Goal: Answer question/provide support: Share knowledge or assist other users

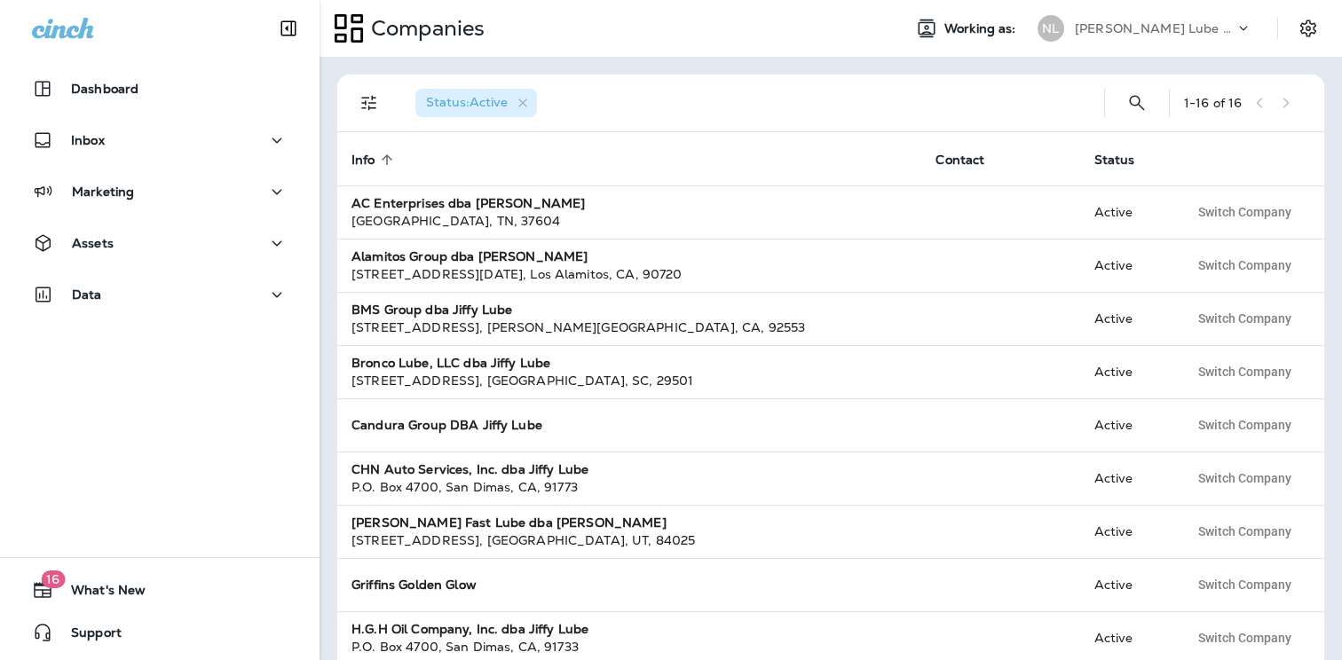
click at [1148, 23] on p "[PERSON_NAME] Lube Centers, Inc" at bounding box center [1154, 28] width 160 height 14
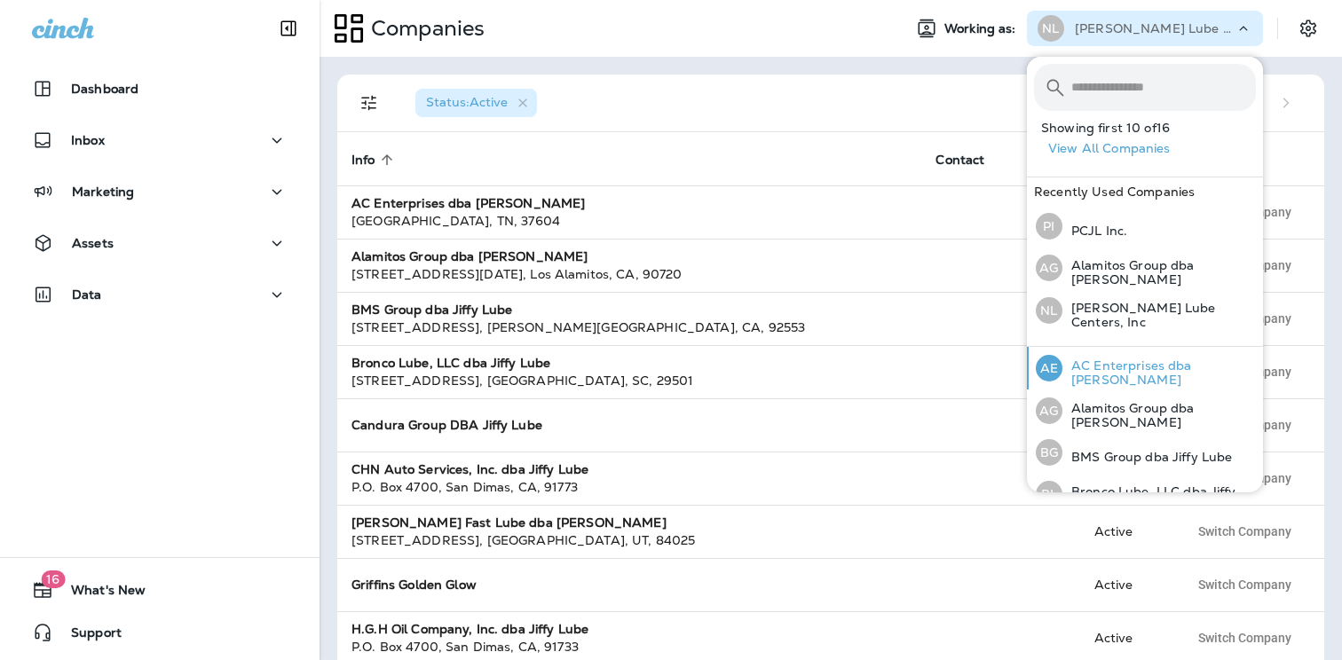
click at [1173, 364] on p "AC Enterprises dba [PERSON_NAME]" at bounding box center [1158, 372] width 193 height 28
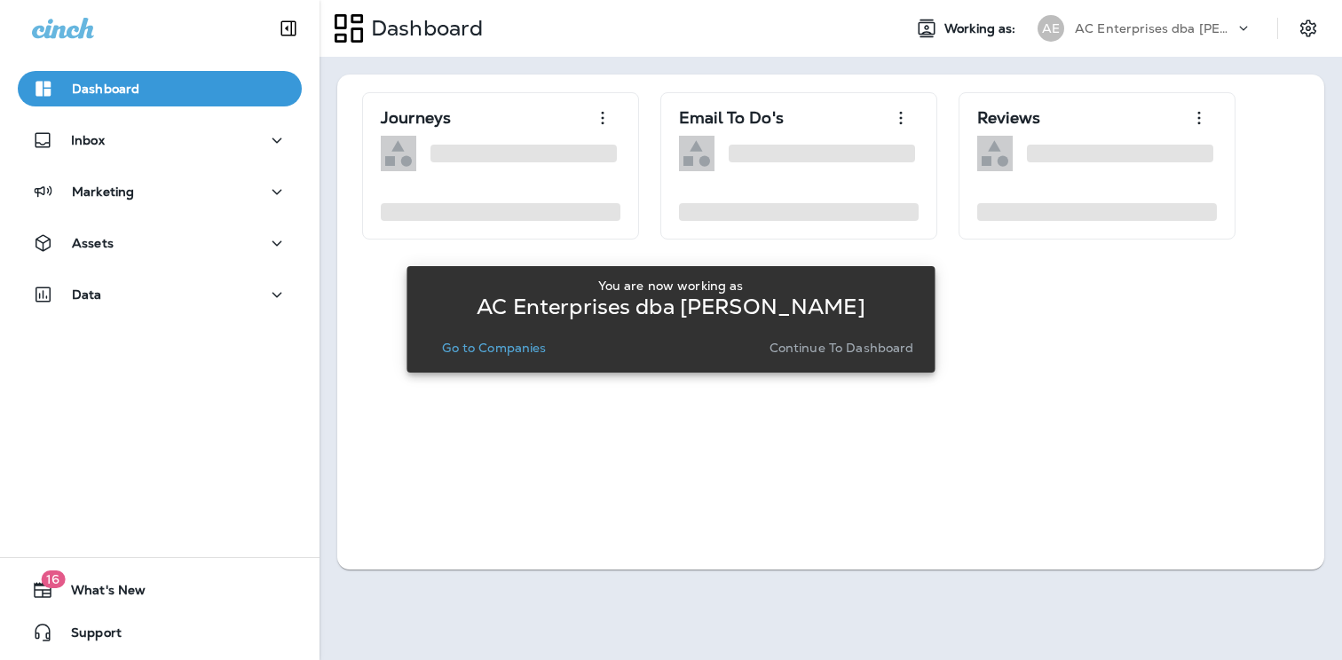
click at [507, 348] on p "Go to Companies" at bounding box center [494, 348] width 104 height 14
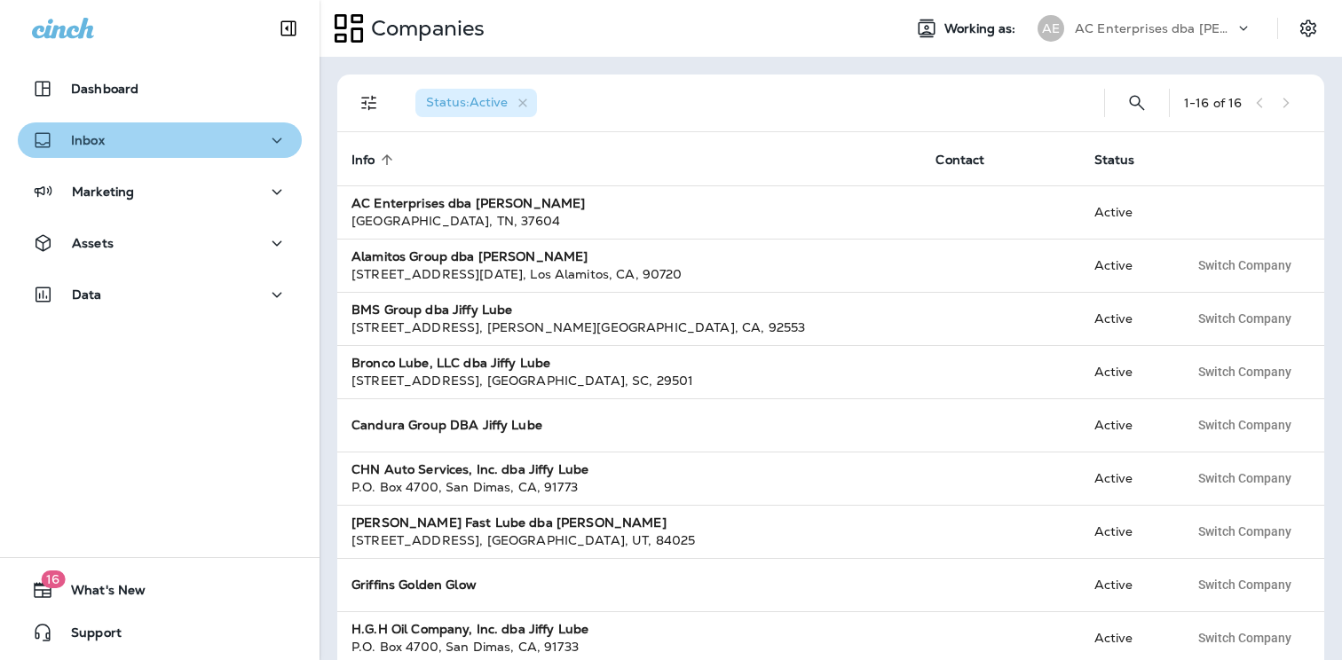
click at [148, 146] on div "Inbox" at bounding box center [160, 141] width 256 height 22
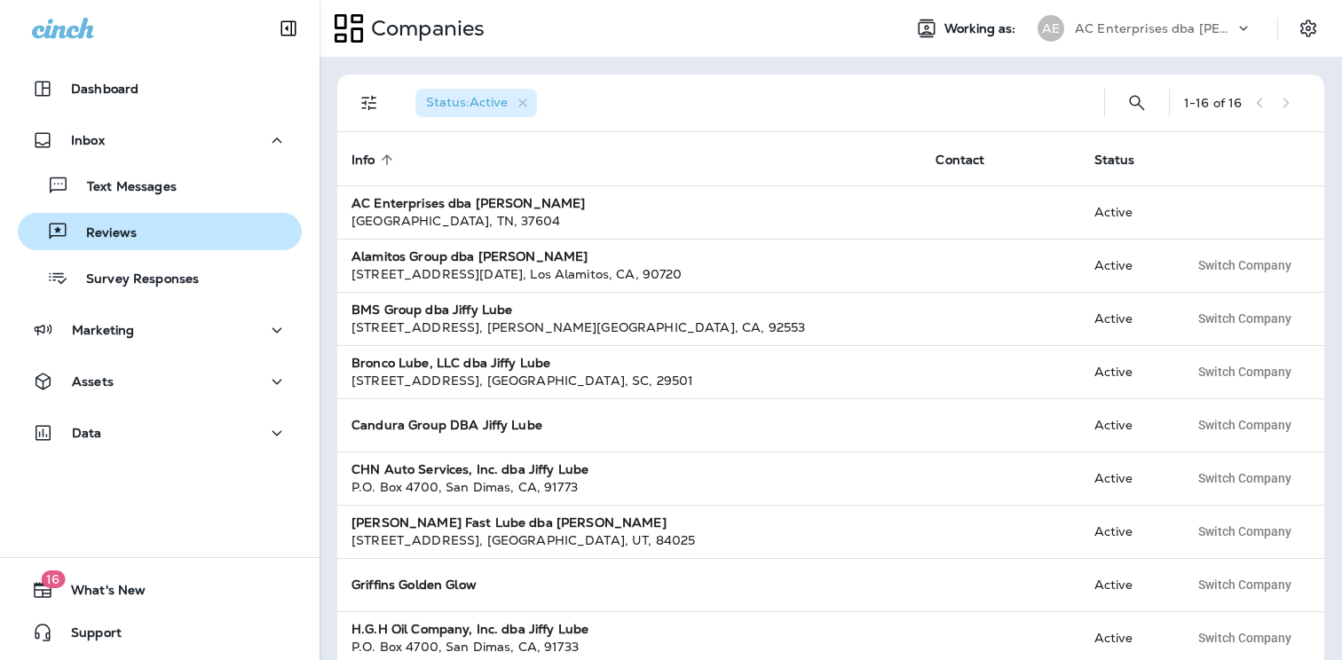
click at [136, 235] on div "Reviews" at bounding box center [160, 231] width 270 height 27
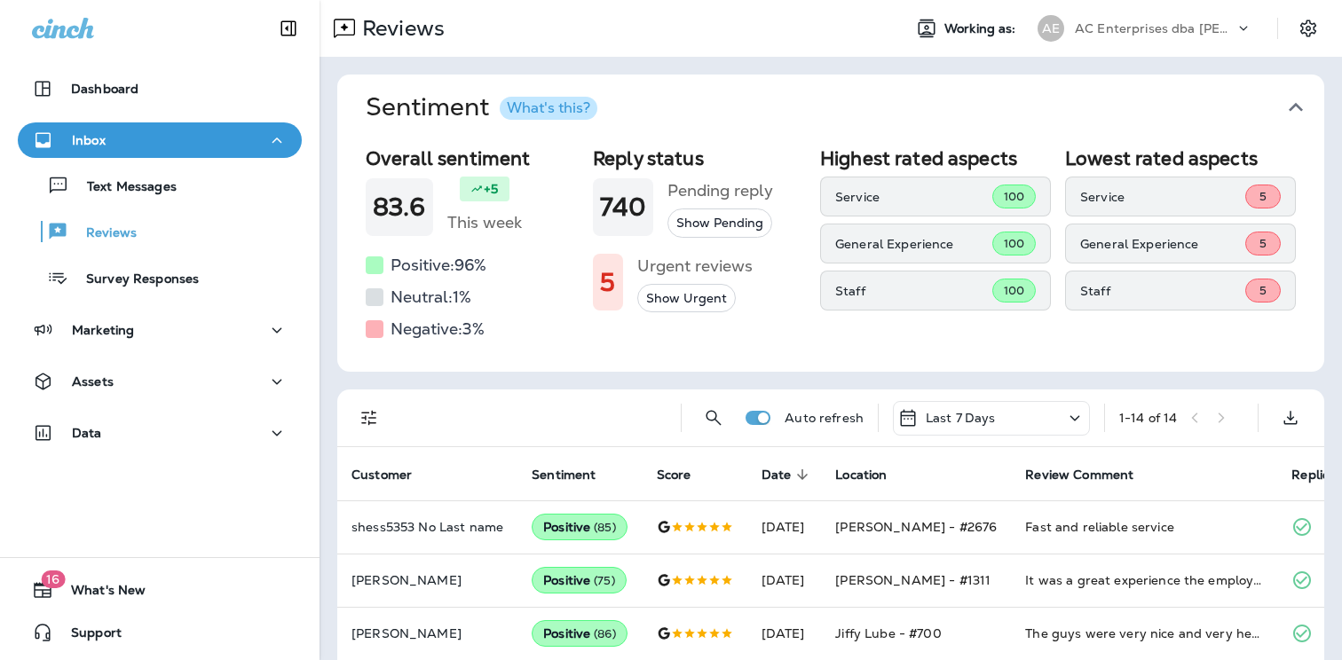
click at [1188, 35] on div "AC Enterprises dba [PERSON_NAME]" at bounding box center [1154, 28] width 160 height 27
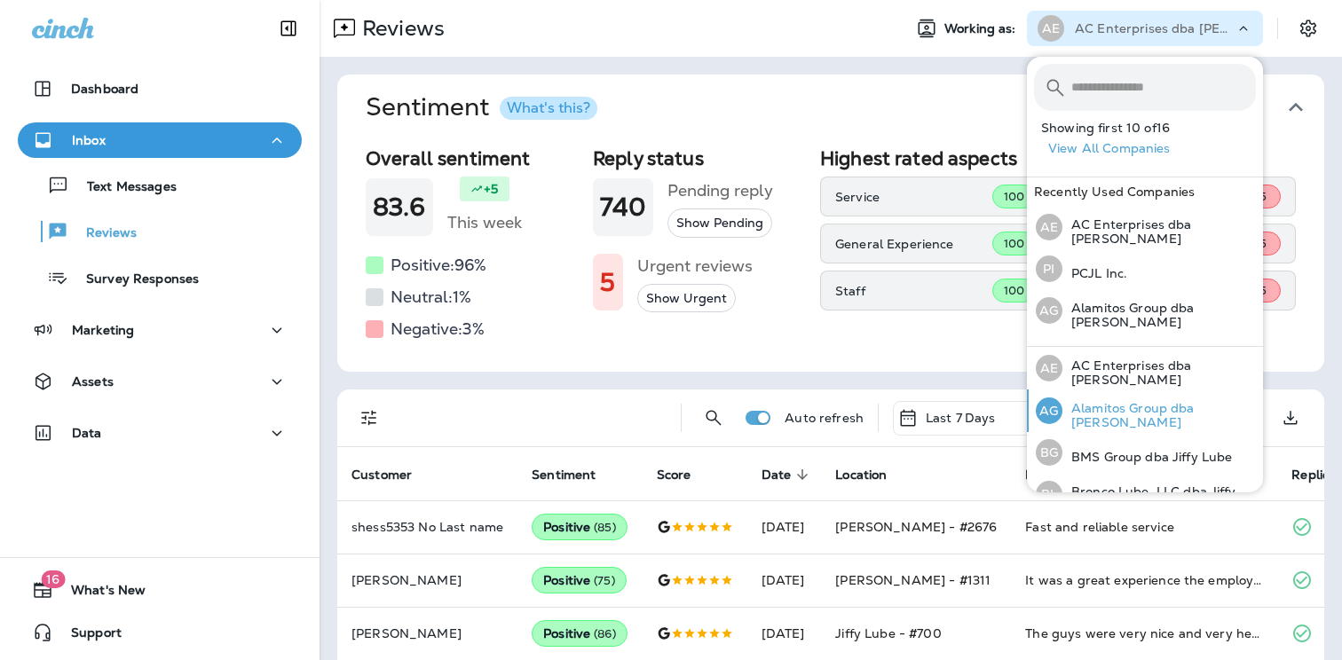
click at [1188, 407] on p "Alamitos Group dba [PERSON_NAME]" at bounding box center [1158, 415] width 193 height 28
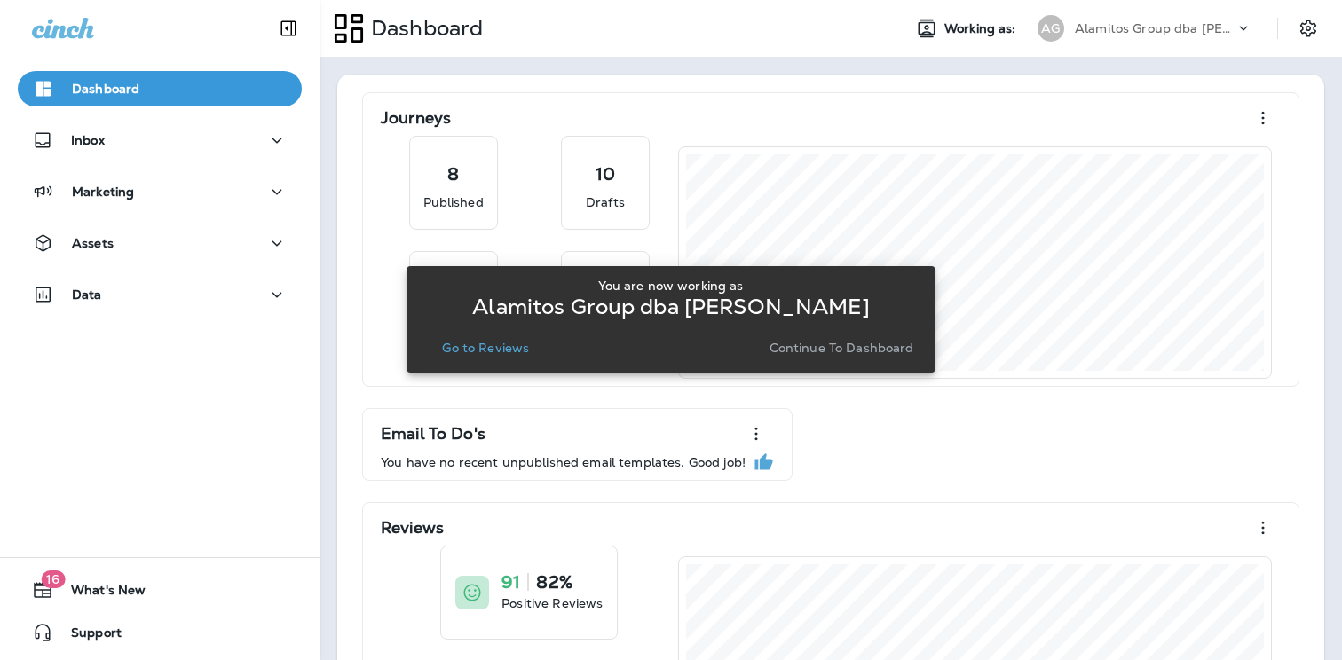
click at [505, 353] on p "Go to Reviews" at bounding box center [485, 348] width 87 height 14
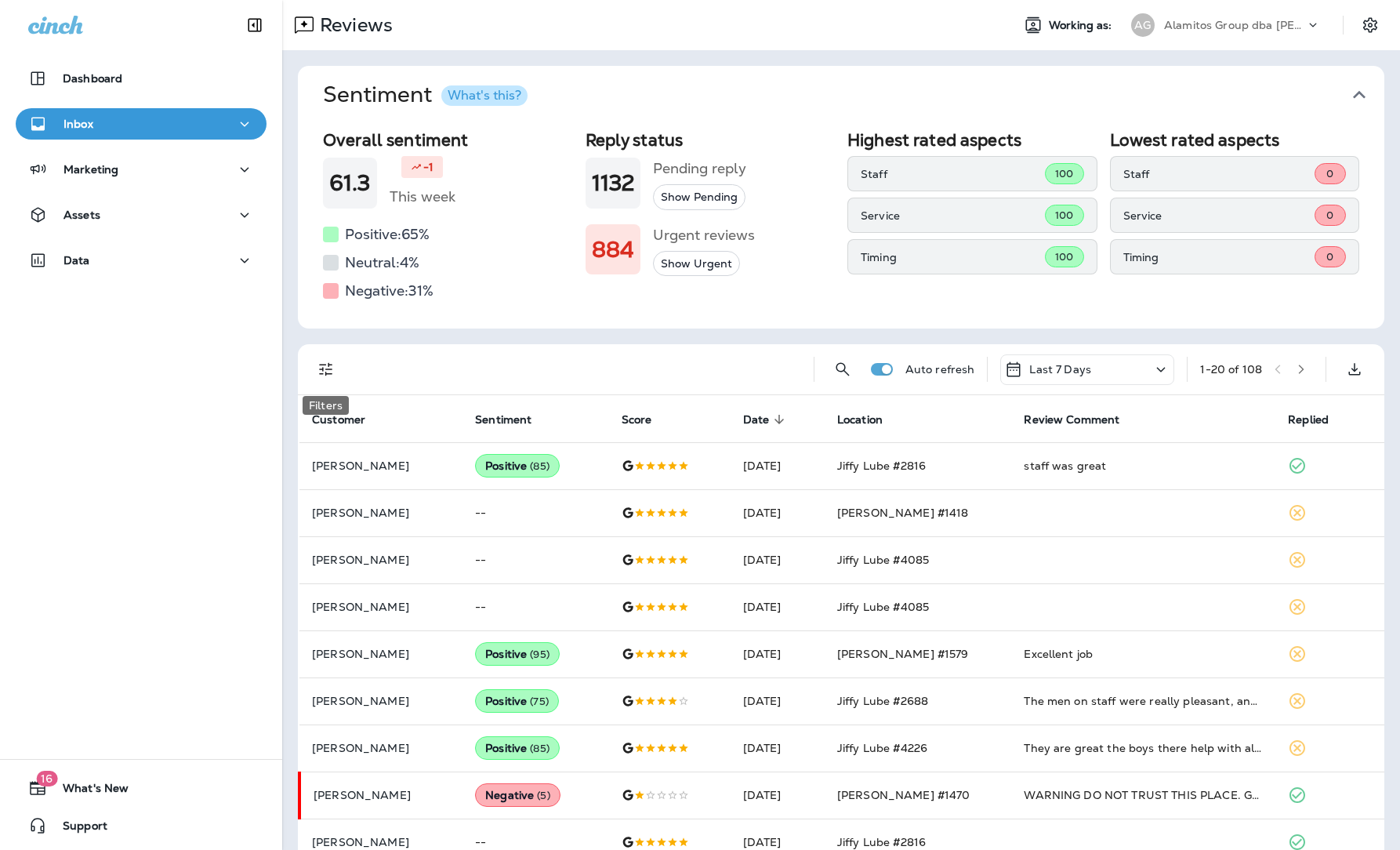
click at [329, 369] on icon "Filters" at bounding box center [325, 369] width 13 height 13
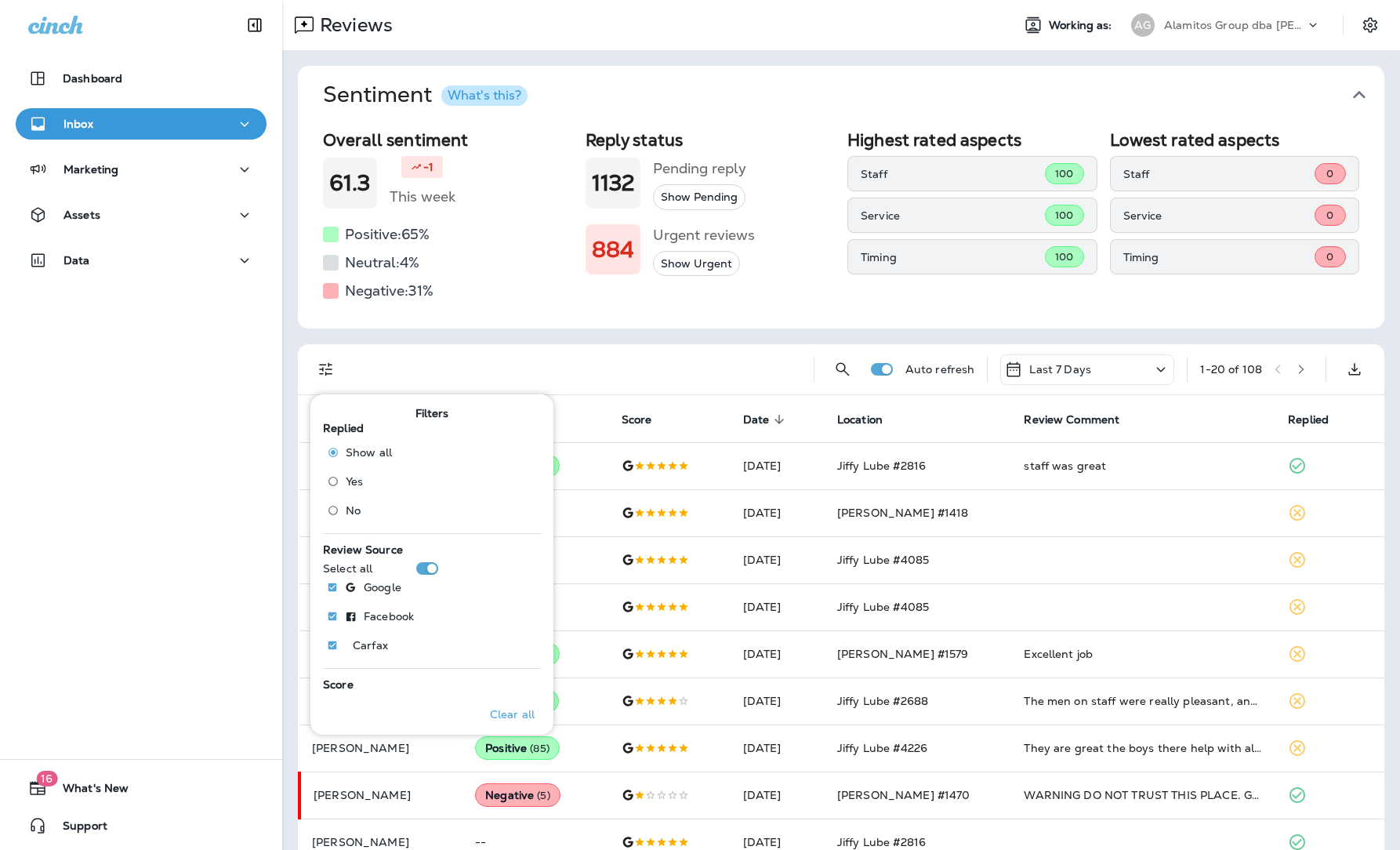
click at [357, 509] on span "No" at bounding box center [352, 511] width 15 height 12
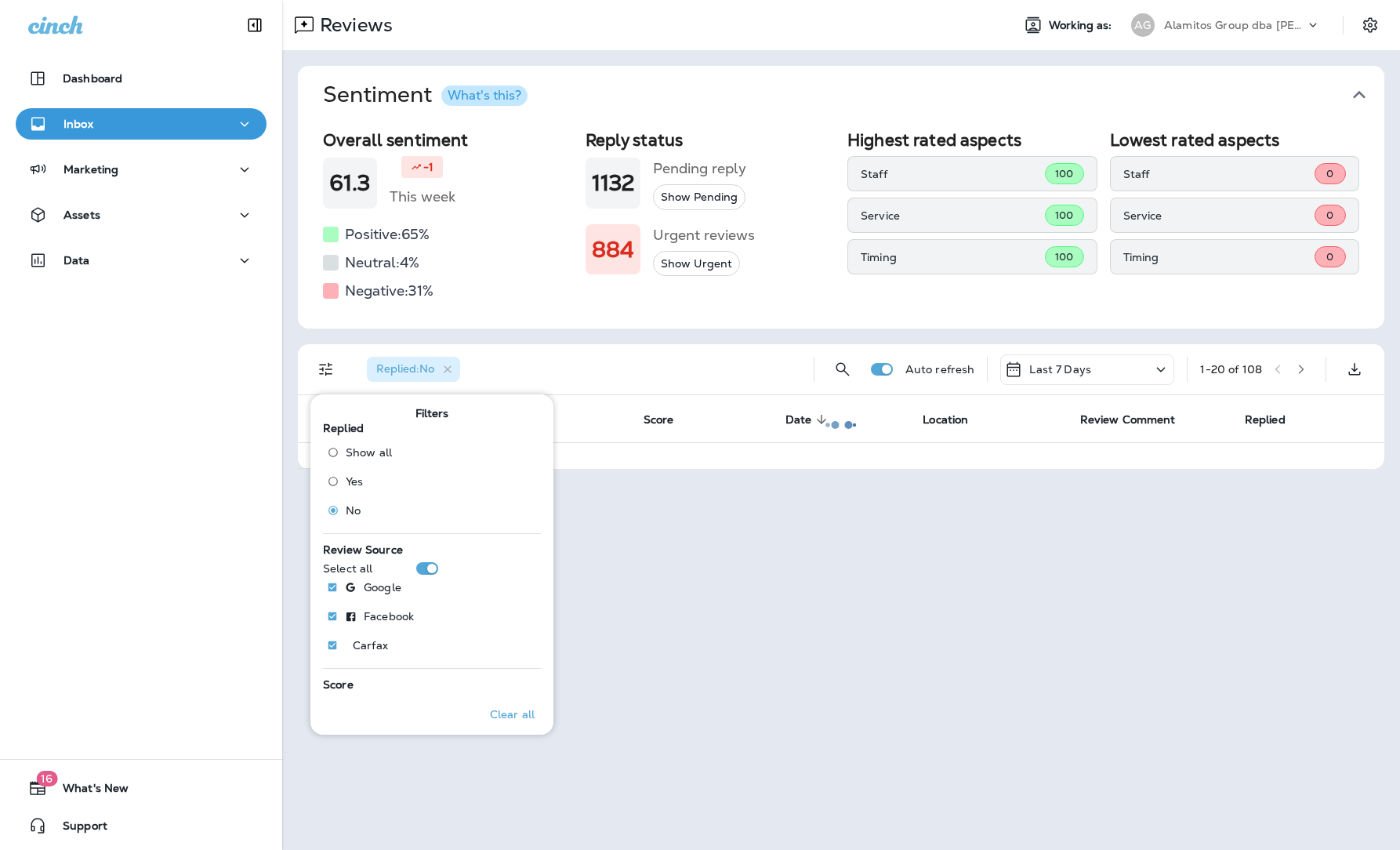
scroll to position [1, 0]
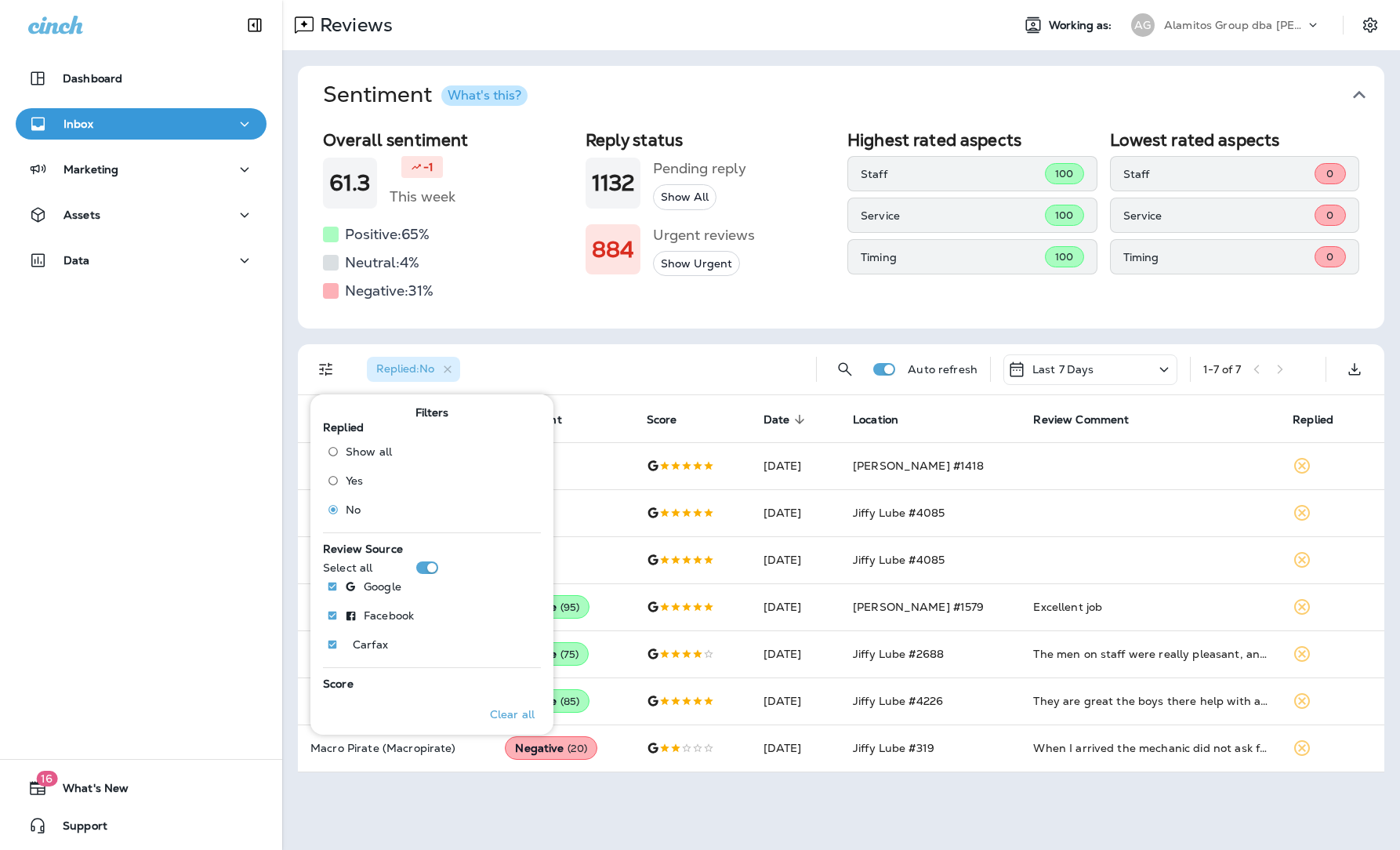
click at [971, 582] on div "Reviews Working as: AG Alamitos Group dba [PERSON_NAME] Sentiment What's this? …" at bounding box center [840, 425] width 1117 height 850
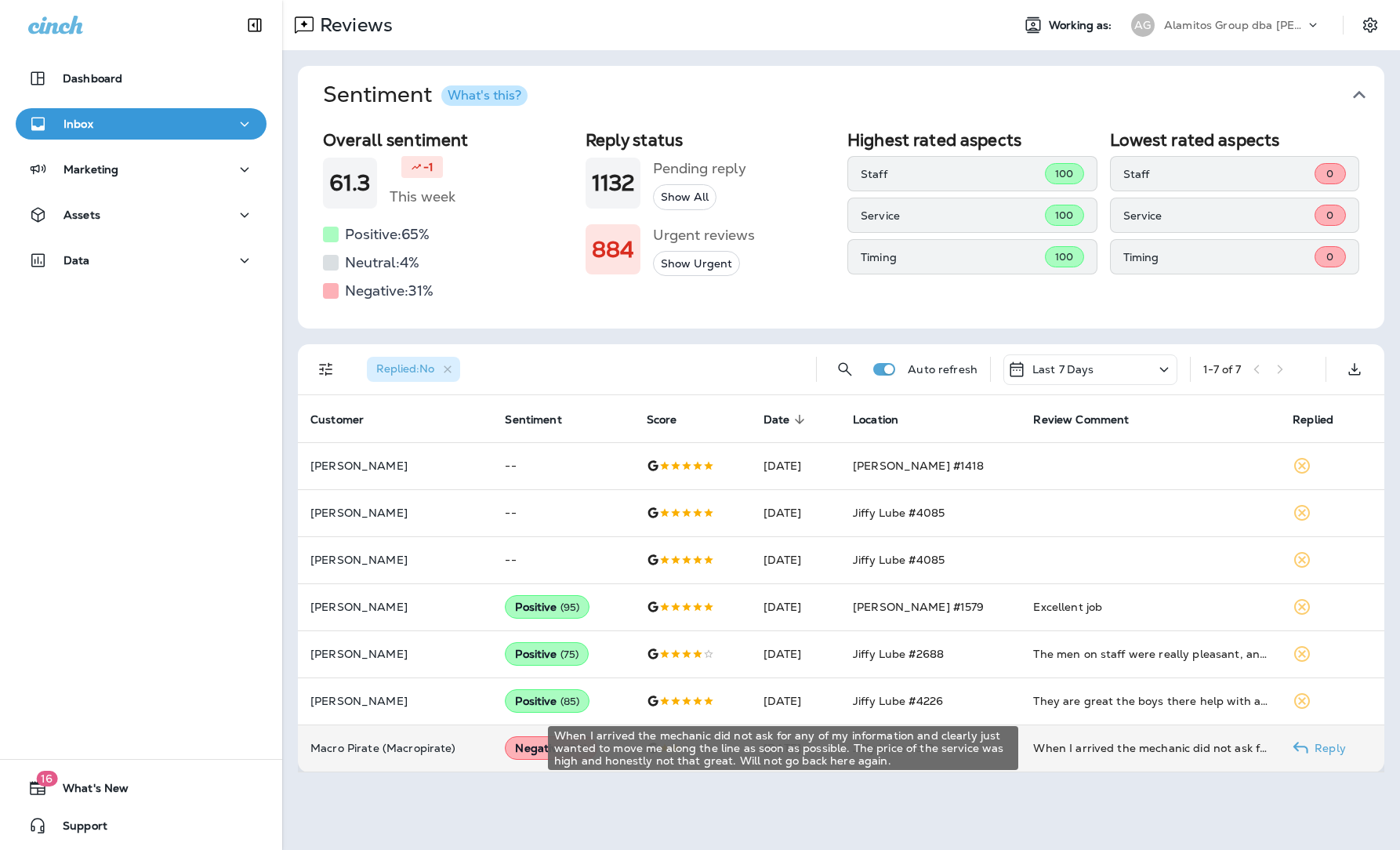
click at [1099, 582] on div "When I arrived the mechanic did not ask for any of my information and clearly j…" at bounding box center [1149, 748] width 234 height 16
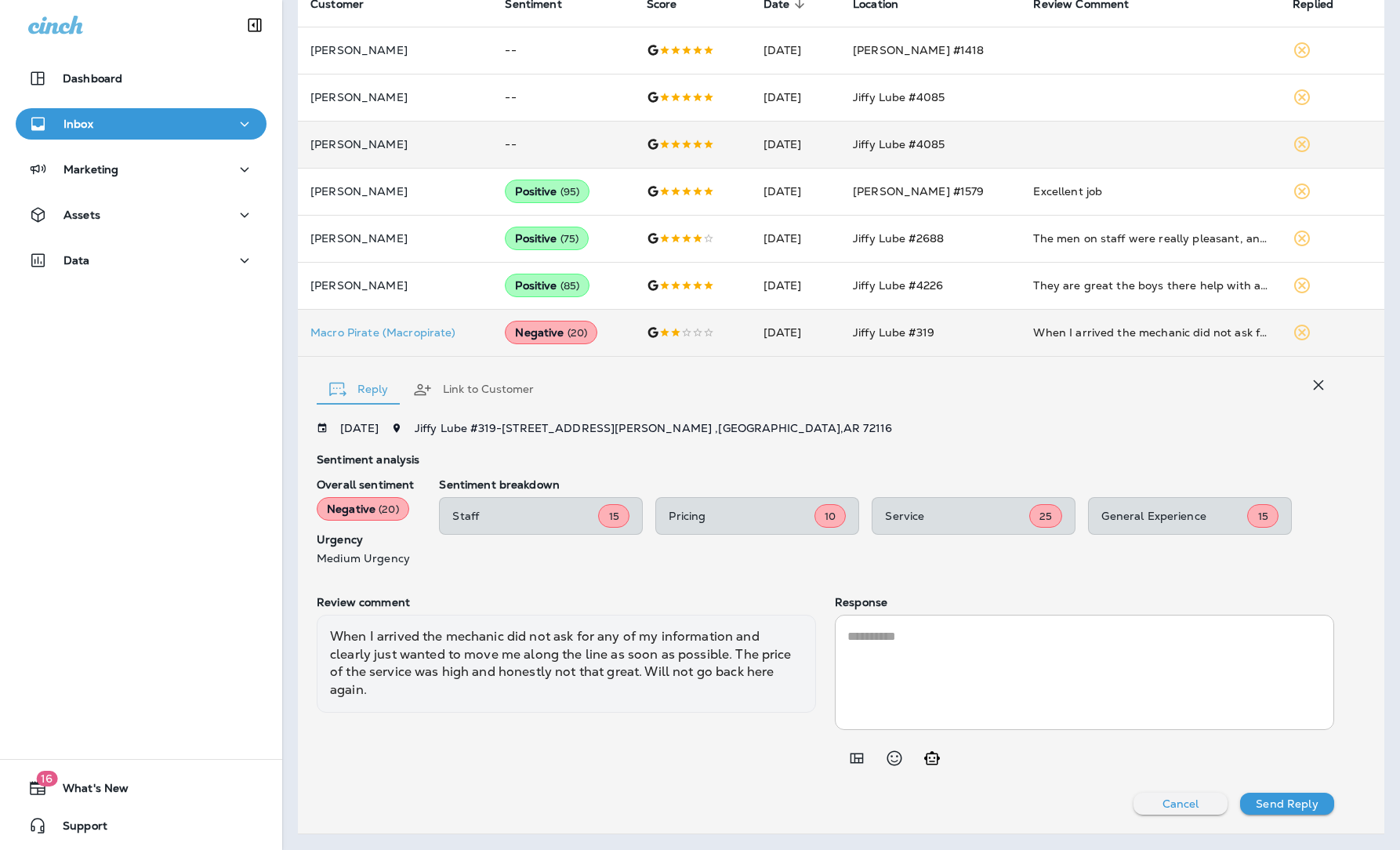
scroll to position [414, 0]
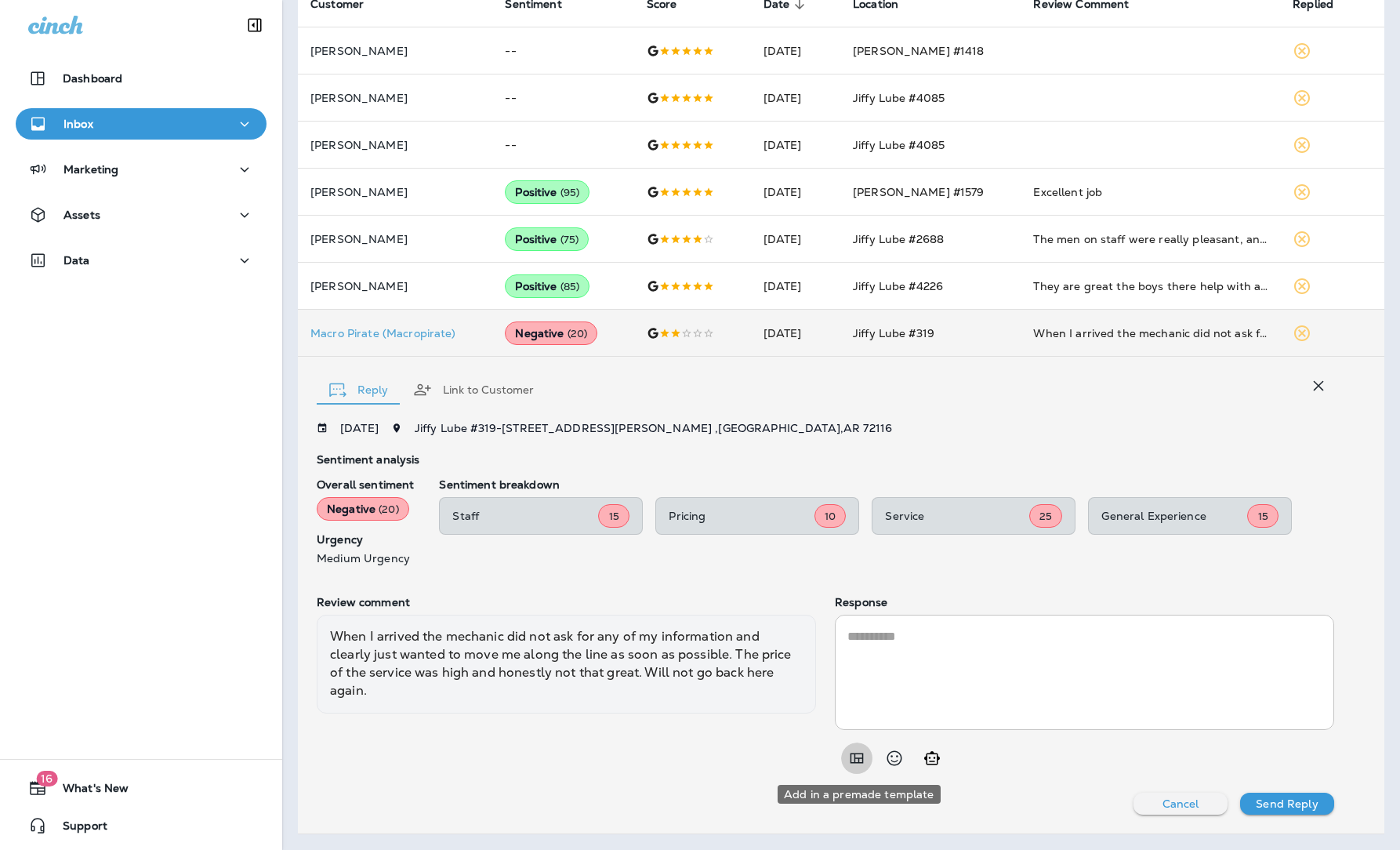
click at [854, 582] on icon "Add in a premade template" at bounding box center [857, 759] width 13 height 11
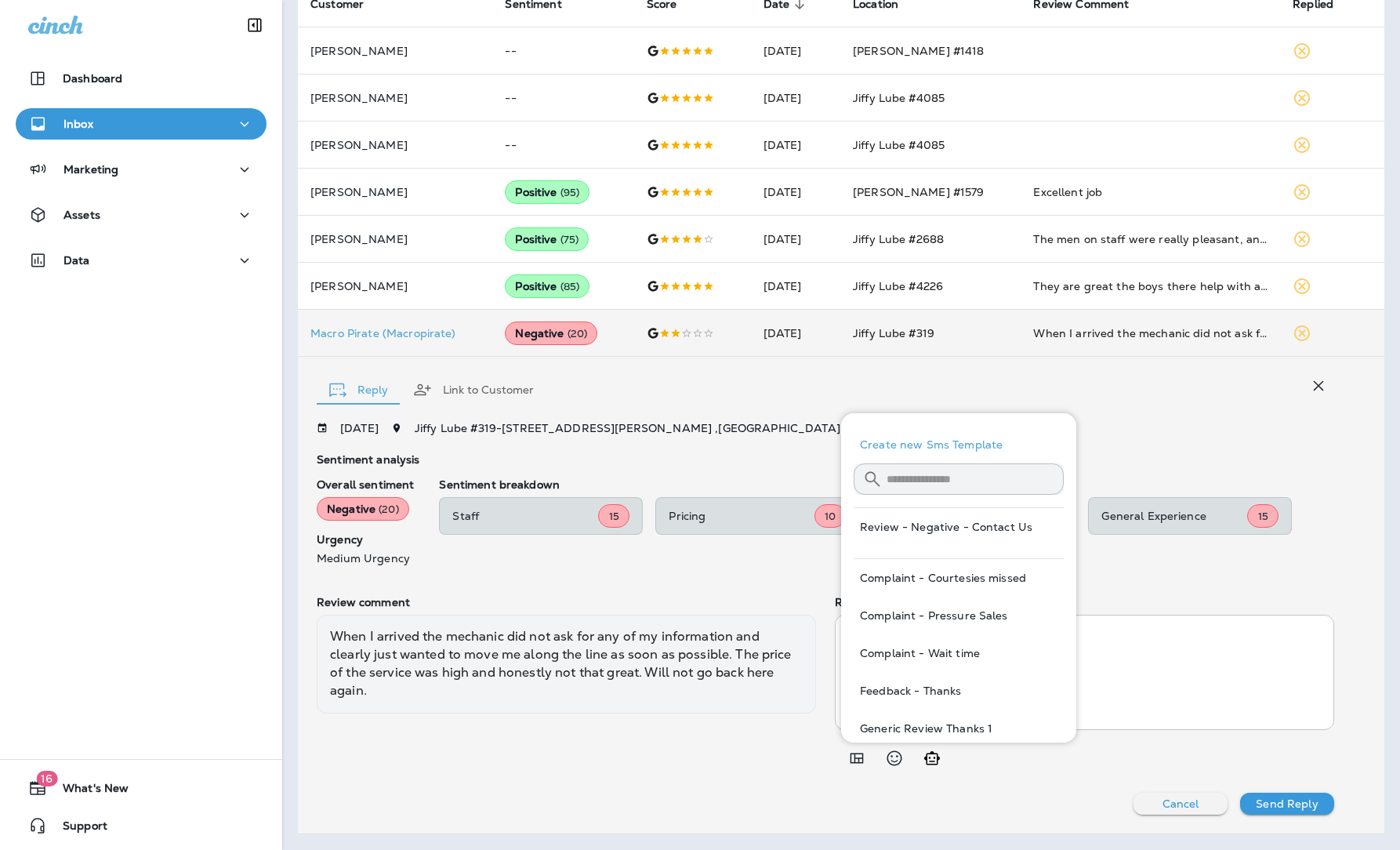
click at [1018, 520] on button "Review - Negative - Contact Us" at bounding box center [958, 527] width 210 height 38
type textarea "**********"
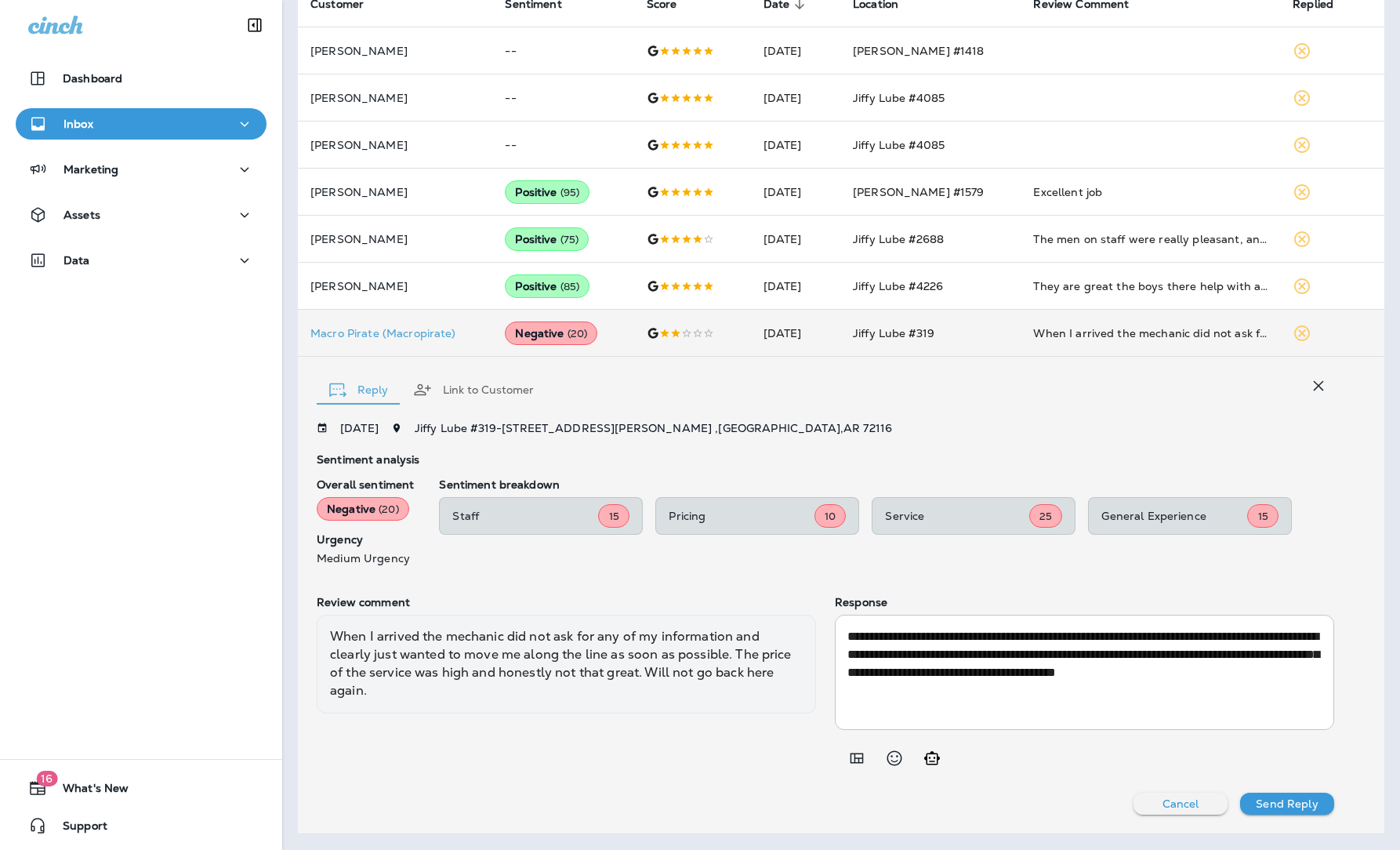
click at [1184, 582] on p "Send Reply" at bounding box center [1286, 803] width 62 height 12
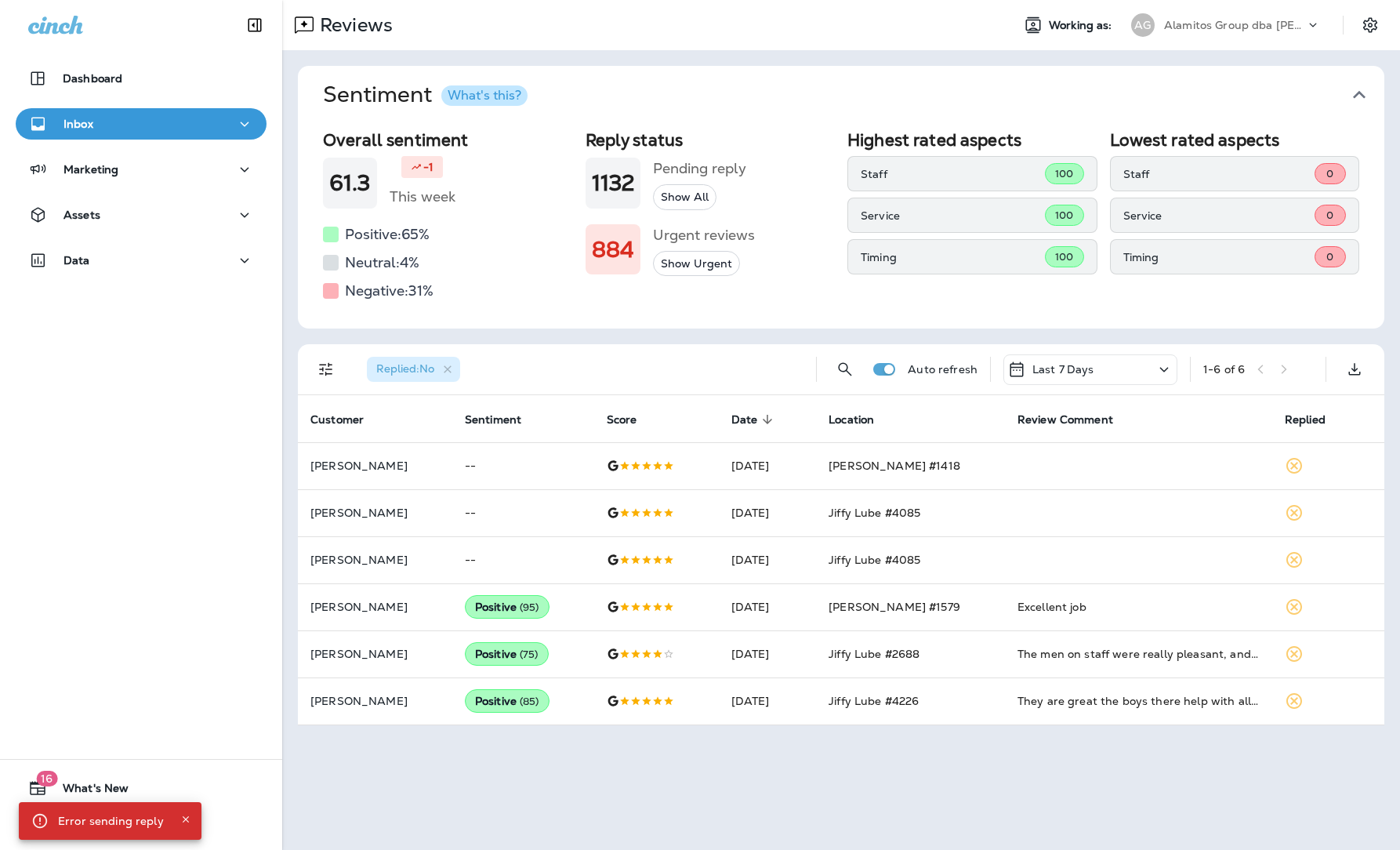
click at [1184, 20] on p "Alamitos Group dba [PERSON_NAME]" at bounding box center [1235, 25] width 141 height 12
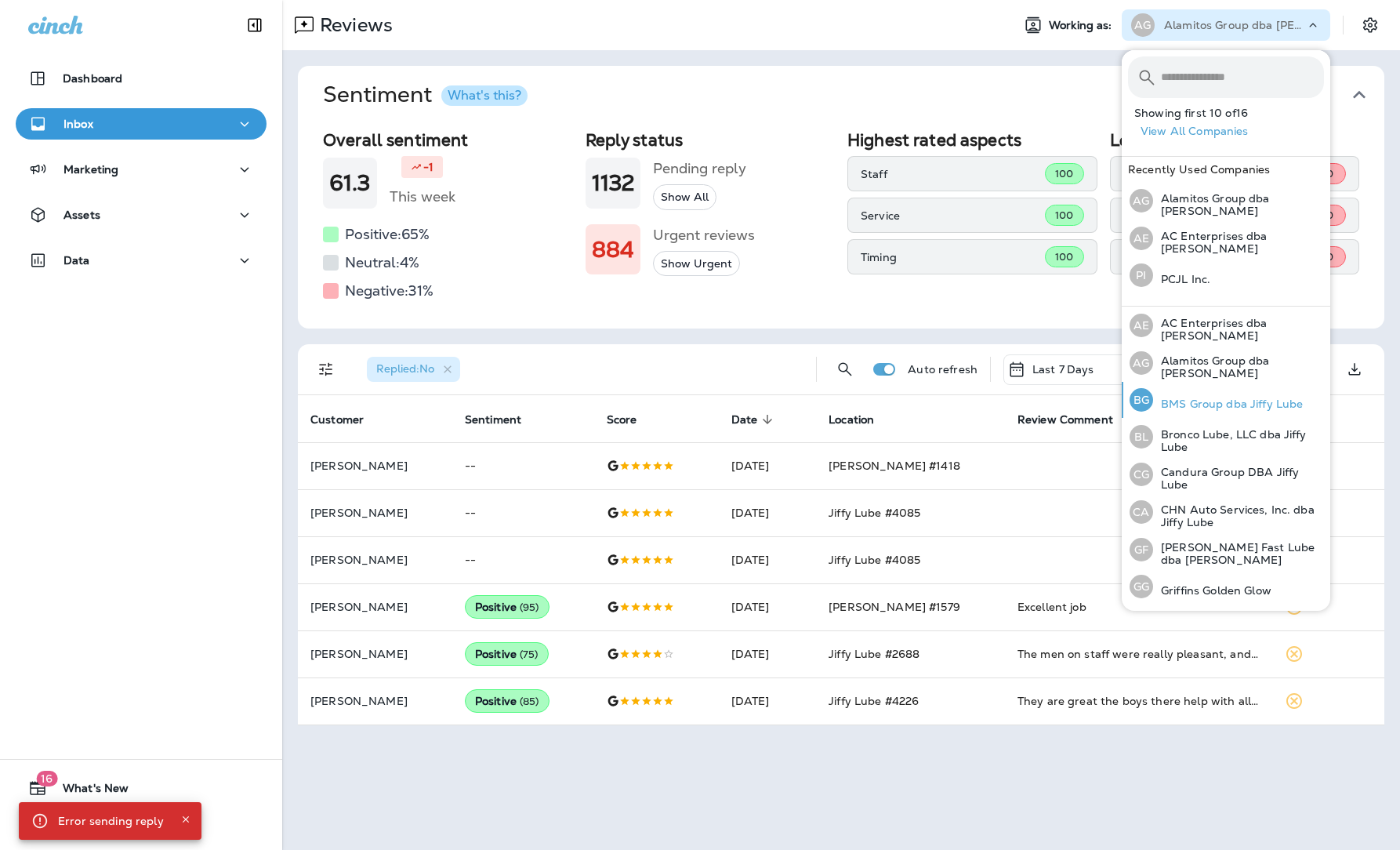
click at [1184, 398] on p "BMS Group dba Jiffy Lube" at bounding box center [1227, 404] width 149 height 12
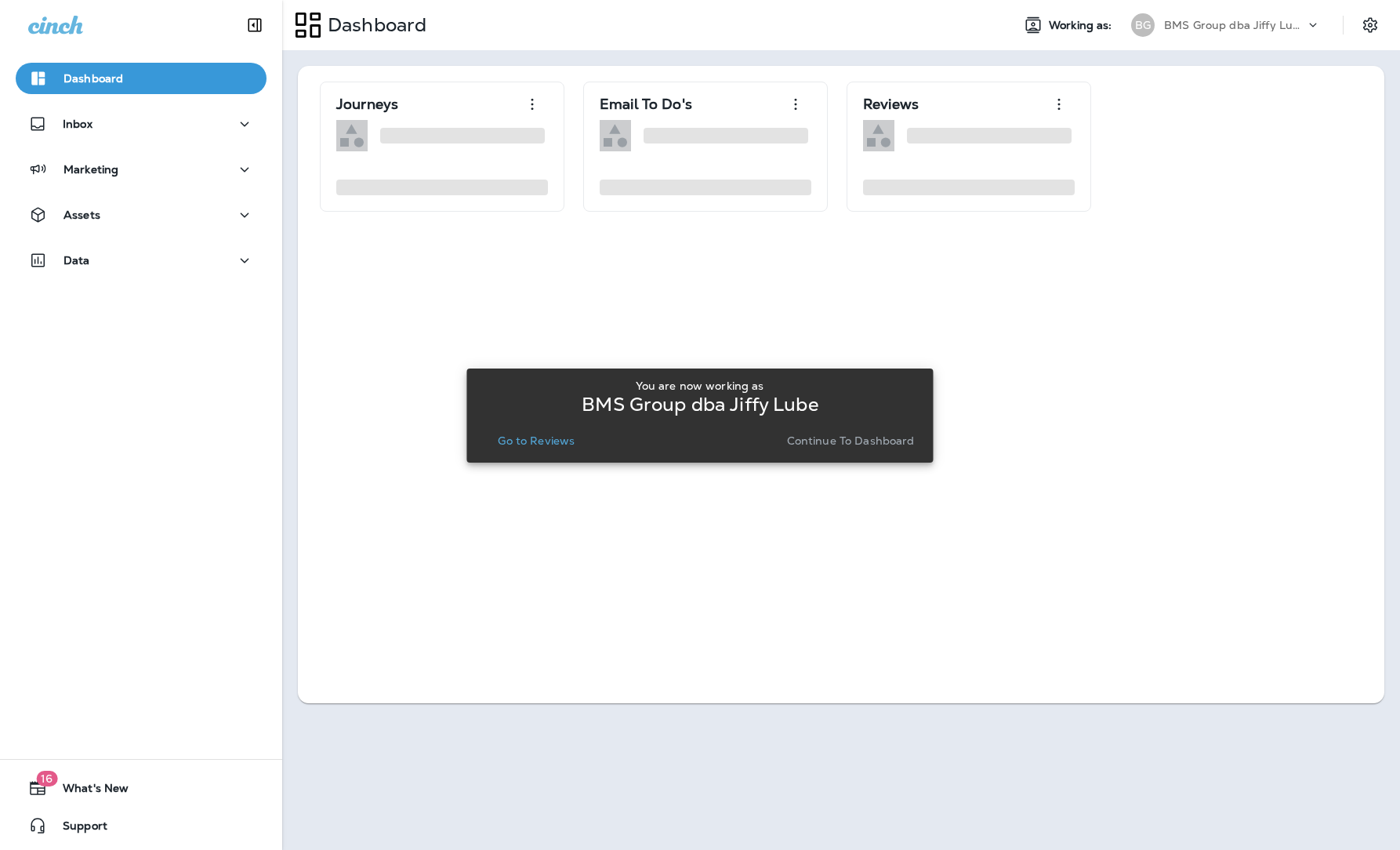
click at [555, 444] on p "Go to Reviews" at bounding box center [535, 441] width 77 height 12
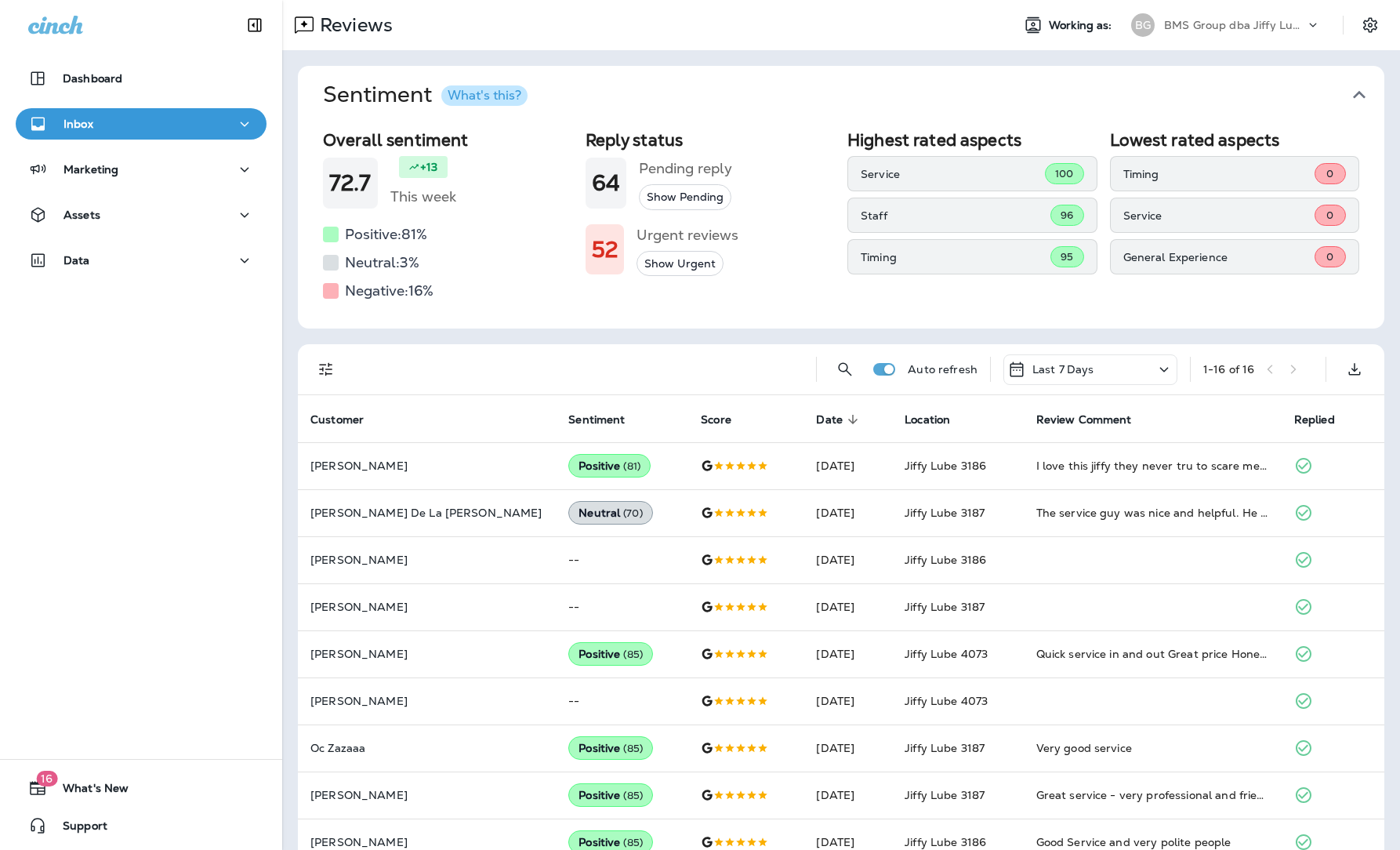
click at [1184, 26] on p "BMS Group dba Jiffy Lube" at bounding box center [1235, 25] width 141 height 12
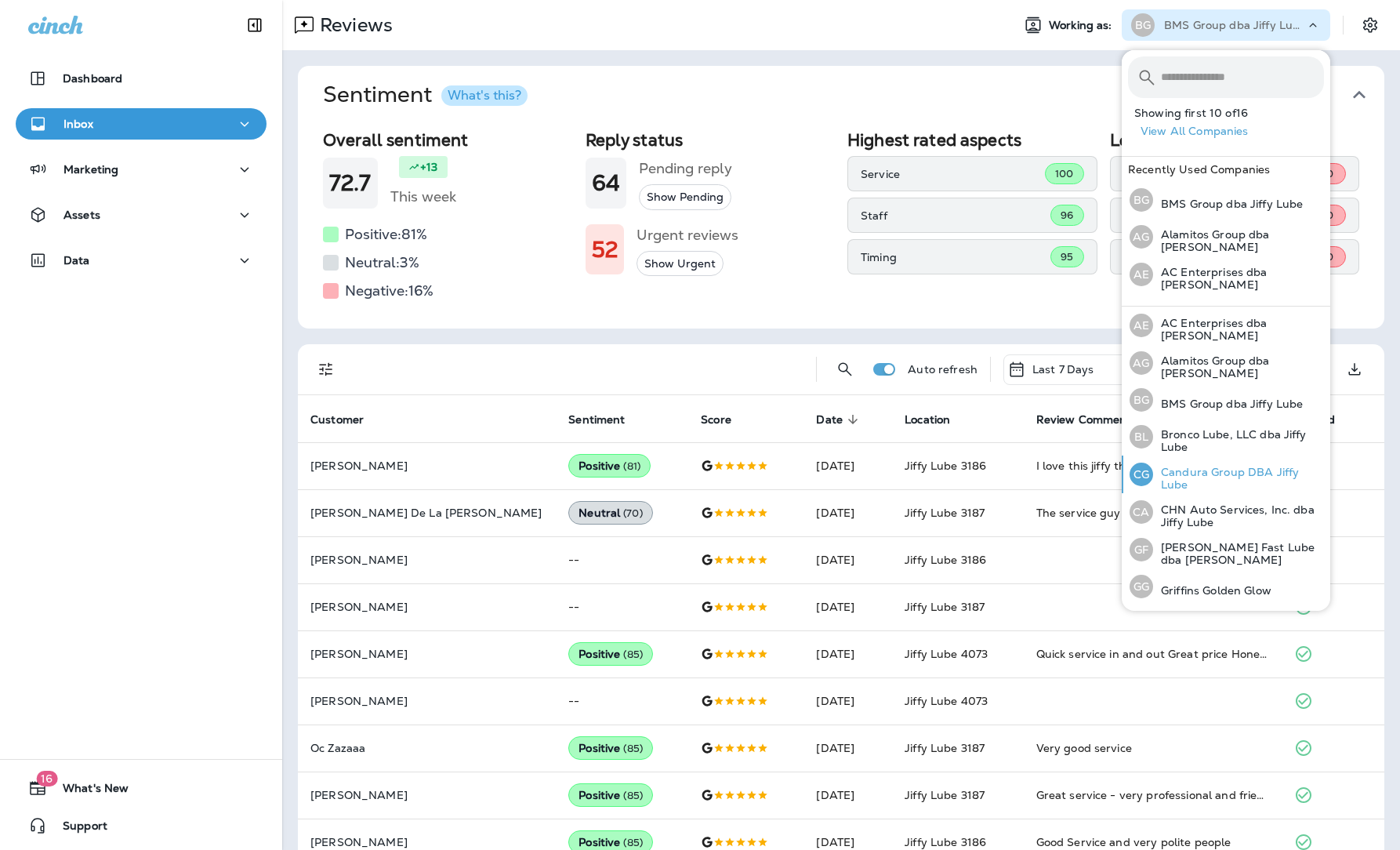
click at [1184, 471] on p "Candura Group DBA Jiffy Lube" at bounding box center [1237, 478] width 170 height 25
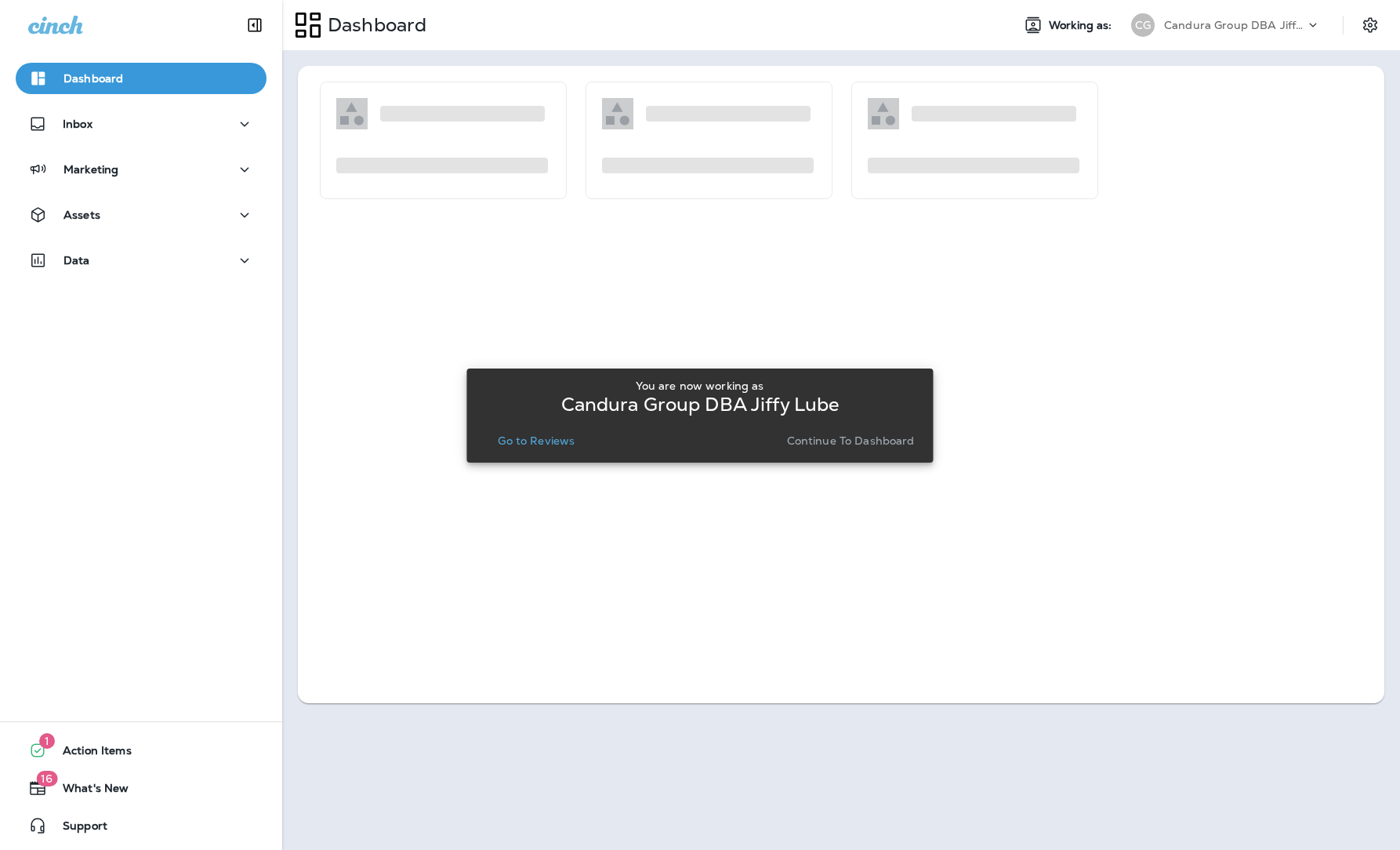
click at [542, 448] on button "Go to Reviews" at bounding box center [535, 440] width 89 height 22
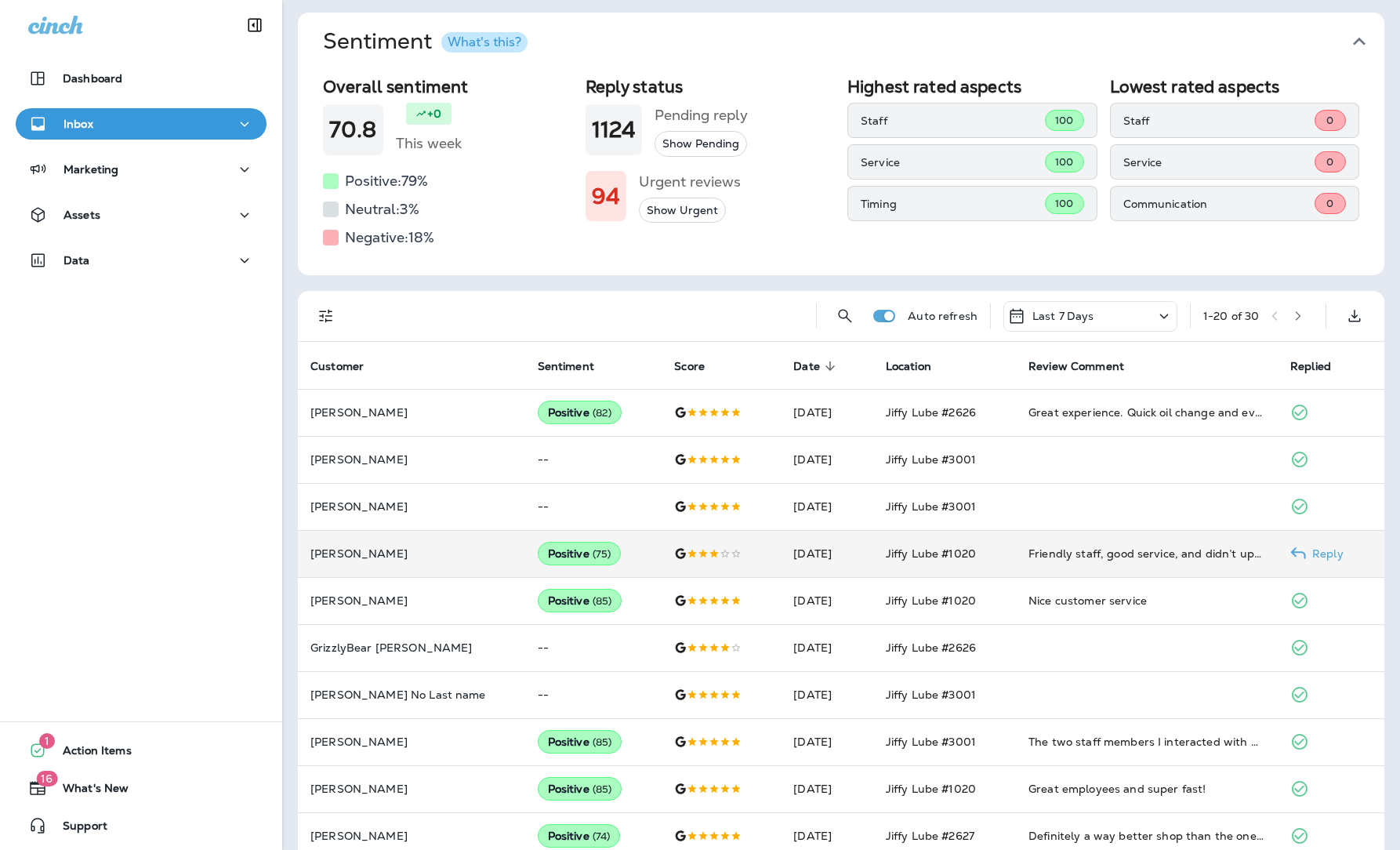
click at [1183, 546] on div "Friendly staff, good service, and didn’t up-sale any unnecessary maintenance." at bounding box center [1146, 554] width 237 height 16
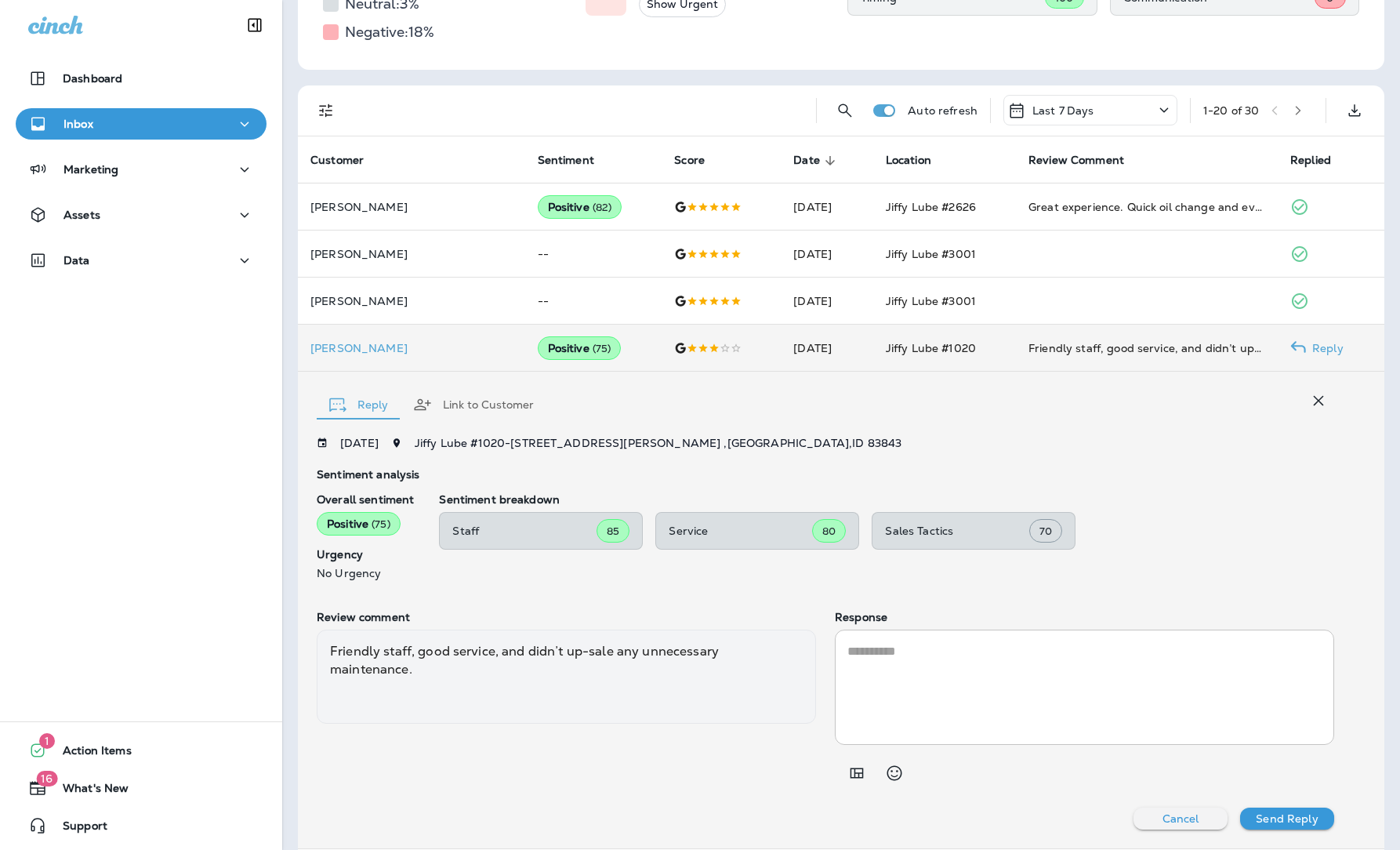
click at [981, 582] on textarea at bounding box center [1084, 687] width 474 height 90
type textarea "*"
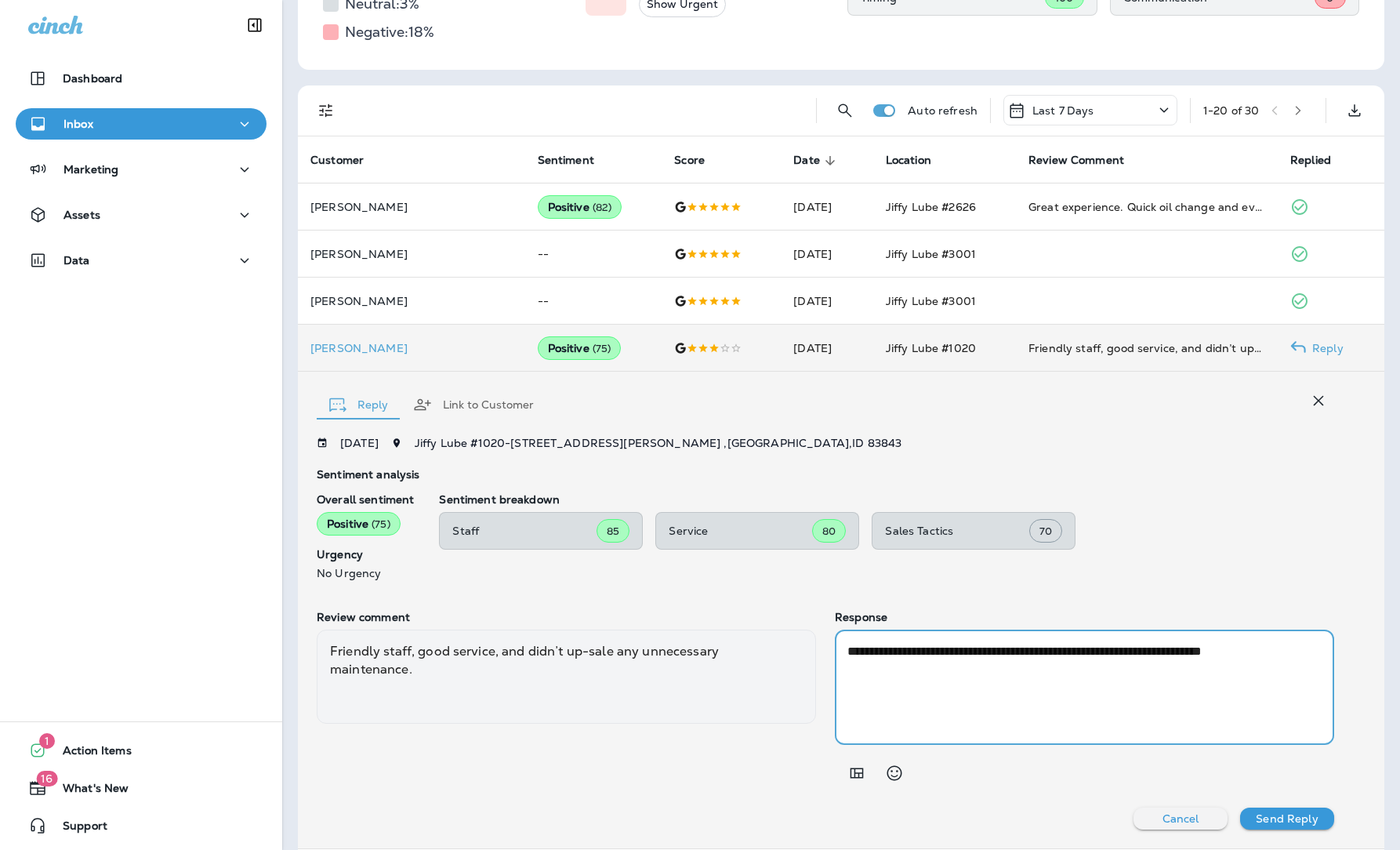
type textarea "**********"
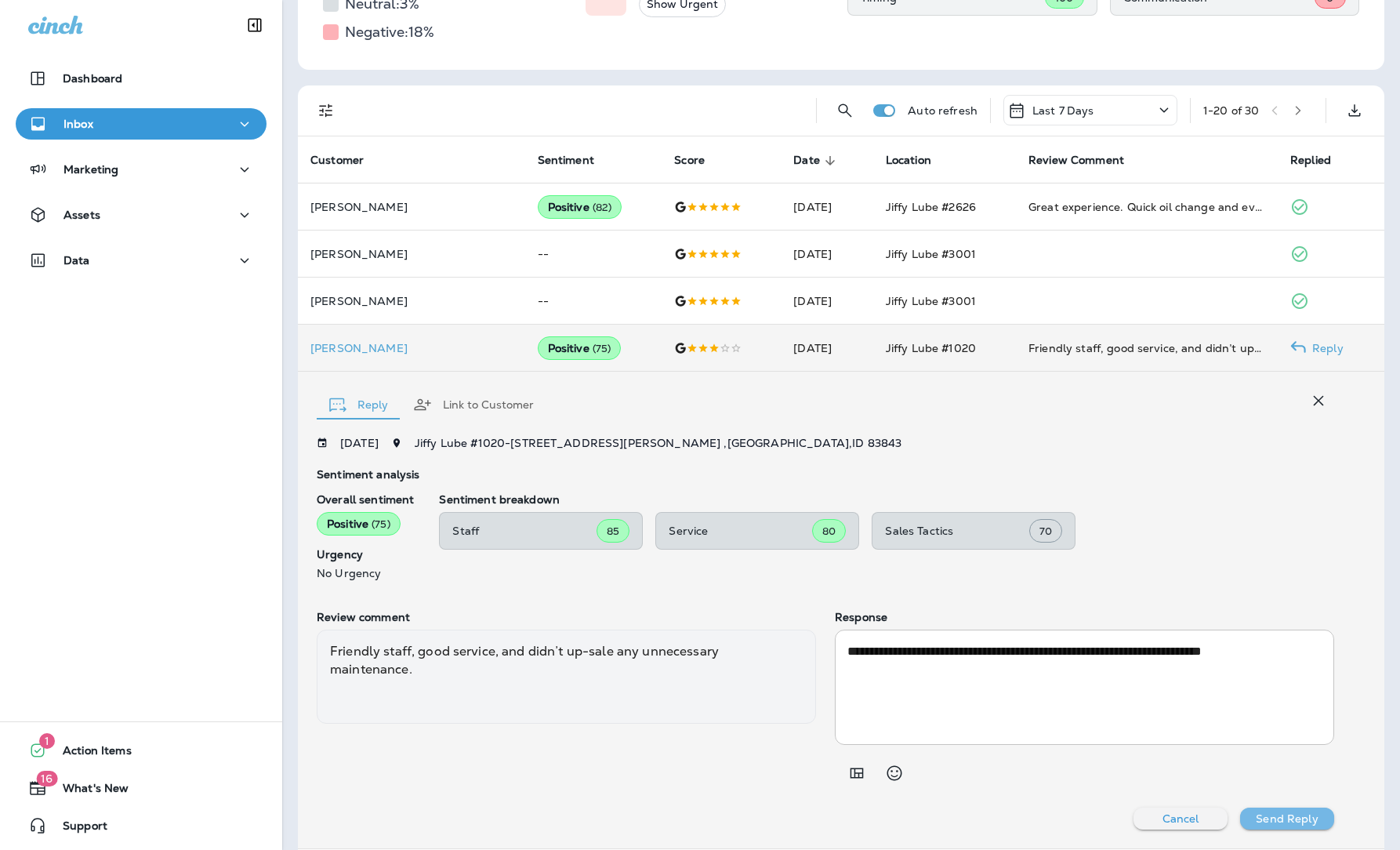
click at [1184, 582] on p "Send Reply" at bounding box center [1286, 818] width 62 height 12
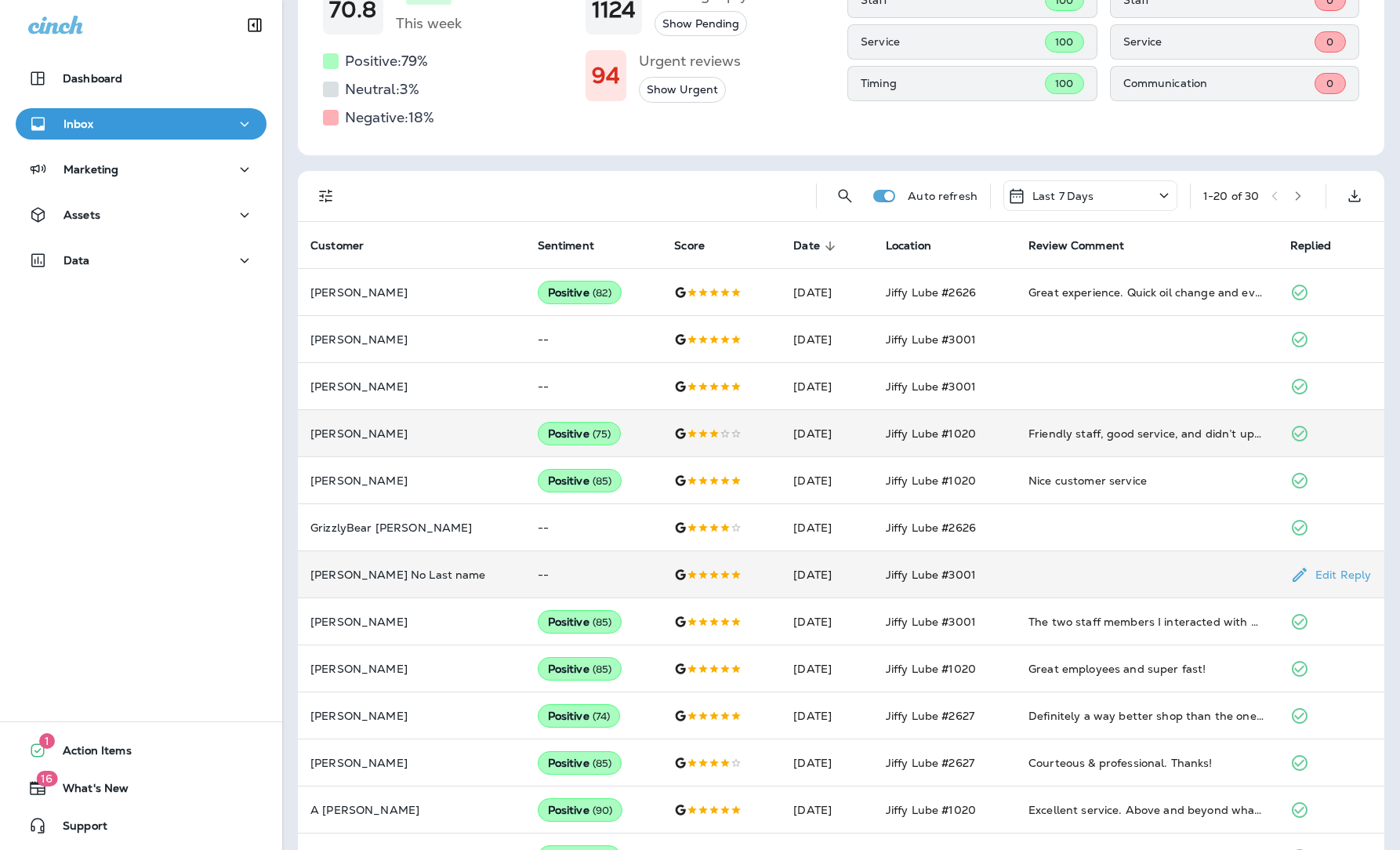
scroll to position [0, 0]
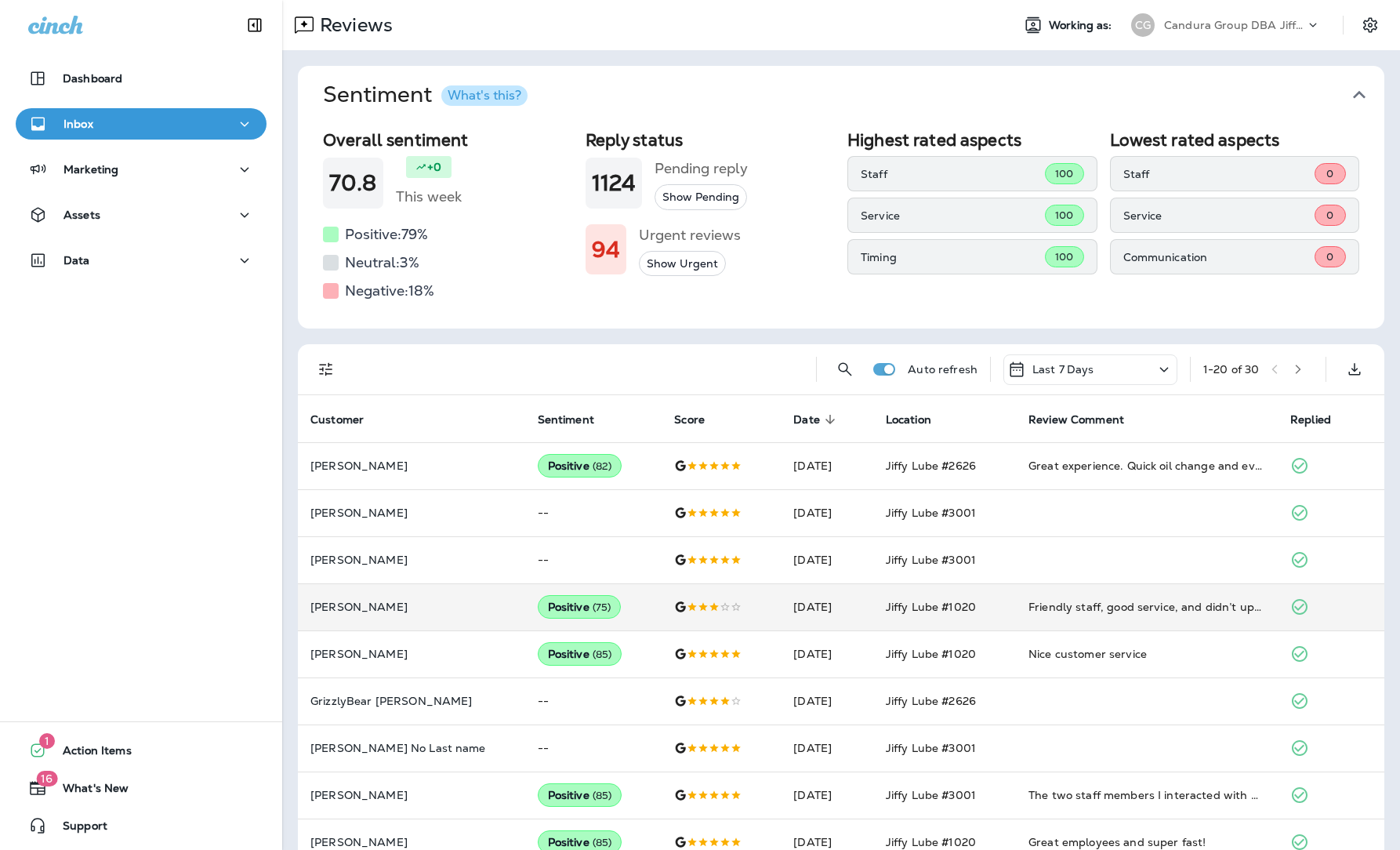
click at [1184, 25] on p "Candura Group DBA Jiffy Lube" at bounding box center [1235, 25] width 141 height 12
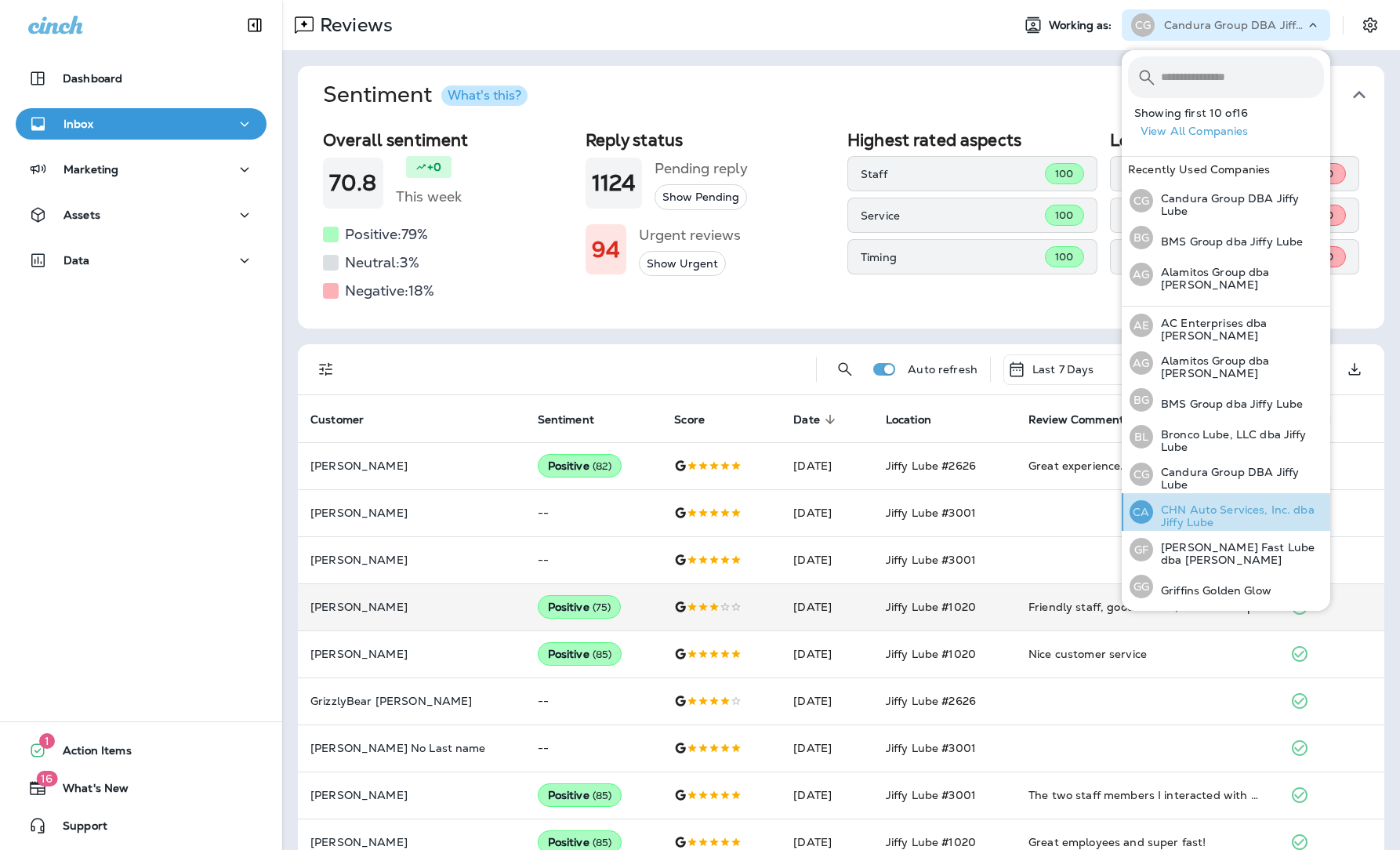
click at [1184, 509] on p "CHN Auto Services, Inc. dba Jiffy Lube" at bounding box center [1237, 516] width 170 height 25
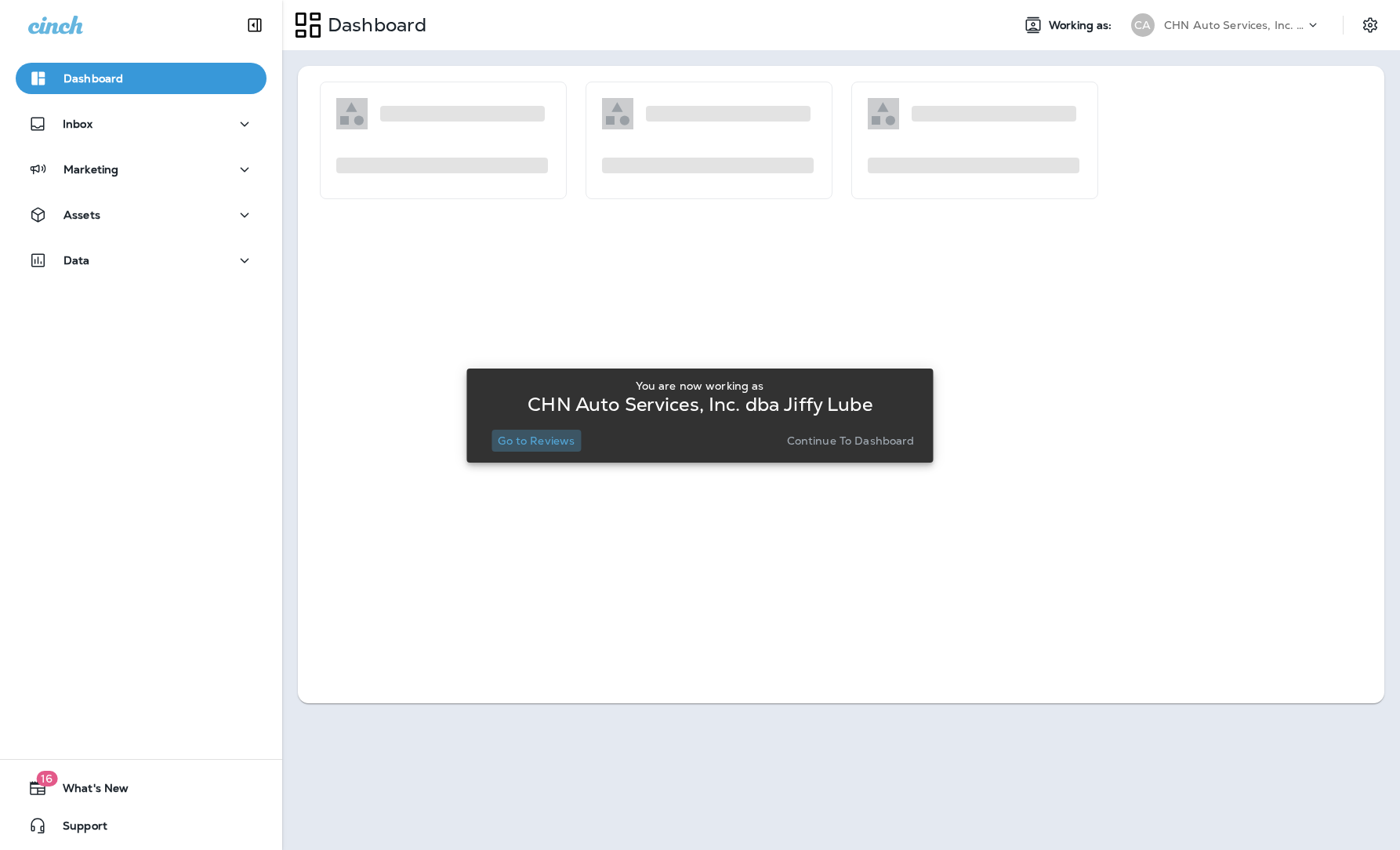
click at [546, 444] on p "Go to Reviews" at bounding box center [535, 441] width 77 height 12
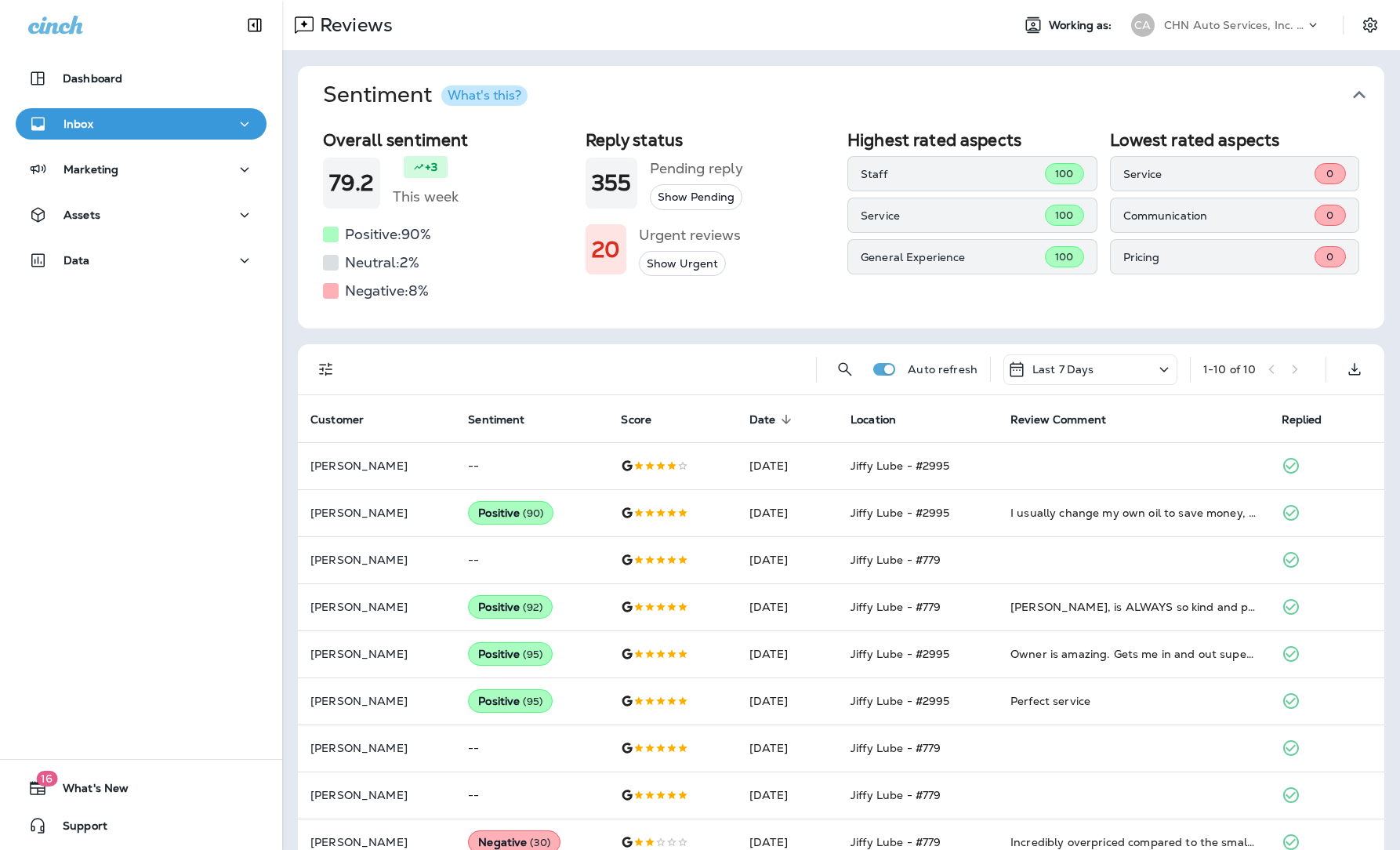
click at [1184, 17] on div "CHN Auto Services, Inc. dba Jiffy Lube" at bounding box center [1235, 25] width 141 height 24
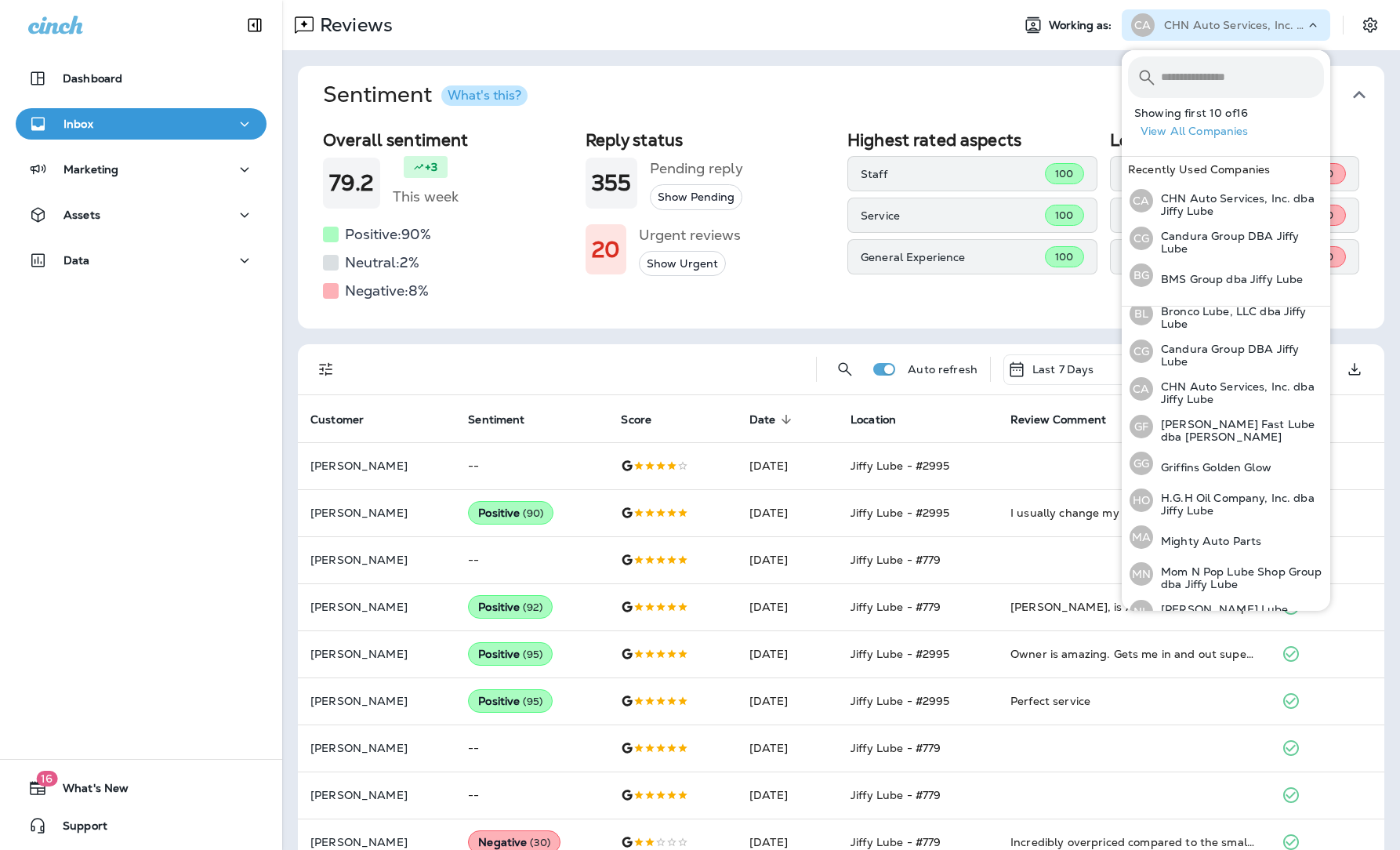
scroll to position [135, 0]
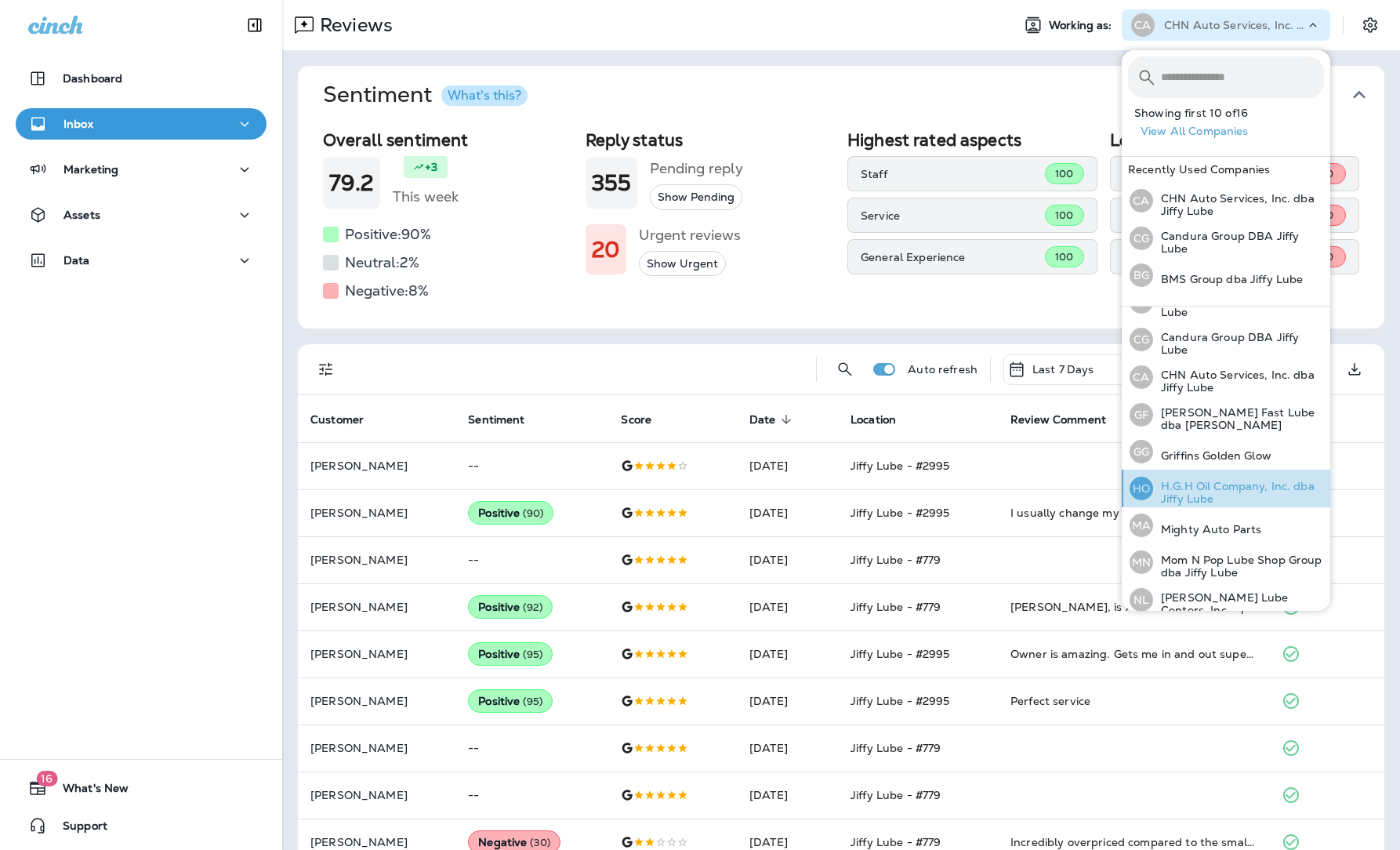
click at [1184, 482] on p "H.G.H Oil Company, Inc. dba Jiffy Lube" at bounding box center [1237, 492] width 170 height 25
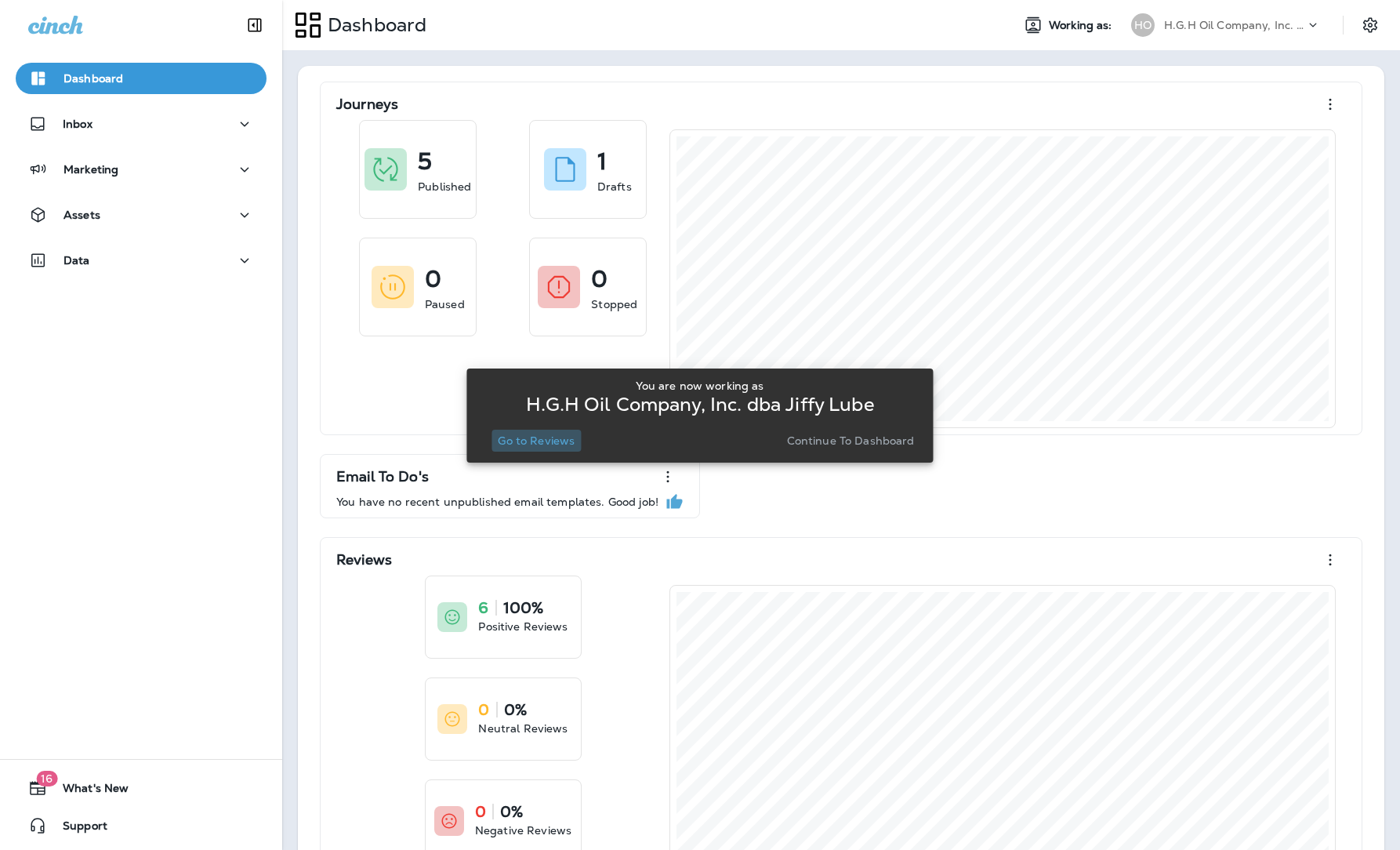
click at [546, 440] on p "Go to Reviews" at bounding box center [535, 441] width 77 height 12
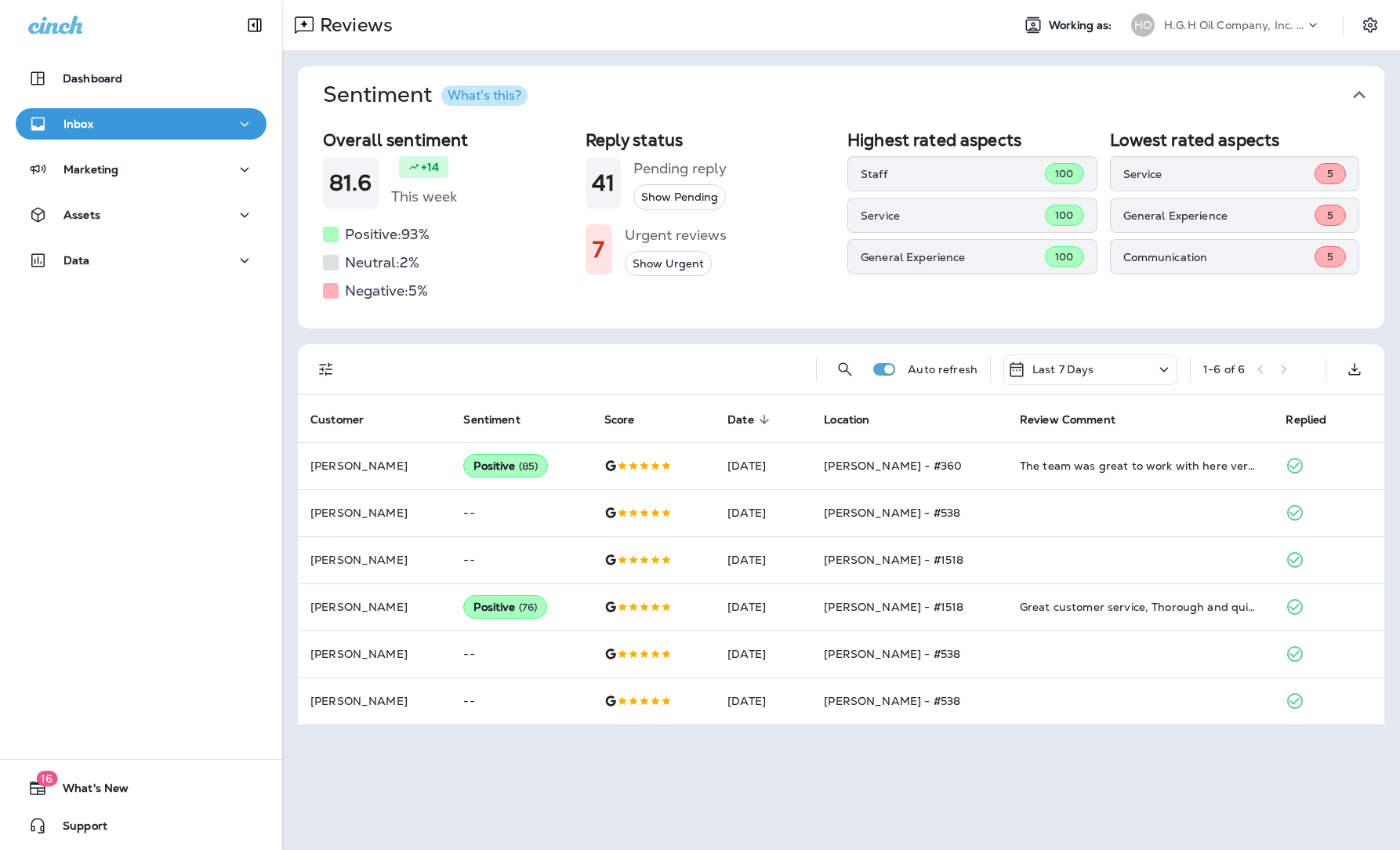
click at [1184, 23] on p "H.G.H Oil Company, Inc. dba Jiffy Lube" at bounding box center [1235, 25] width 141 height 12
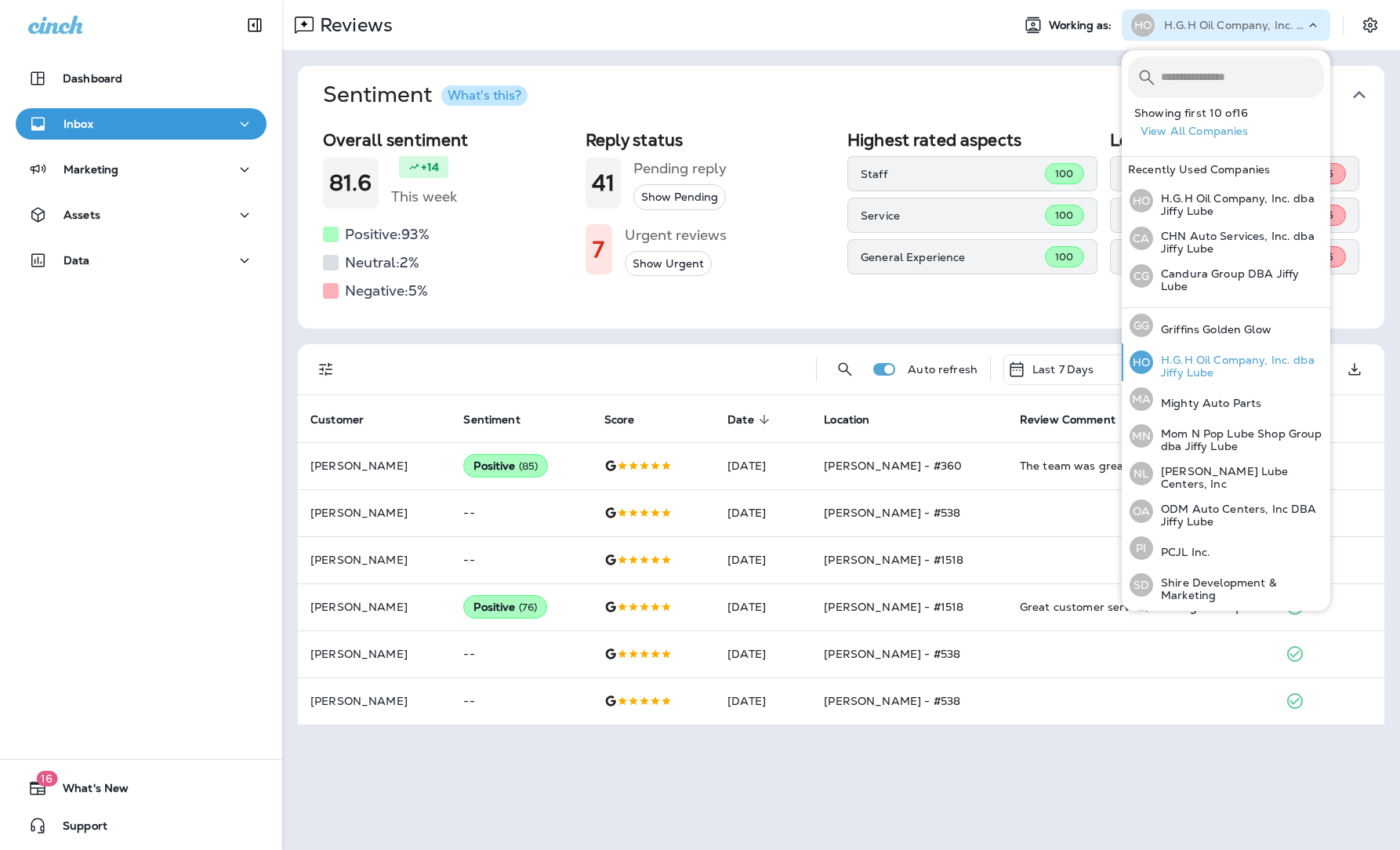
scroll to position [293, 0]
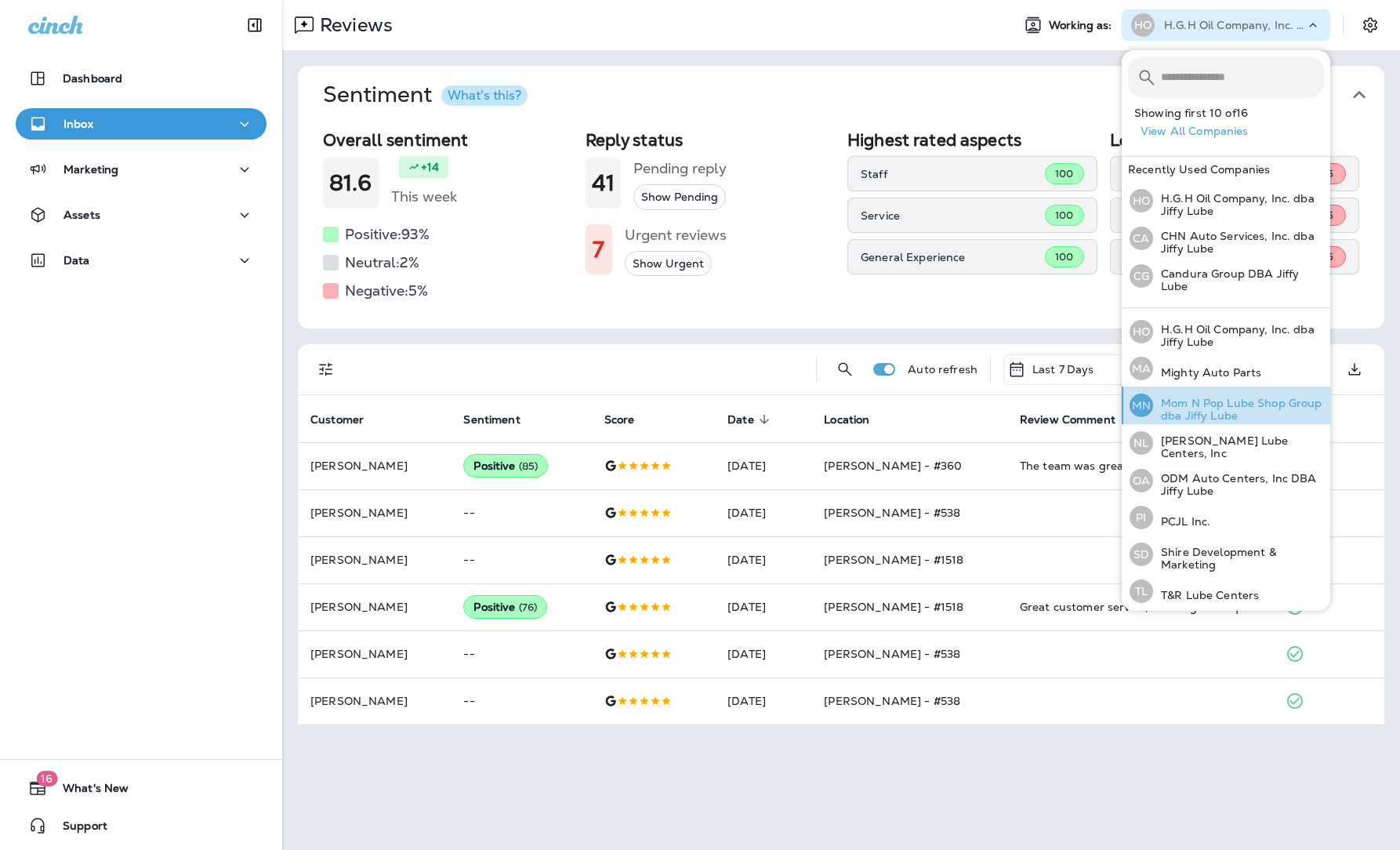
click at [1184, 406] on p "Mom N Pop Lube Shop Group dba Jiffy Lube" at bounding box center [1237, 409] width 170 height 25
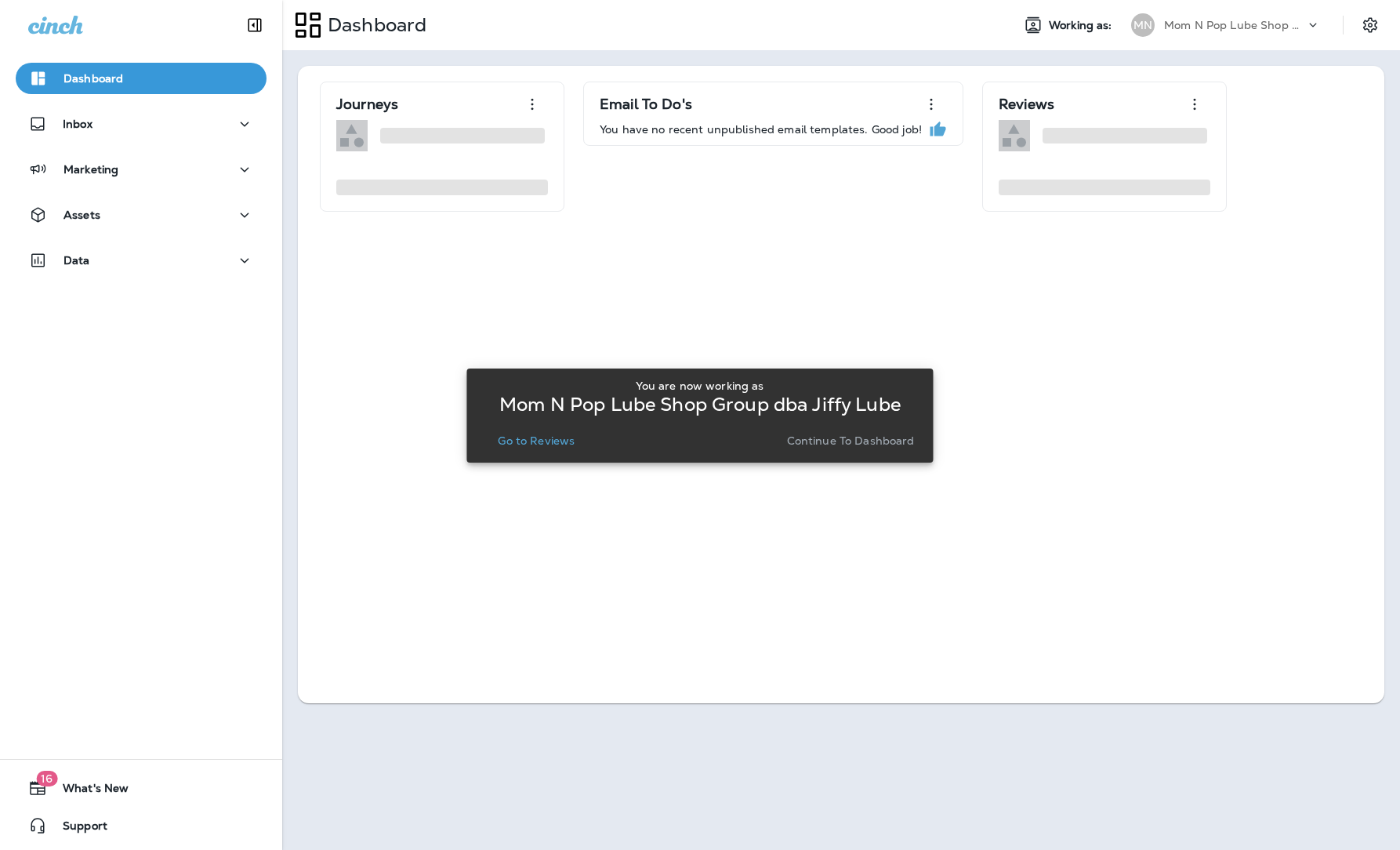
click at [546, 437] on p "Go to Reviews" at bounding box center [535, 441] width 77 height 12
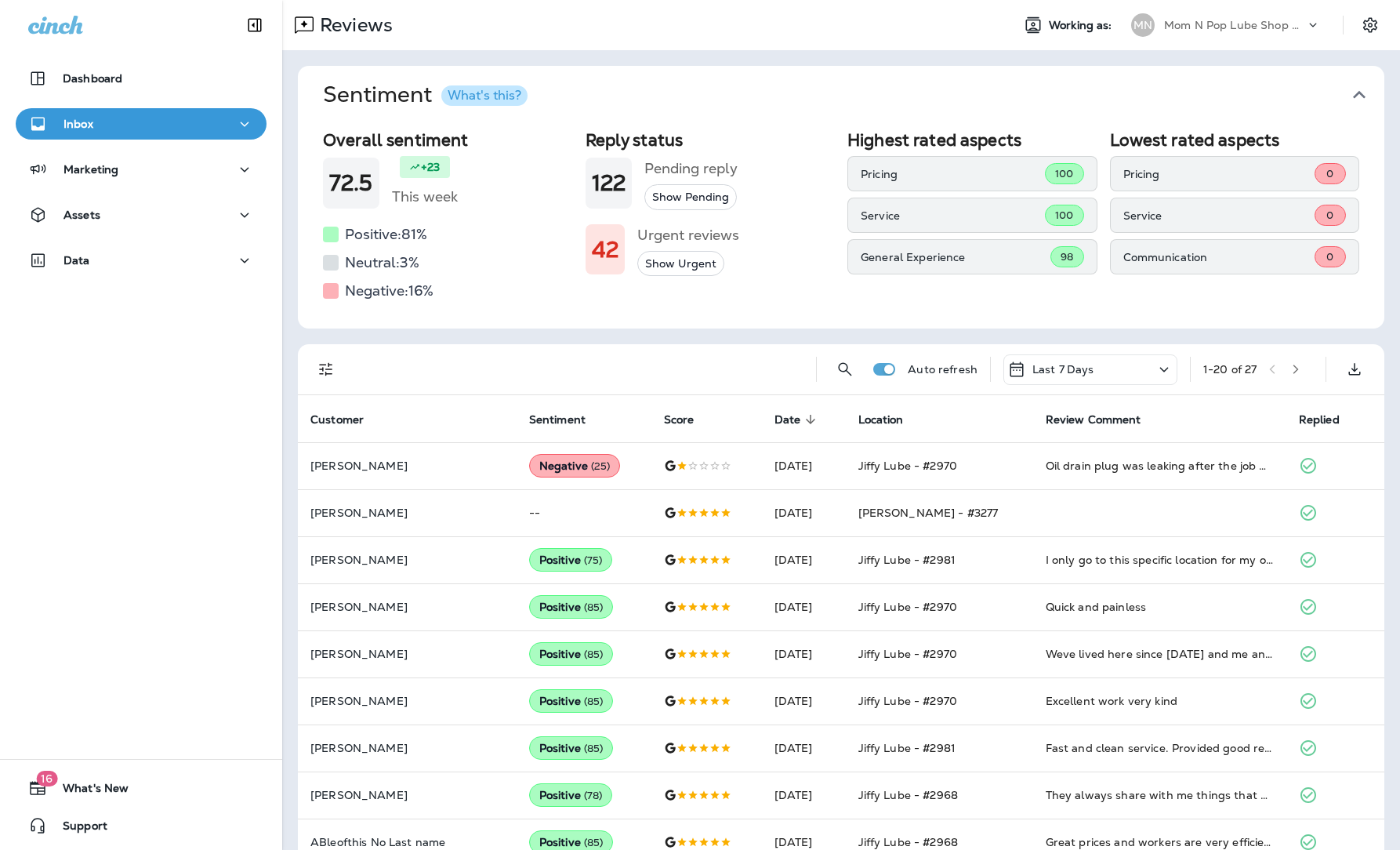
click at [1184, 33] on div "Mom N Pop Lube Shop Group dba Jiffy Lube" at bounding box center [1235, 25] width 141 height 24
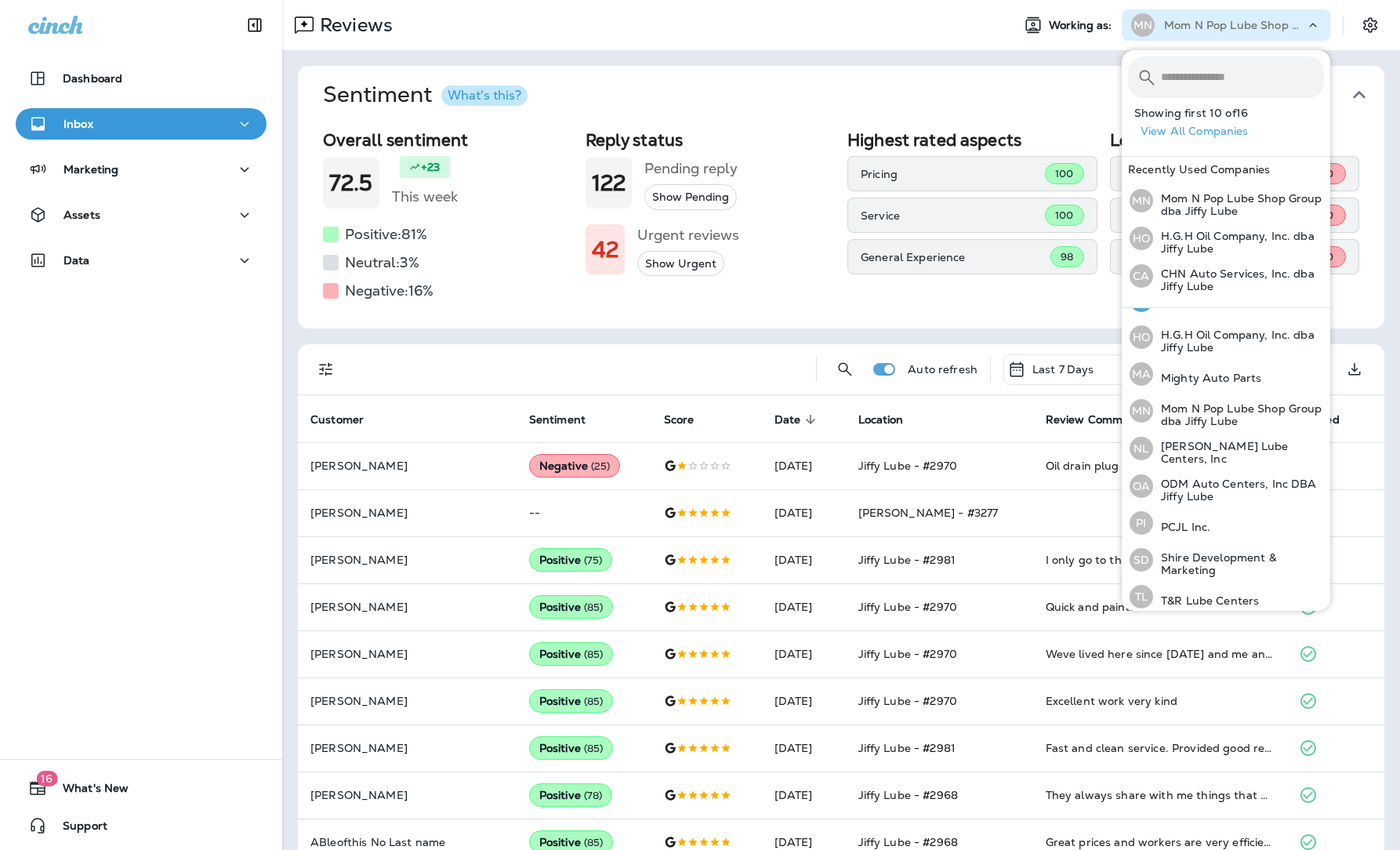
scroll to position [293, 0]
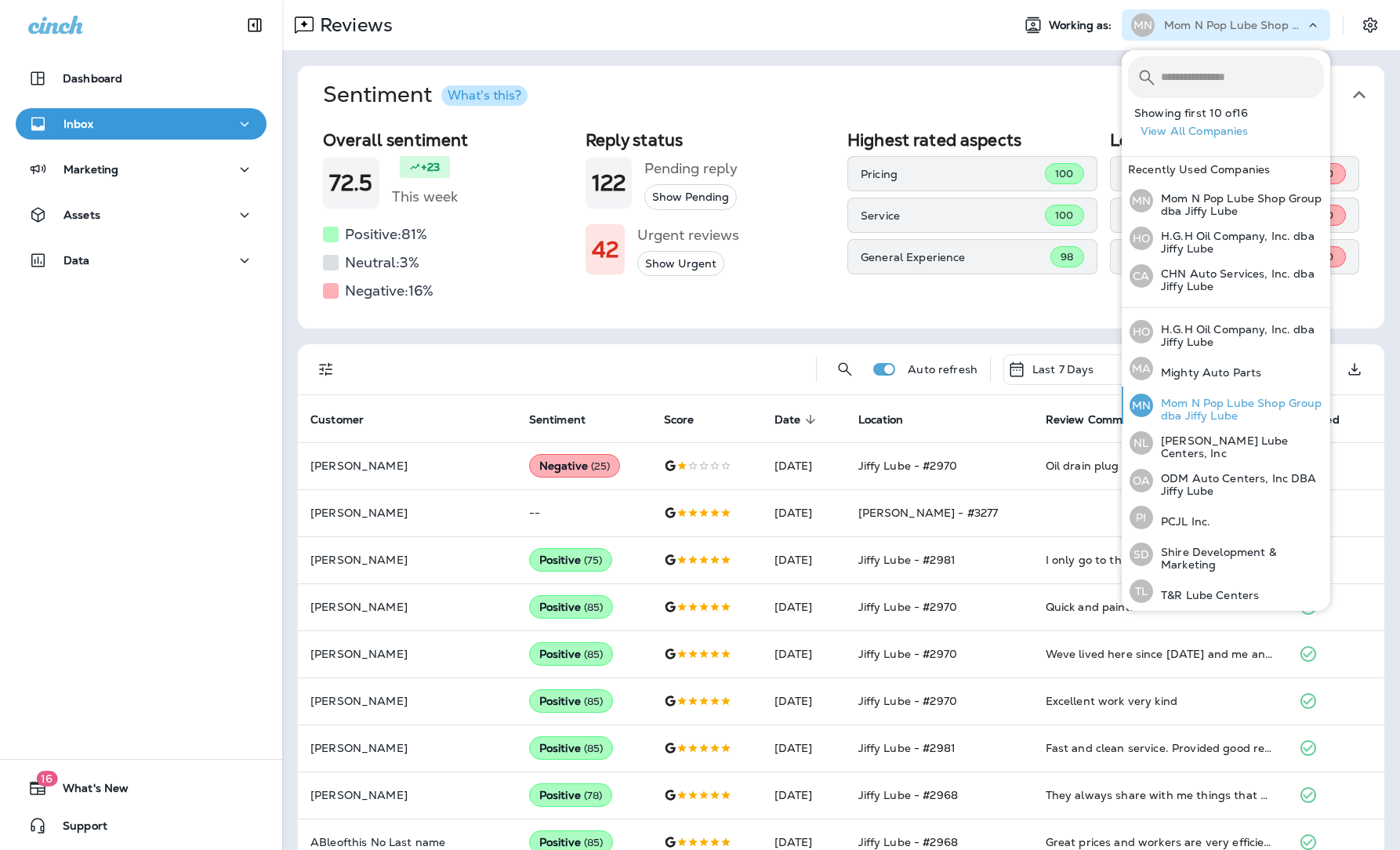
click at [1184, 402] on p "Mom N Pop Lube Shop Group dba Jiffy Lube" at bounding box center [1237, 409] width 170 height 25
click at [903, 372] on div "Auto refresh Last 7 Days 1 - 20 of 27" at bounding box center [844, 369] width 1067 height 50
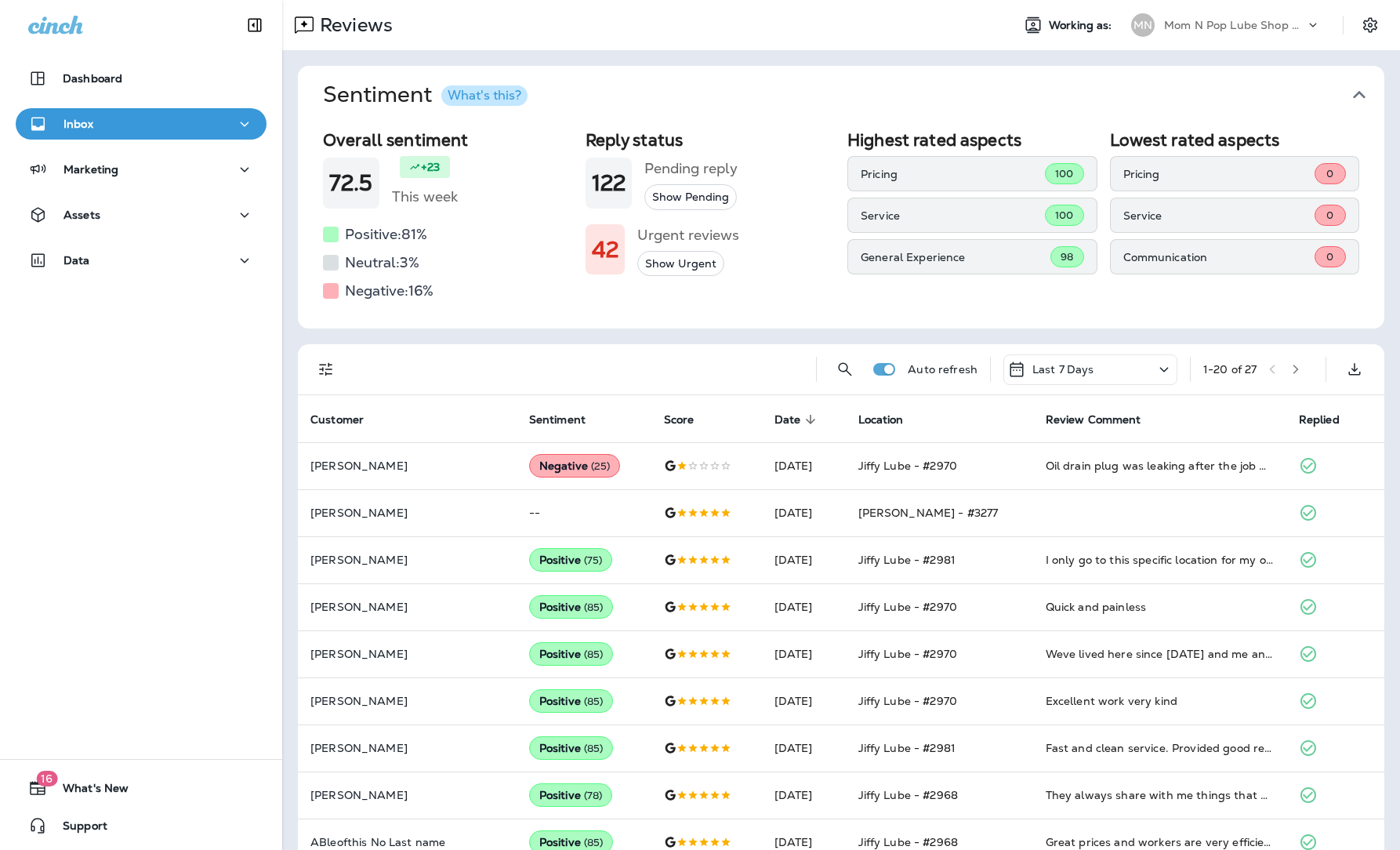
click at [1184, 18] on div "Mom N Pop Lube Shop Group dba Jiffy Lube" at bounding box center [1235, 25] width 141 height 24
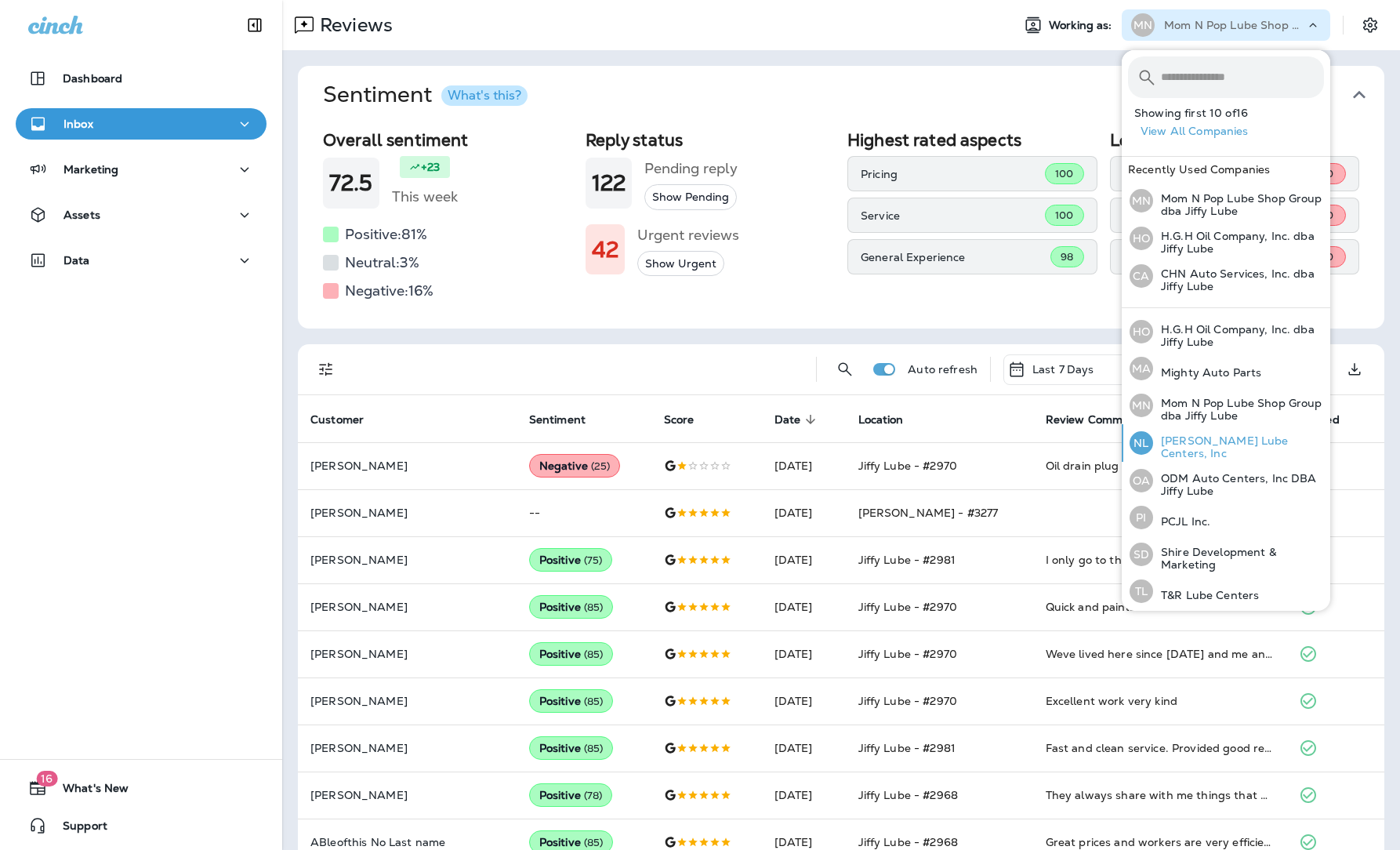
click at [1184, 448] on p "[PERSON_NAME] Lube Centers, Inc" at bounding box center [1237, 447] width 170 height 25
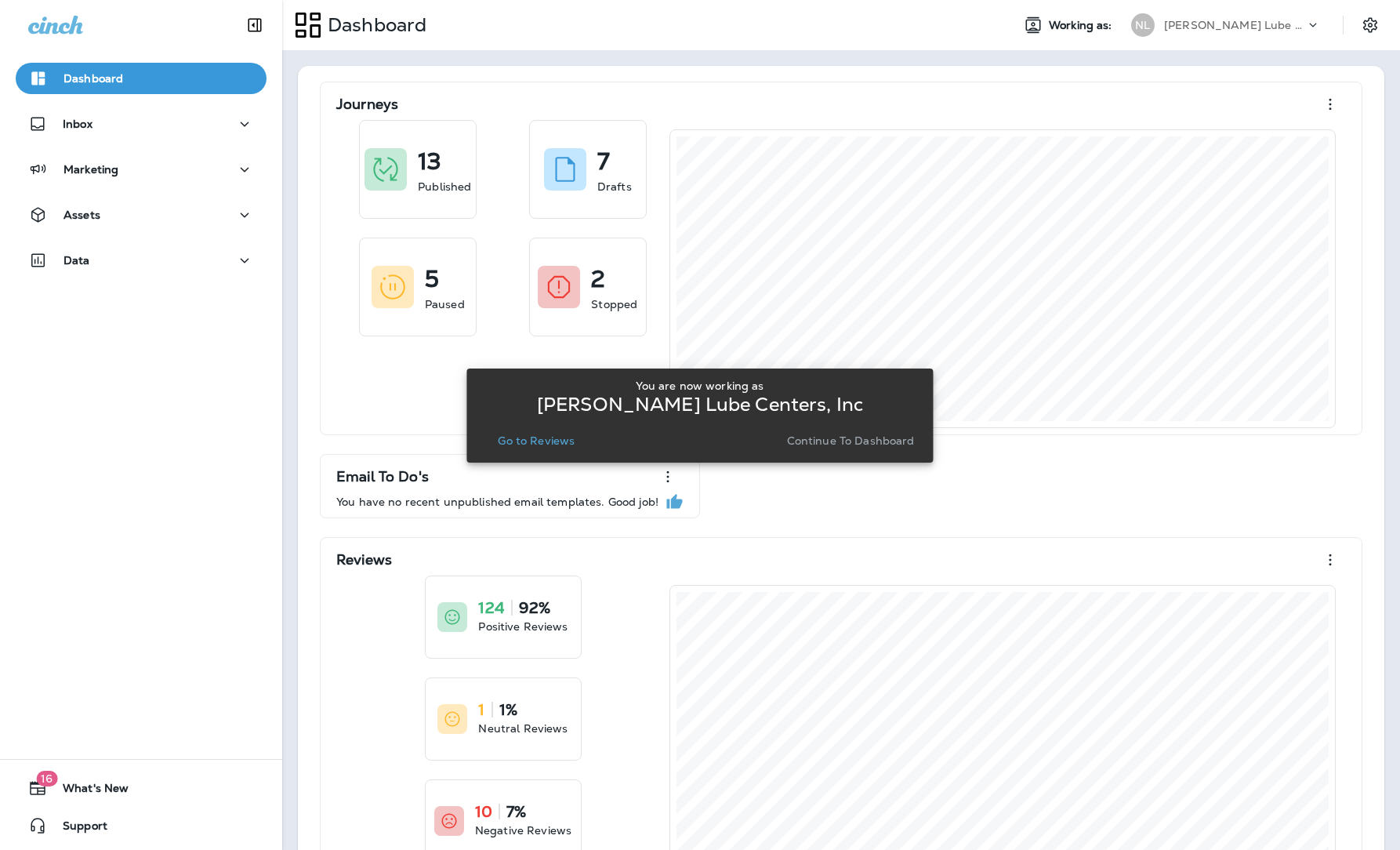
click at [544, 442] on p "Go to Reviews" at bounding box center [535, 441] width 77 height 12
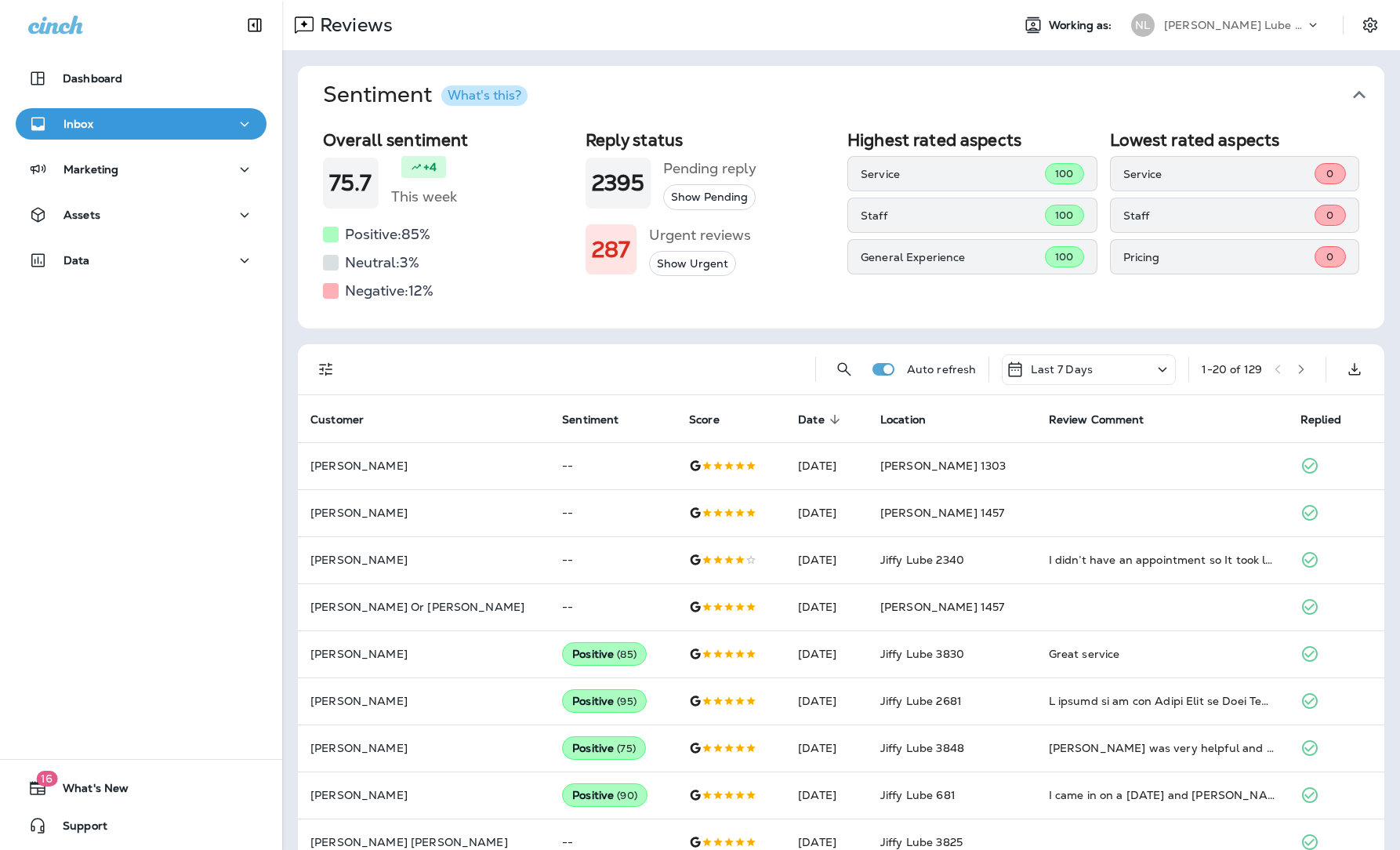
click at [309, 375] on div "Auto refresh Last 7 Days 1 - 20 of 129" at bounding box center [841, 370] width 1086 height 51
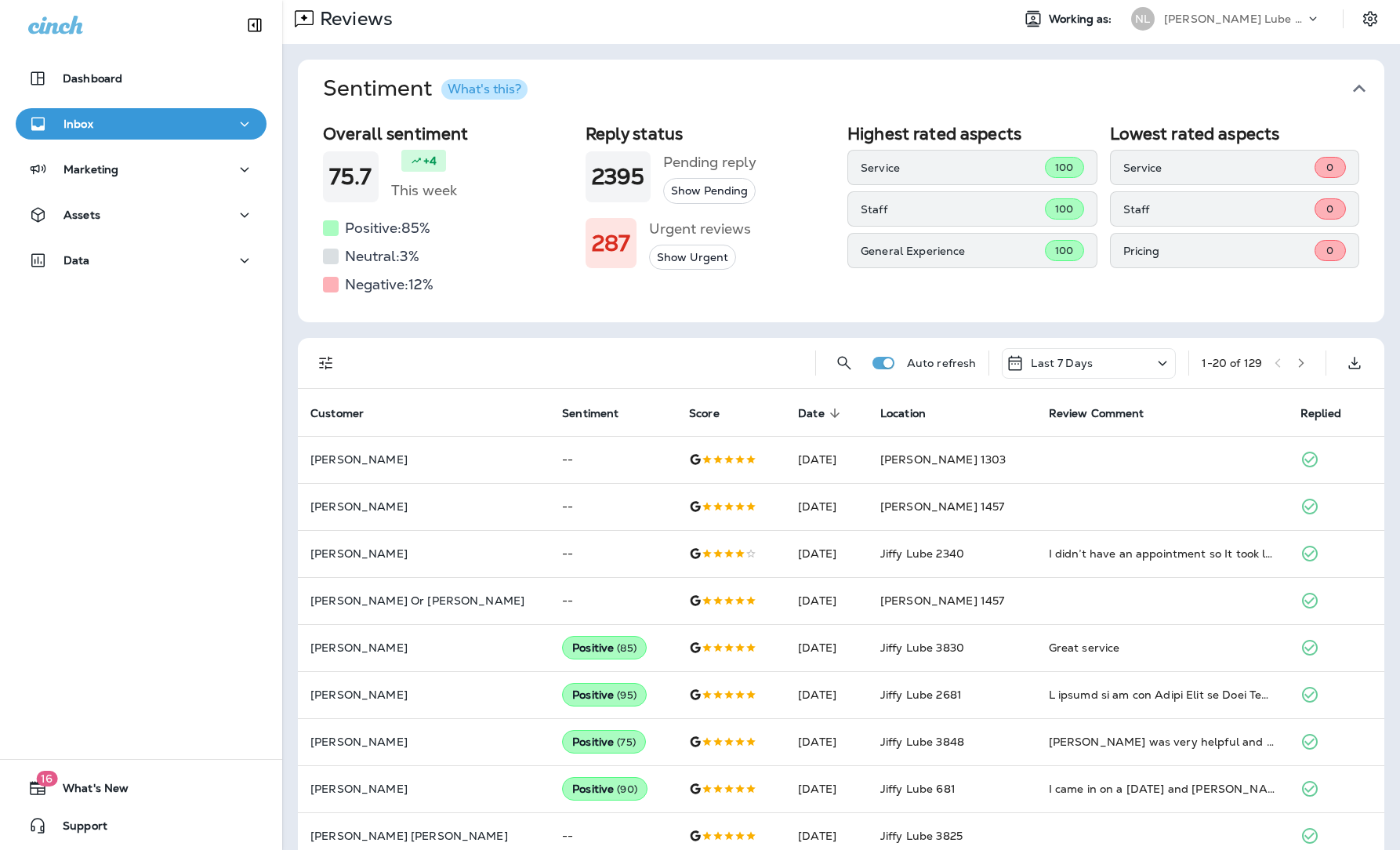
click at [330, 366] on icon "Filters" at bounding box center [325, 362] width 19 height 19
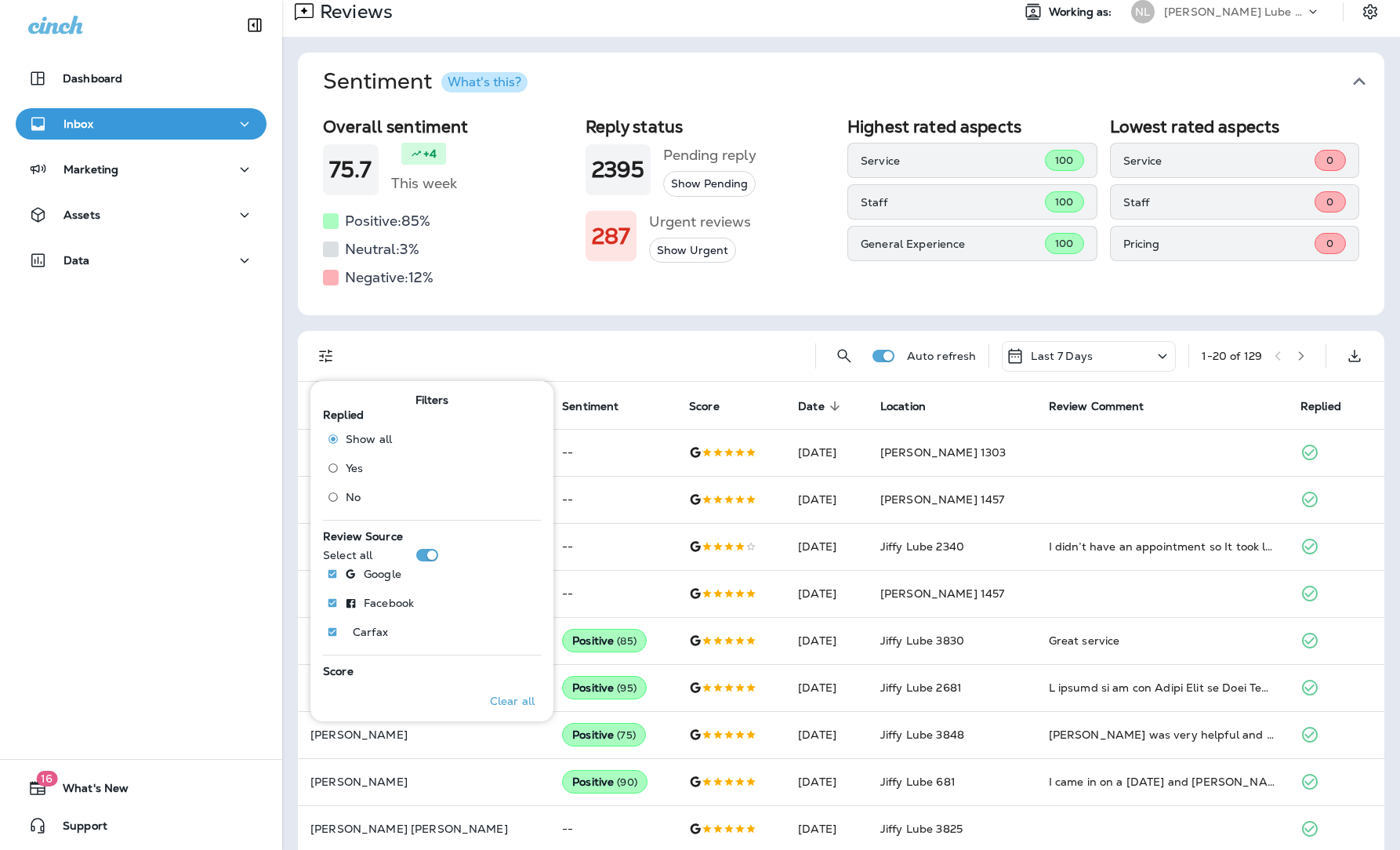
click at [345, 498] on span "No" at bounding box center [352, 497] width 15 height 12
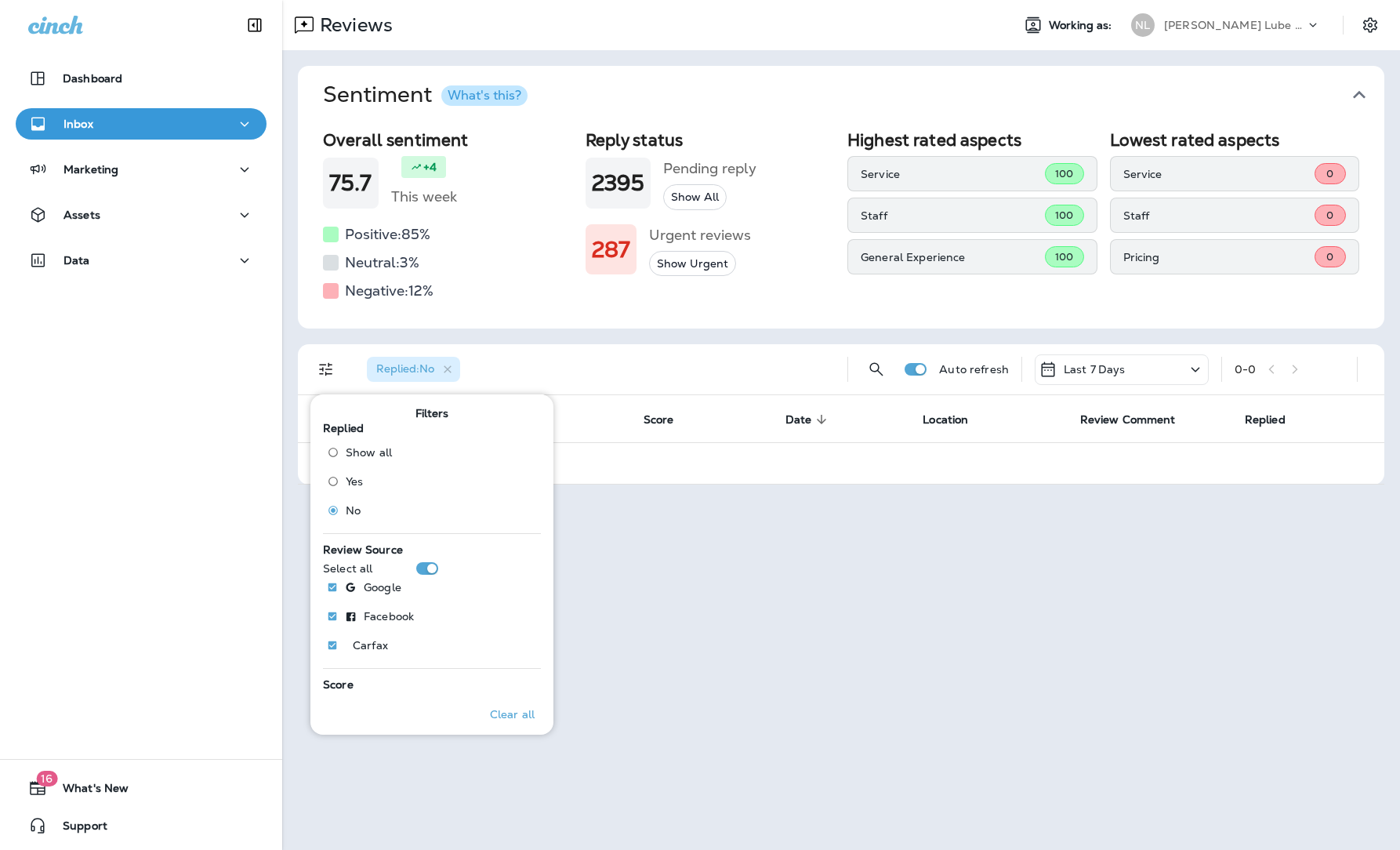
click at [1111, 581] on div "Reviews Working as: [PERSON_NAME] Lube Centers, Inc Sentiment What's this? Over…" at bounding box center [840, 425] width 1117 height 850
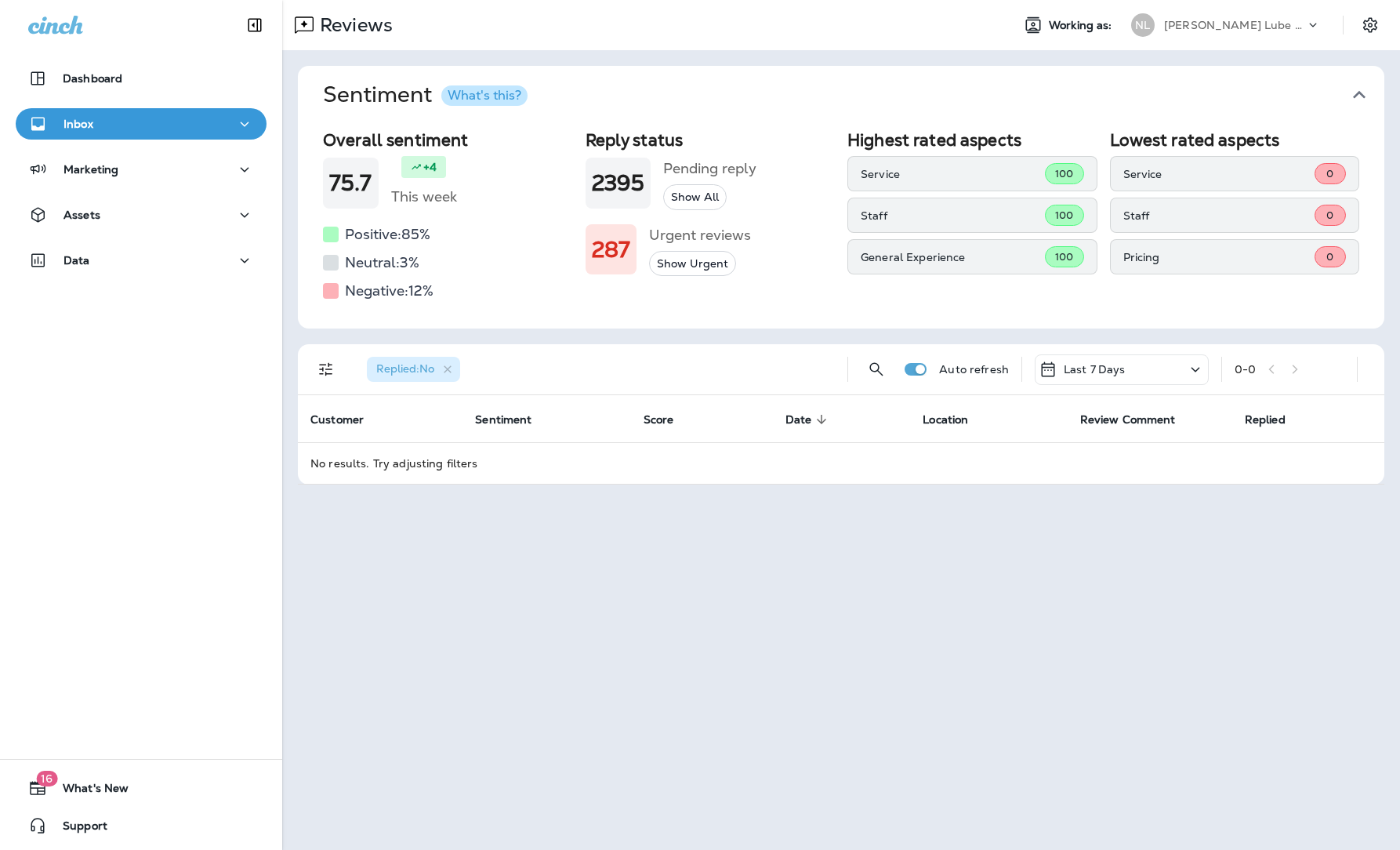
click at [1184, 31] on p "[PERSON_NAME] Lube Centers, Inc" at bounding box center [1235, 25] width 141 height 12
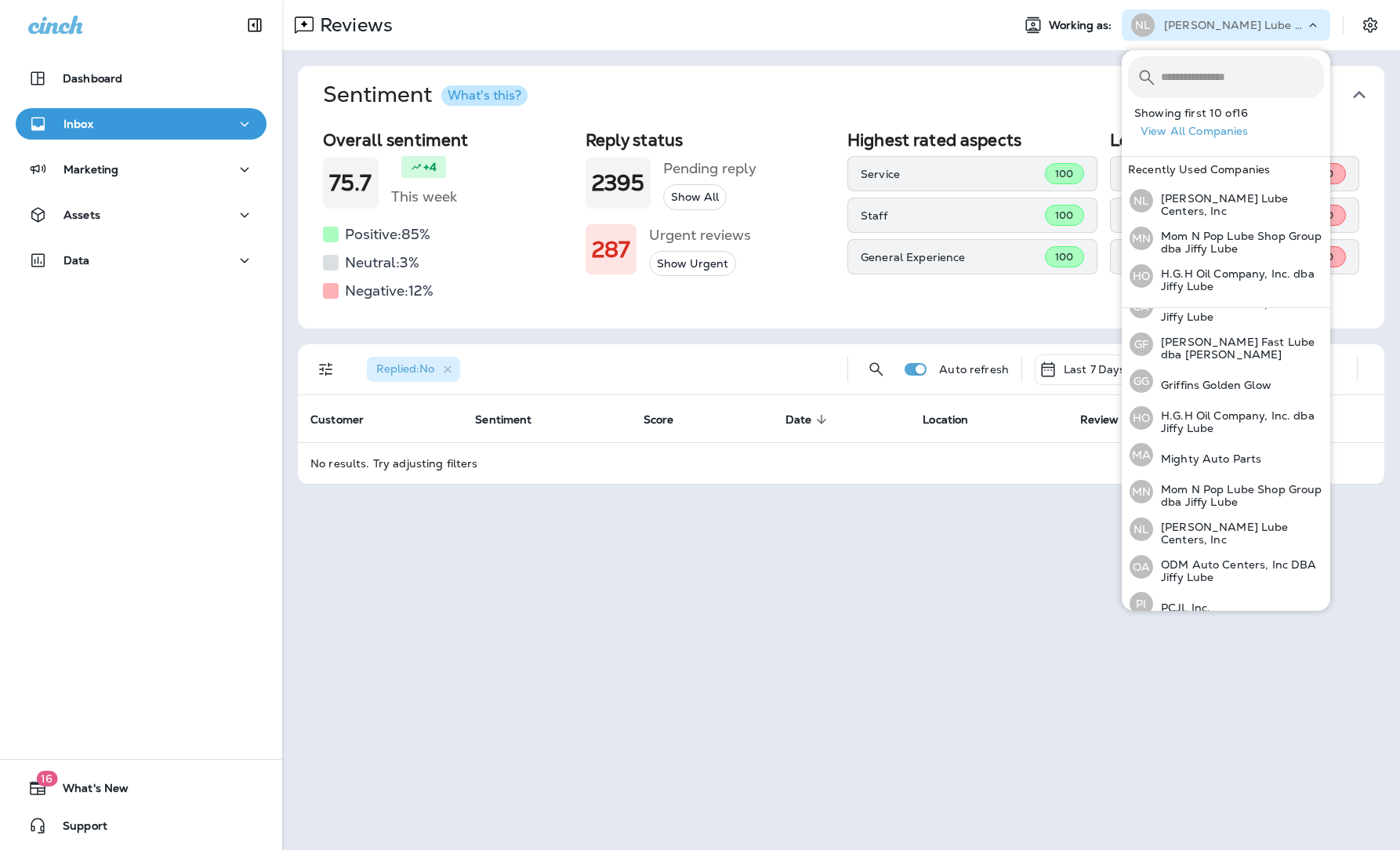
scroll to position [292, 0]
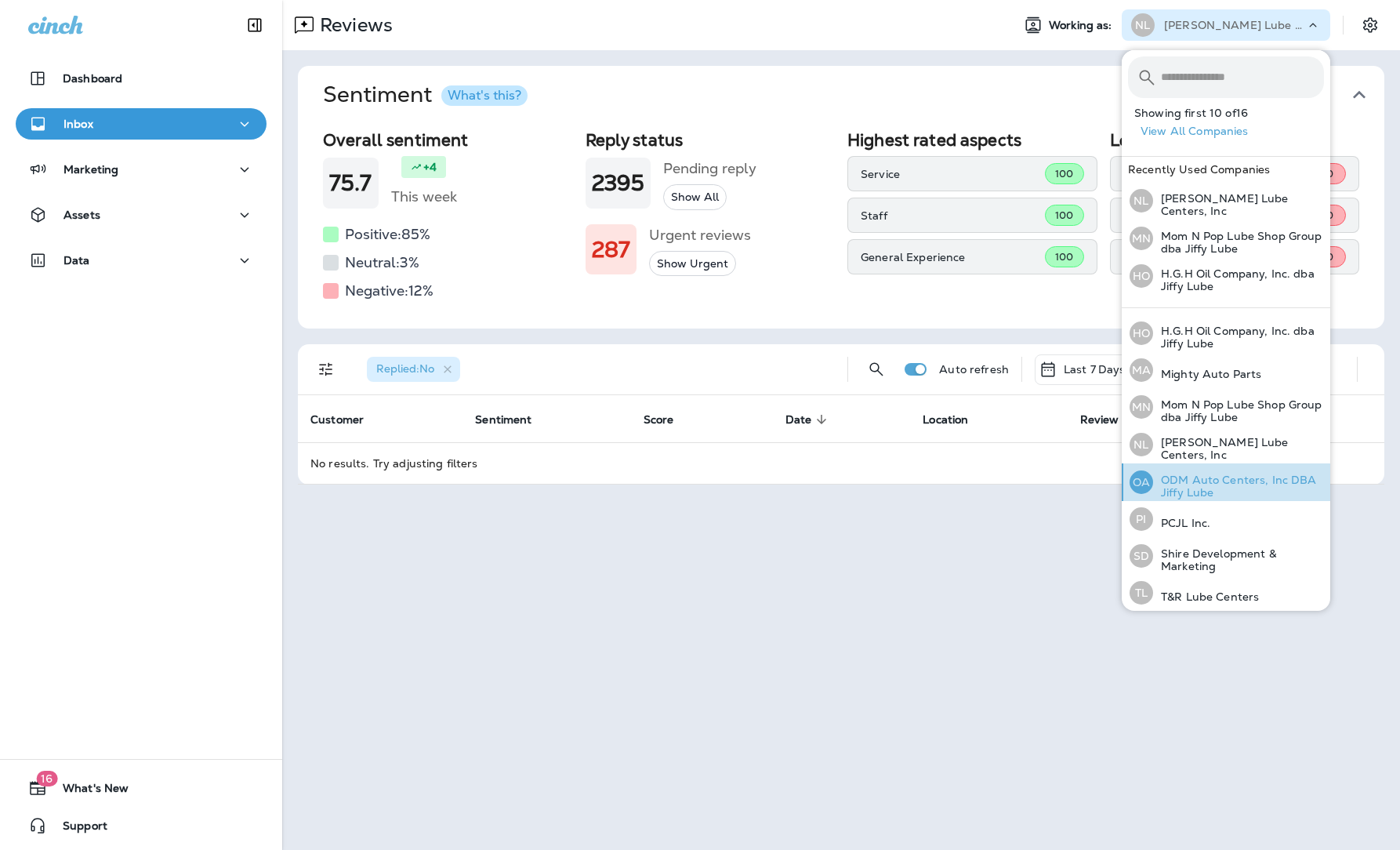
click at [1184, 475] on p "ODM Auto Centers, Inc DBA Jiffy Lube" at bounding box center [1237, 486] width 170 height 25
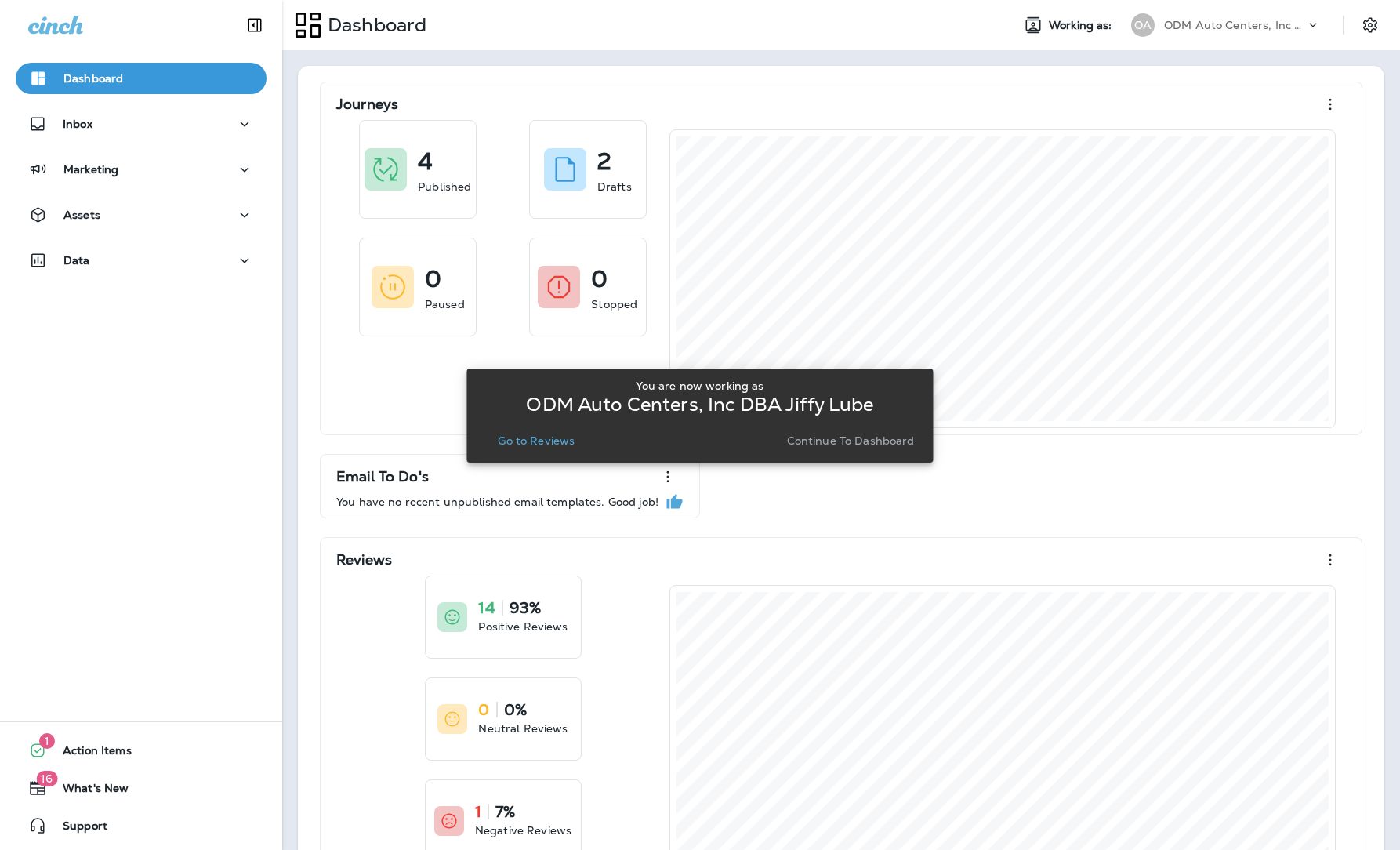
click at [543, 442] on p "Go to Reviews" at bounding box center [535, 441] width 77 height 12
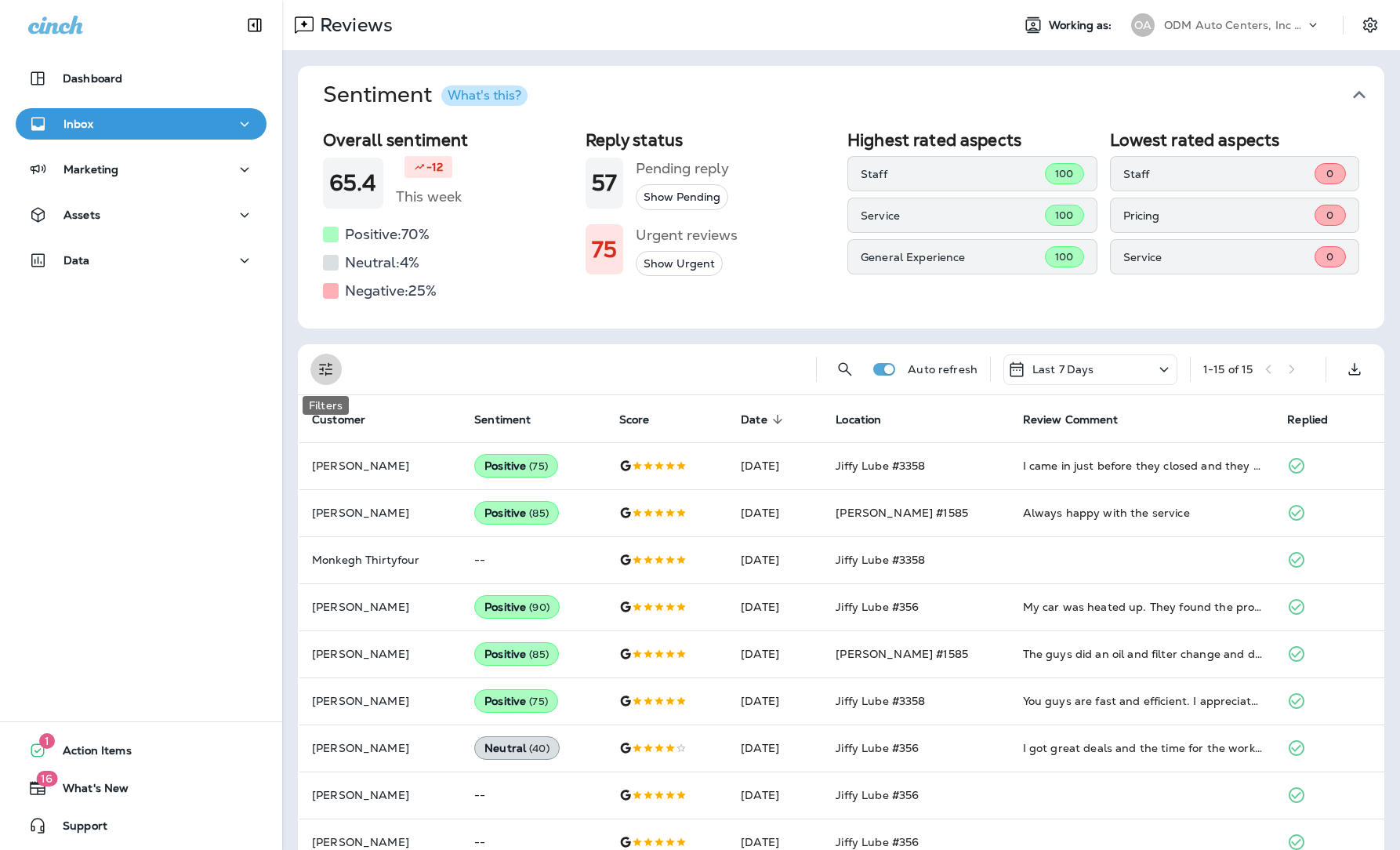
click at [327, 369] on icon "Filters" at bounding box center [325, 369] width 13 height 13
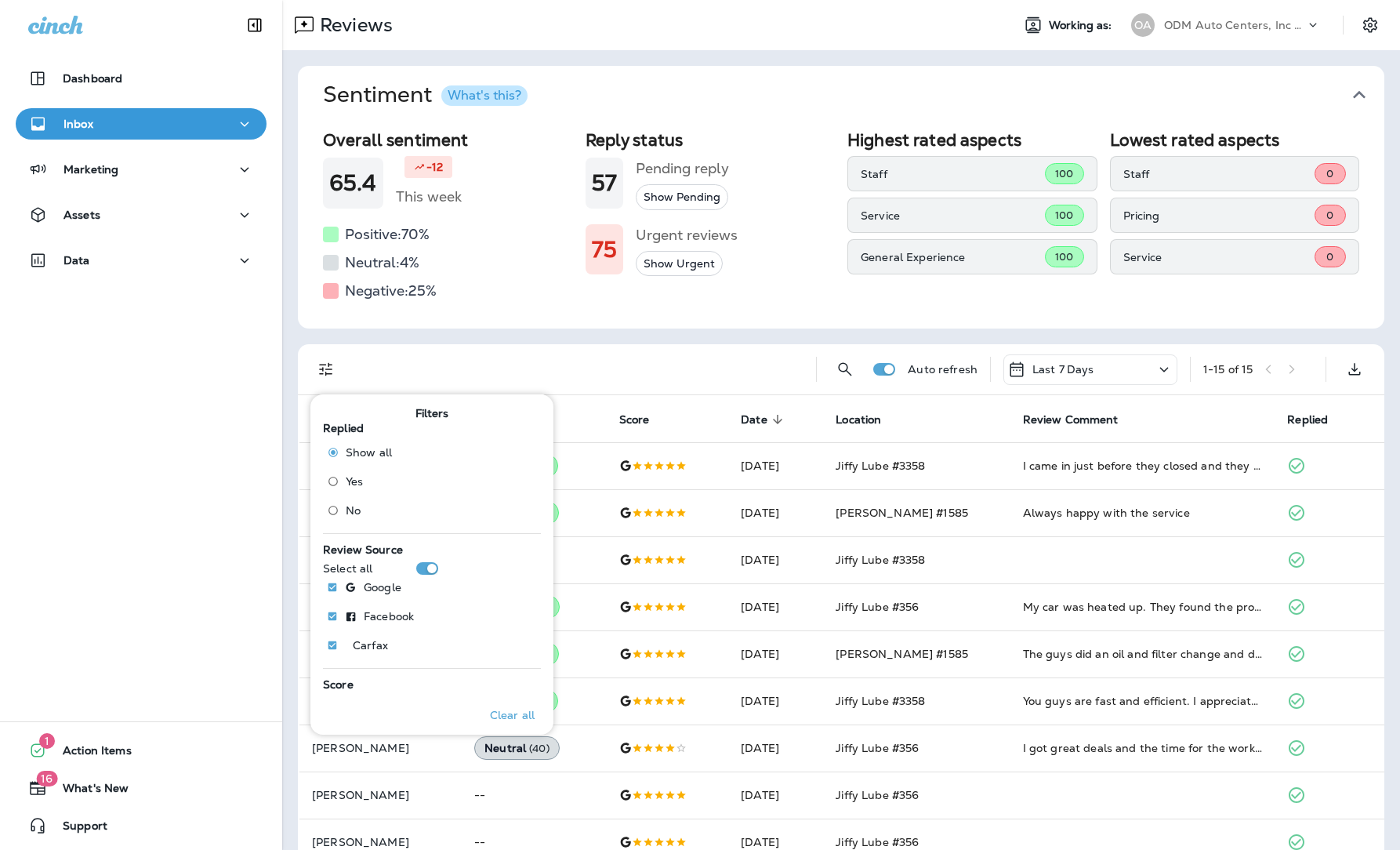
click at [351, 506] on span "No" at bounding box center [352, 511] width 15 height 12
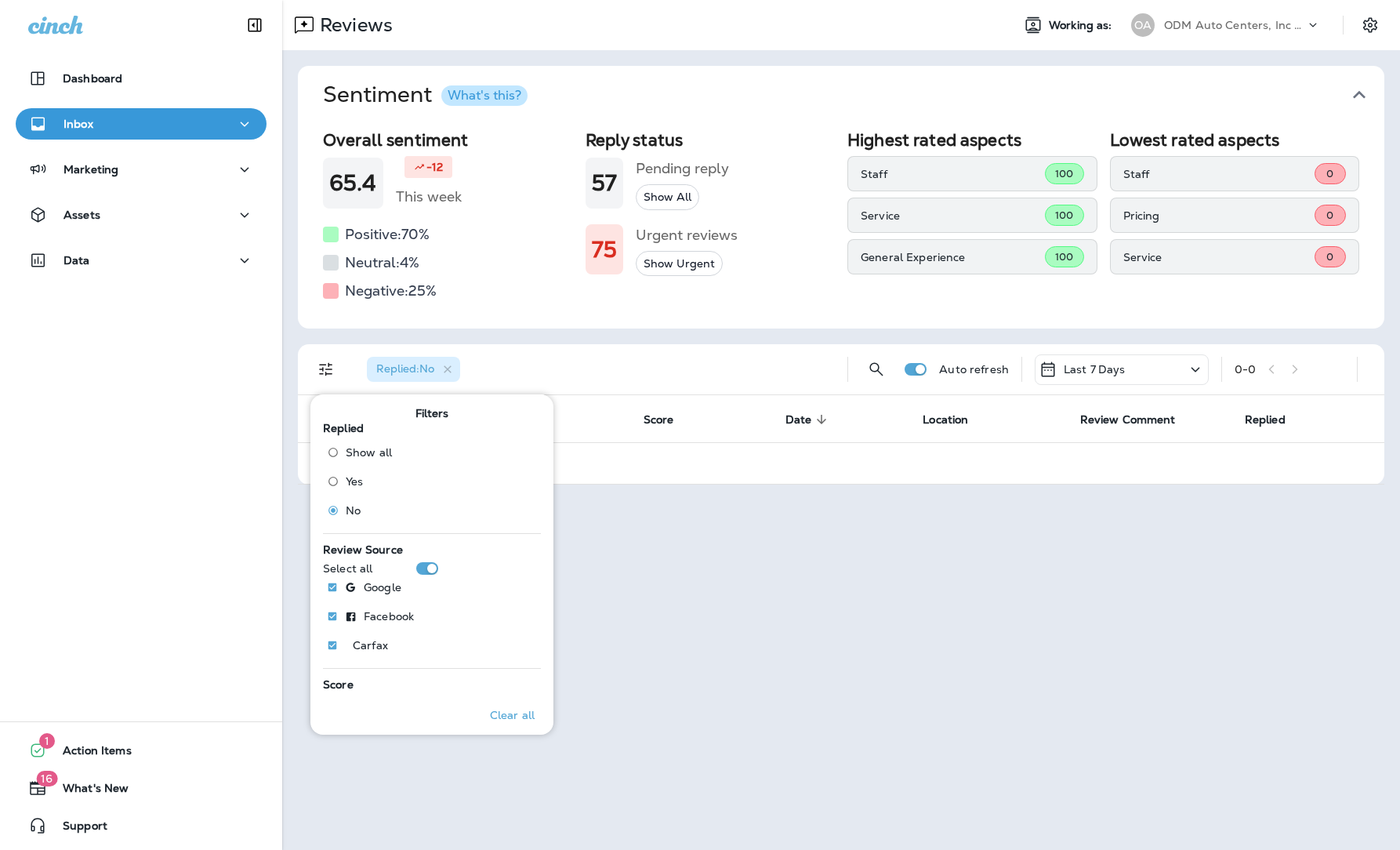
drag, startPoint x: 859, startPoint y: 553, endPoint x: 997, endPoint y: 471, distance: 160.5
click at [860, 553] on div "Reviews Working as: OA ODM Auto Centers, Inc DBA Jiffy Lube Sentiment What's th…" at bounding box center [840, 425] width 1117 height 850
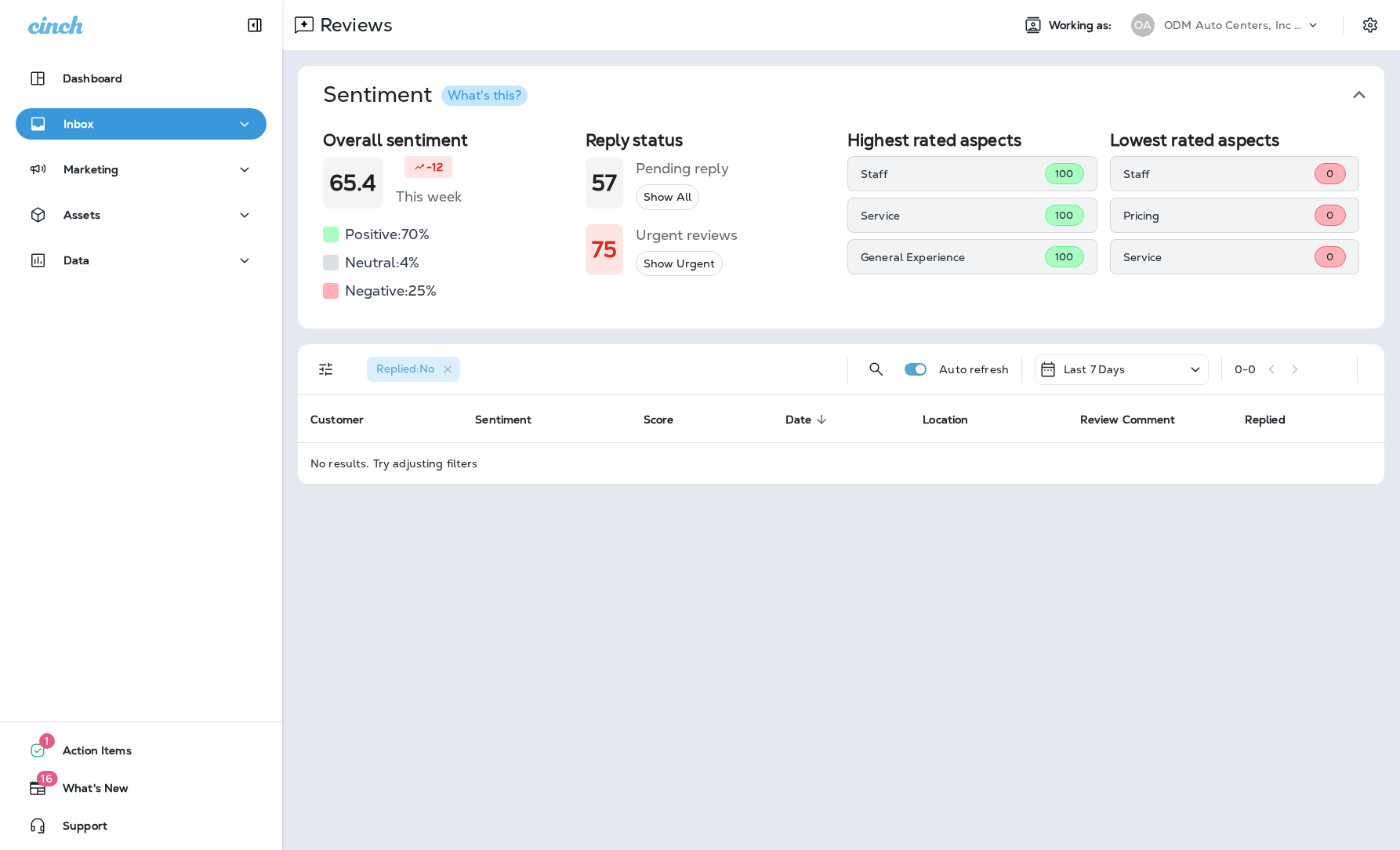
click at [1184, 23] on p "ODM Auto Centers, Inc DBA Jiffy Lube" at bounding box center [1235, 25] width 141 height 12
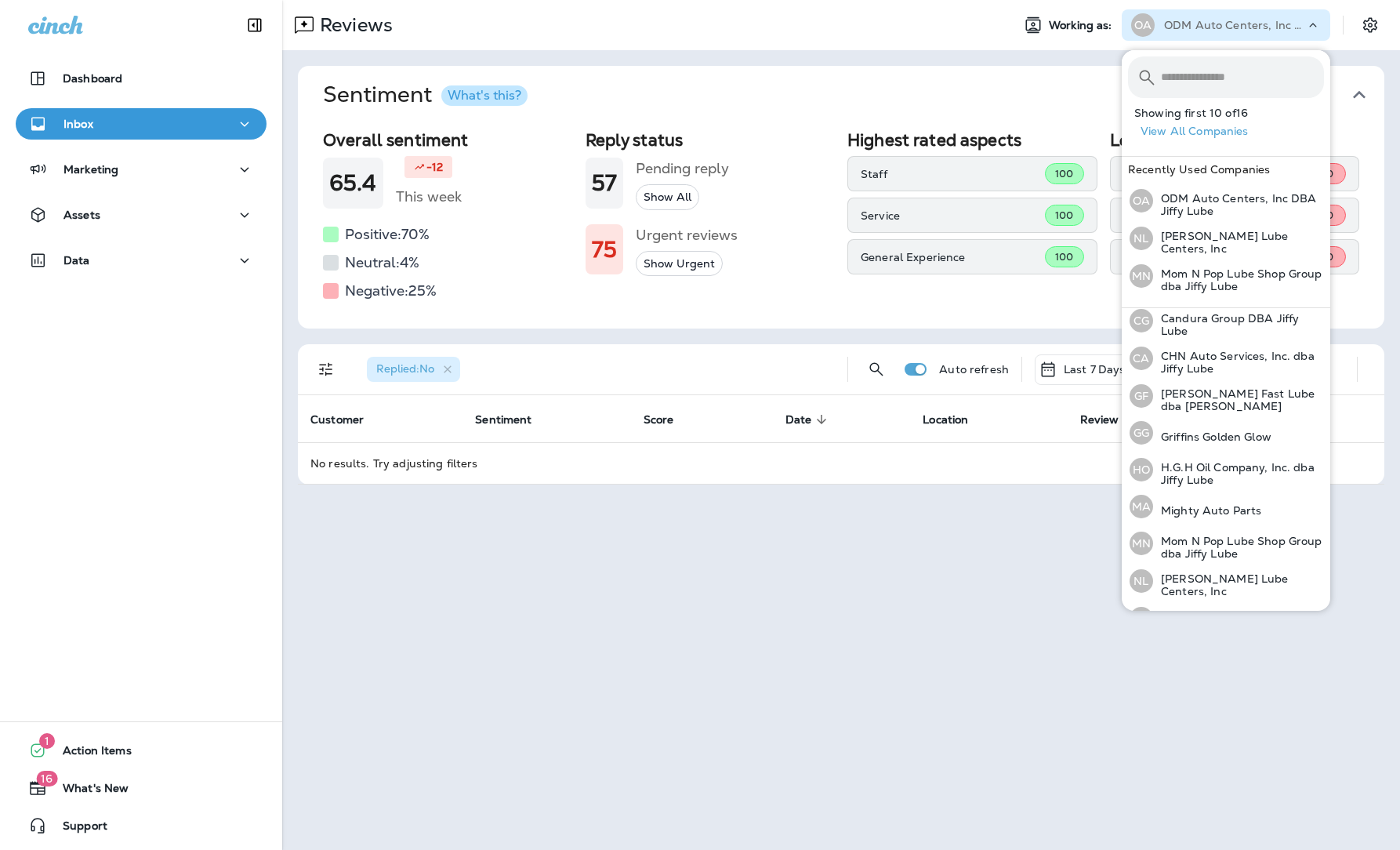
scroll to position [292, 0]
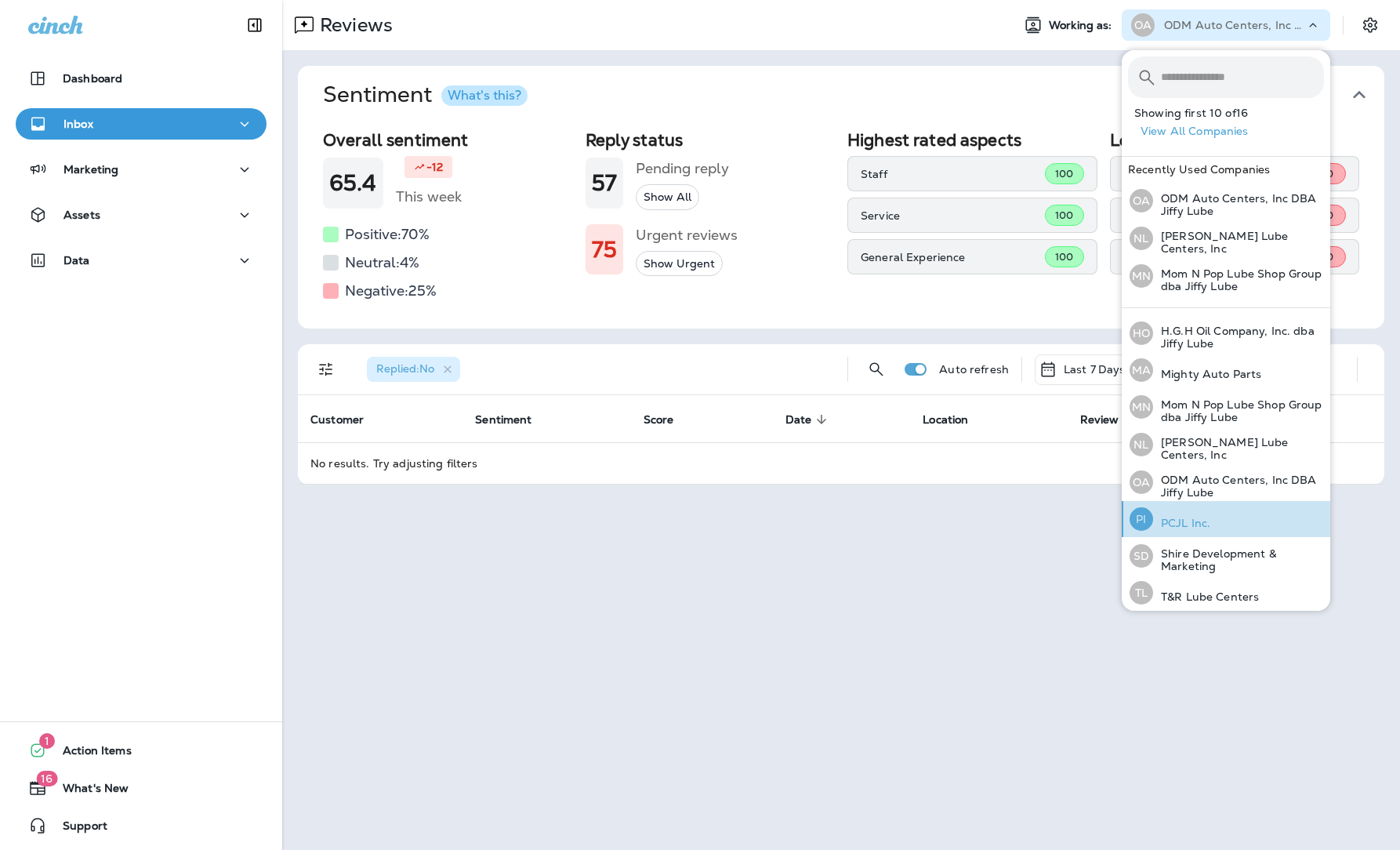
click at [1184, 518] on p "PCJL Inc." at bounding box center [1181, 523] width 57 height 12
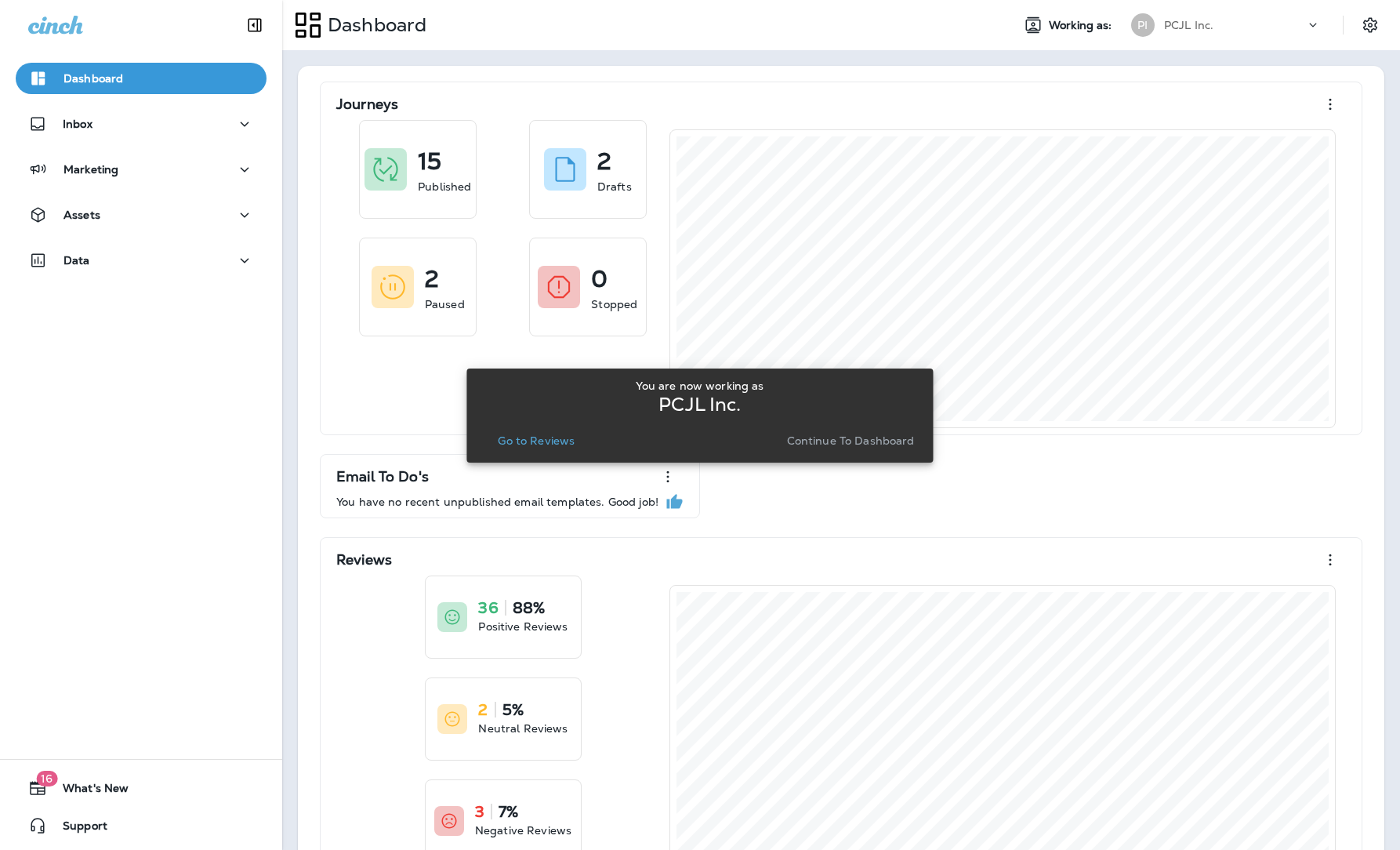
click at [573, 440] on p "Go to Reviews" at bounding box center [535, 441] width 77 height 12
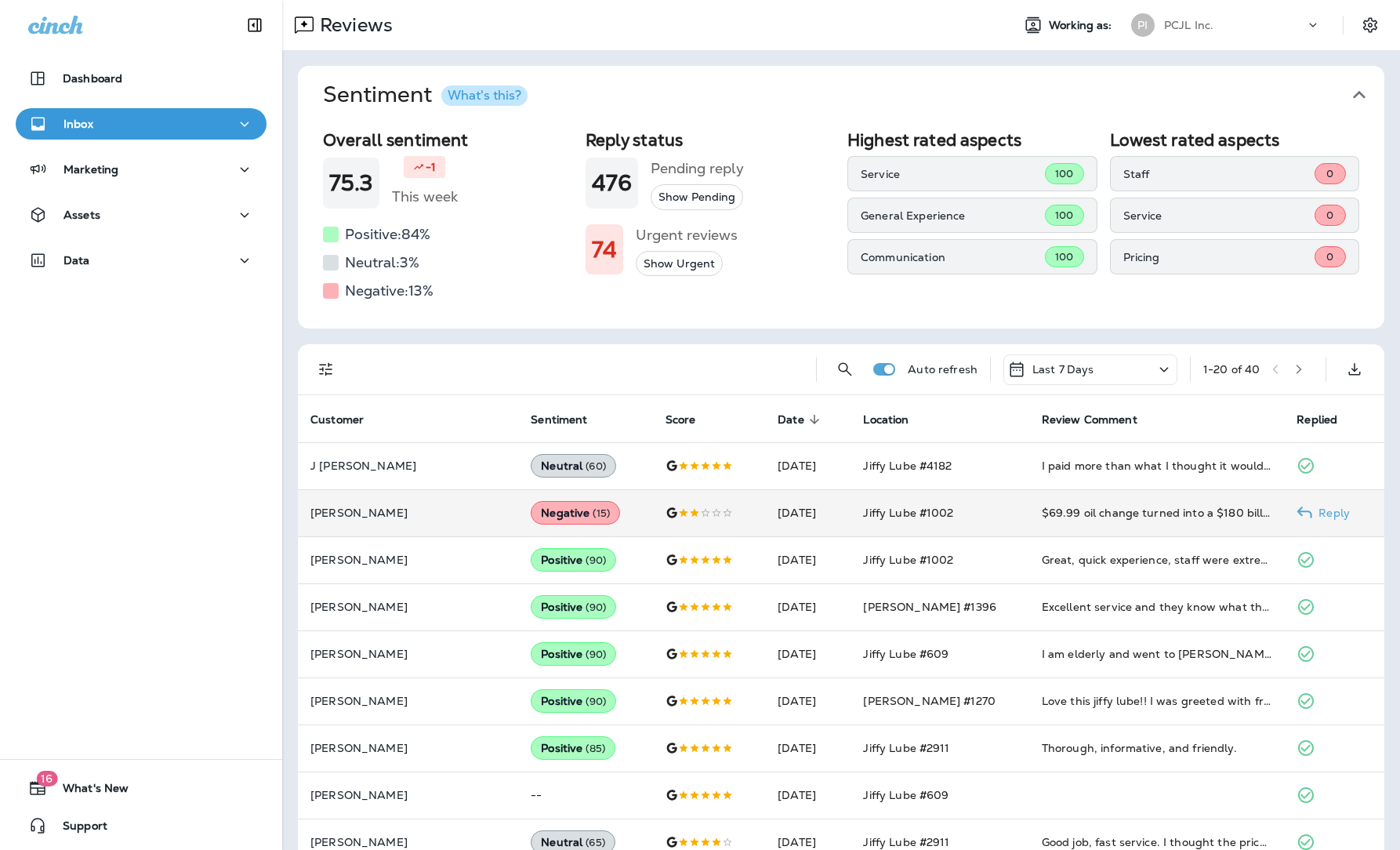
click at [1184, 528] on td "$69.99 oil change turned into a $180 bill. Original estimate more than doubled …" at bounding box center [1156, 512] width 255 height 47
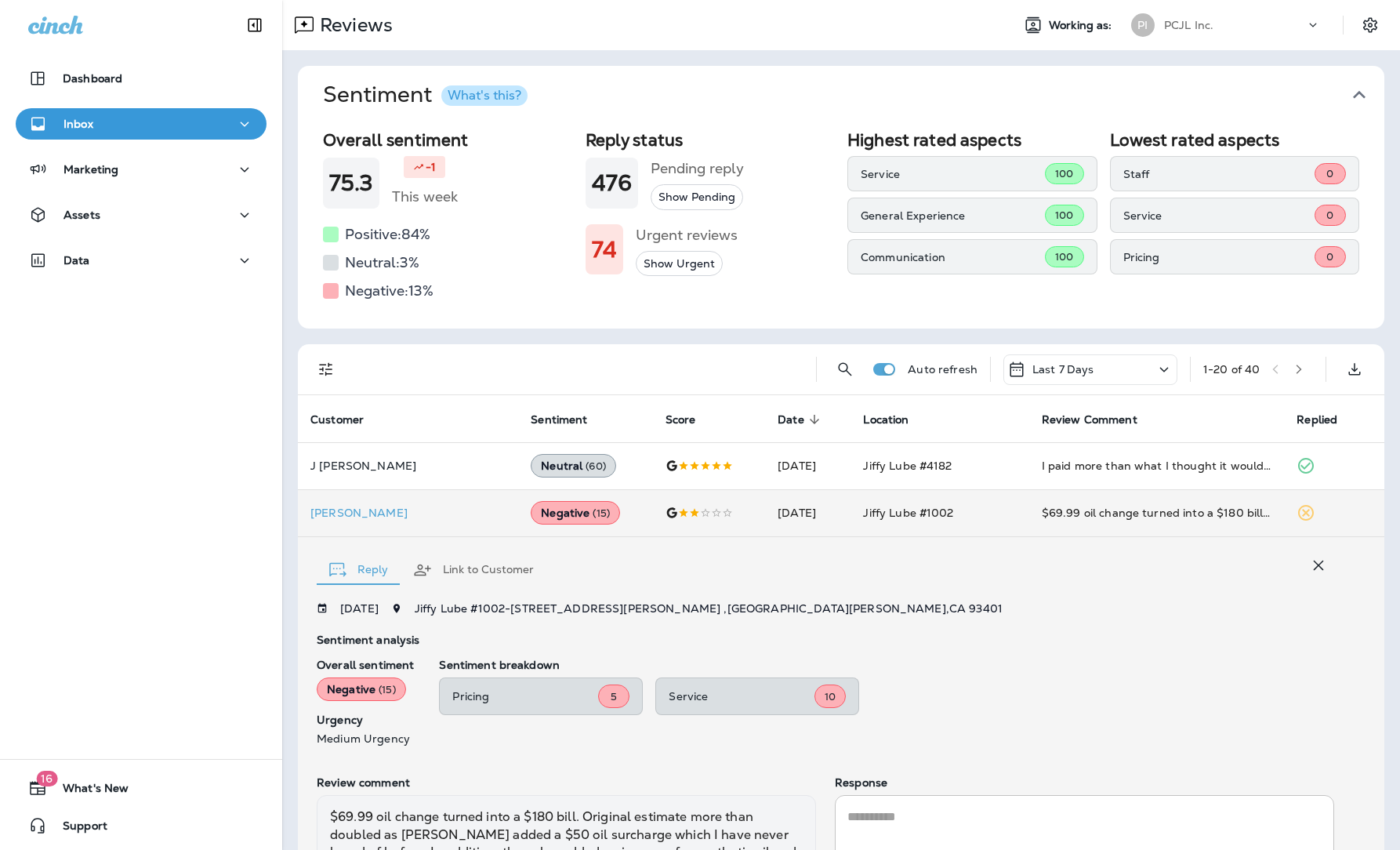
scroll to position [163, 0]
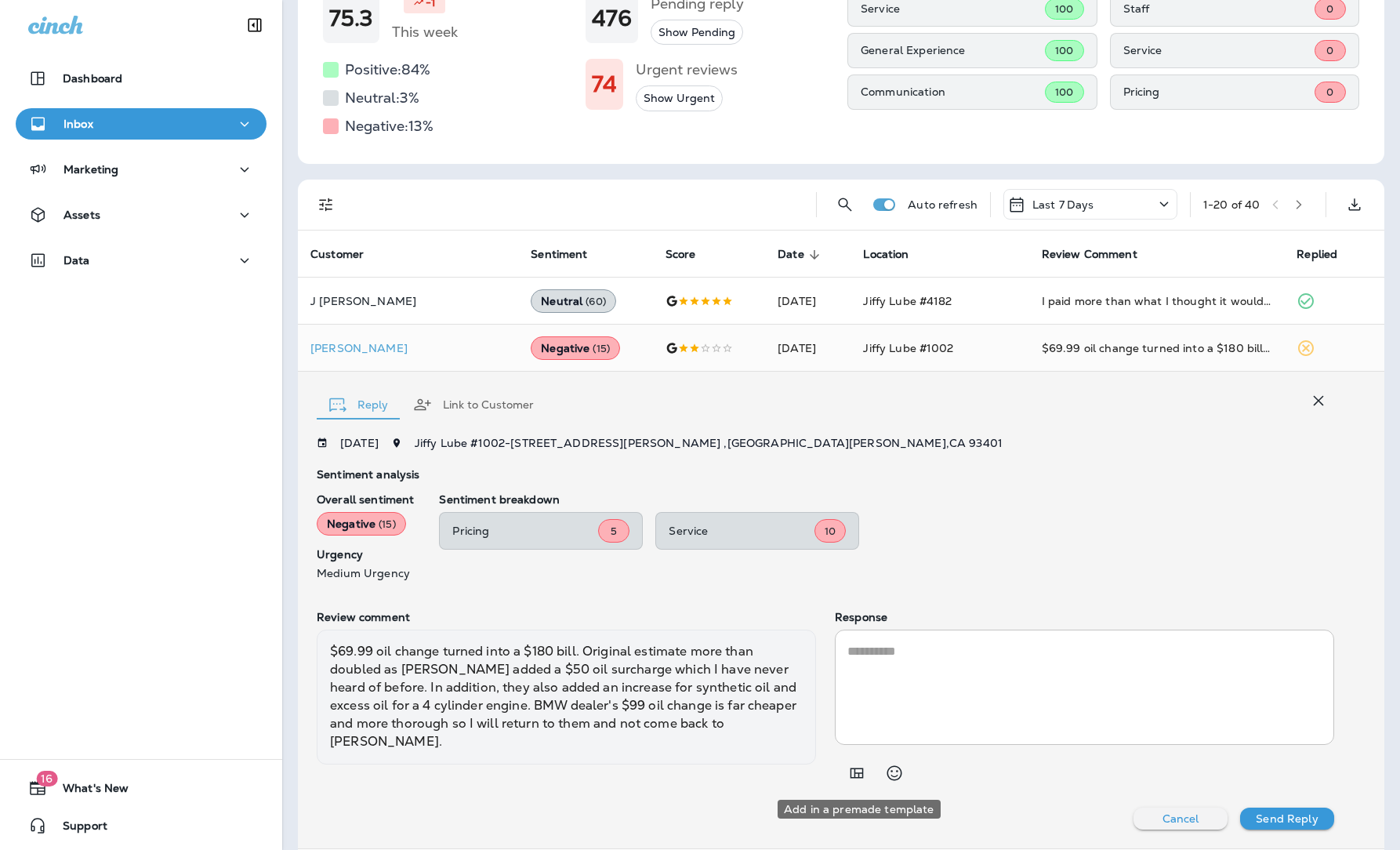
click at [868, 582] on button "Add in a premade template" at bounding box center [856, 772] width 31 height 31
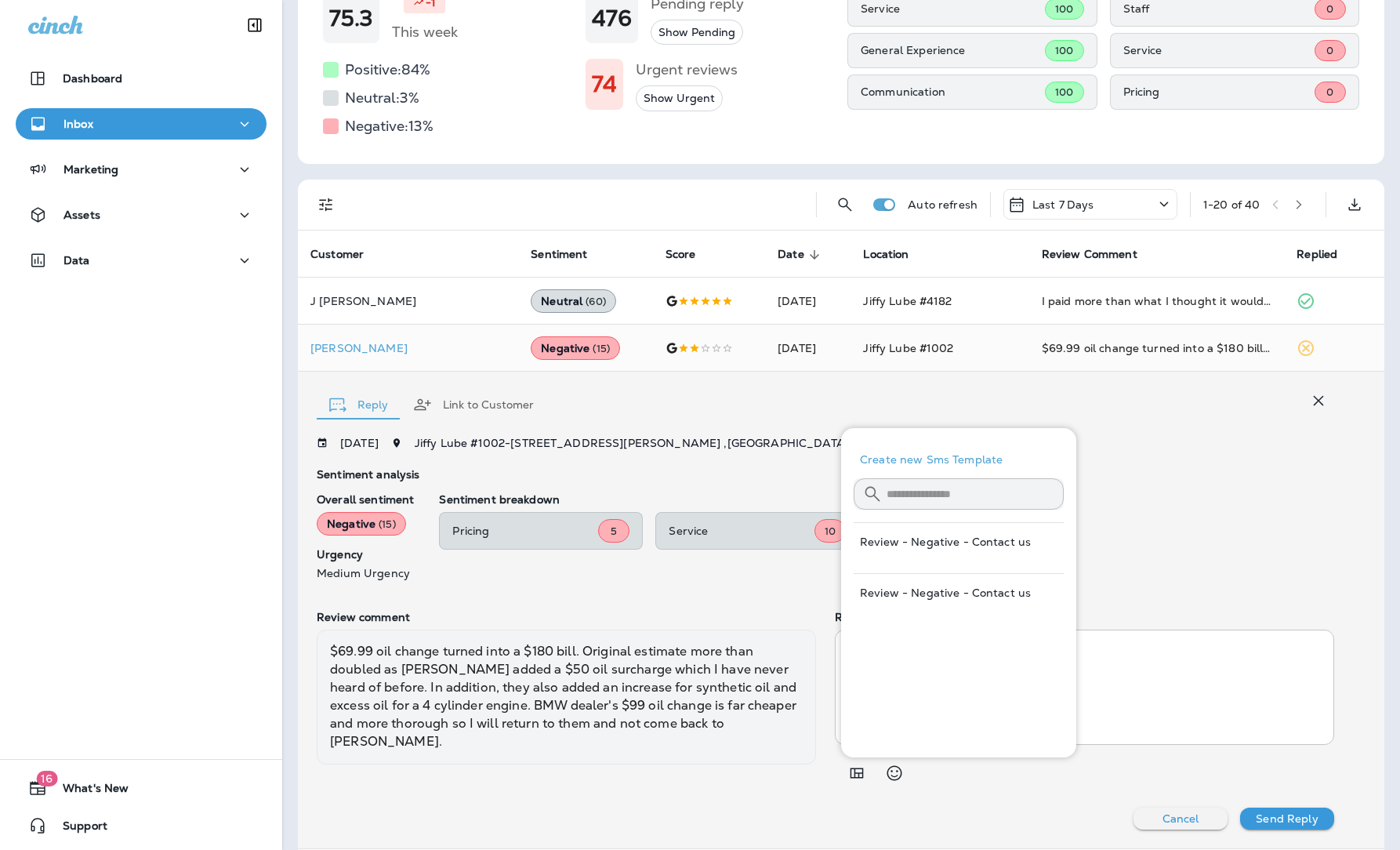
click at [939, 582] on button "Review - Negative - Contact us" at bounding box center [958, 592] width 210 height 38
type textarea "**********"
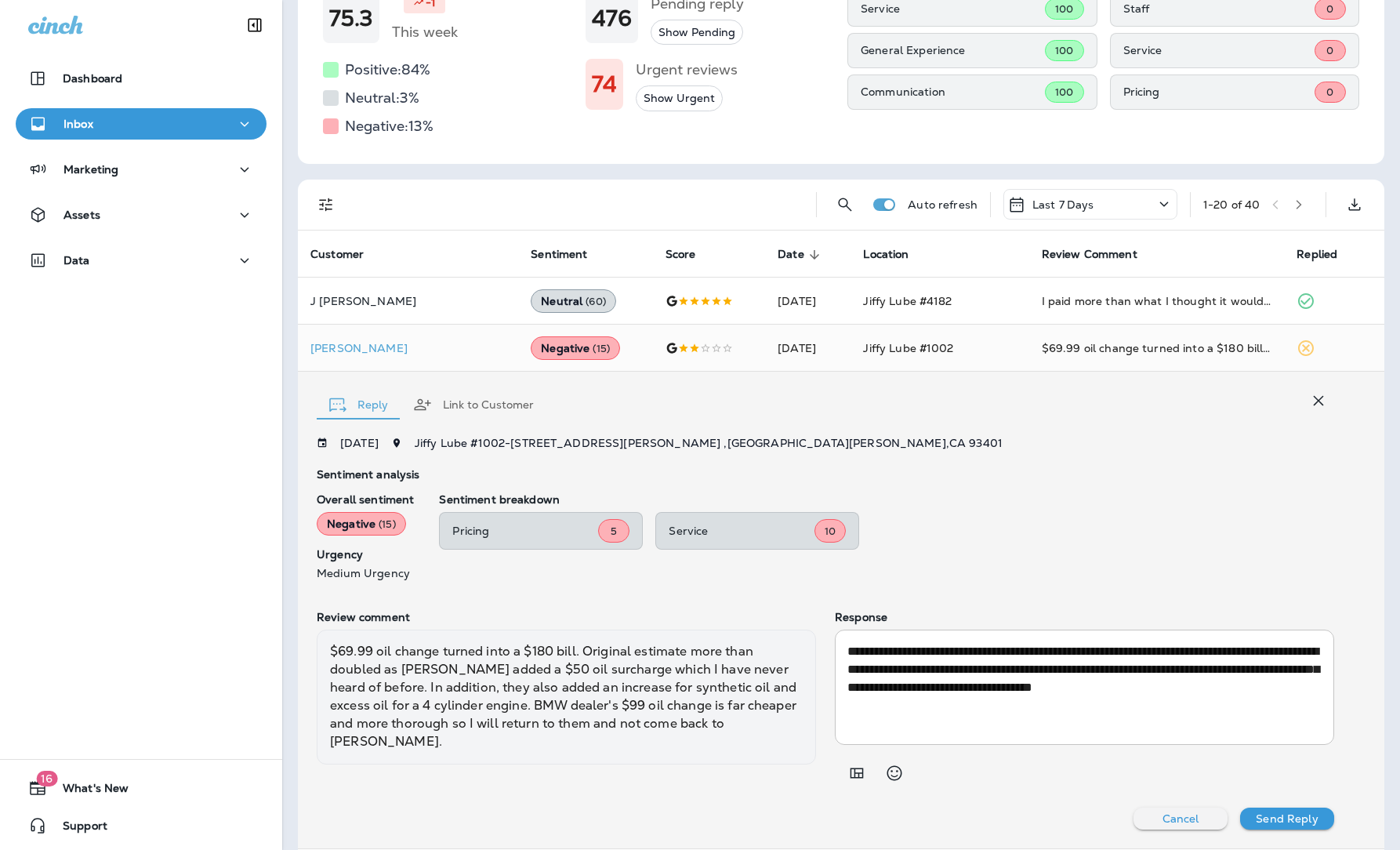
click at [1184, 582] on button "Send Reply" at bounding box center [1287, 818] width 94 height 22
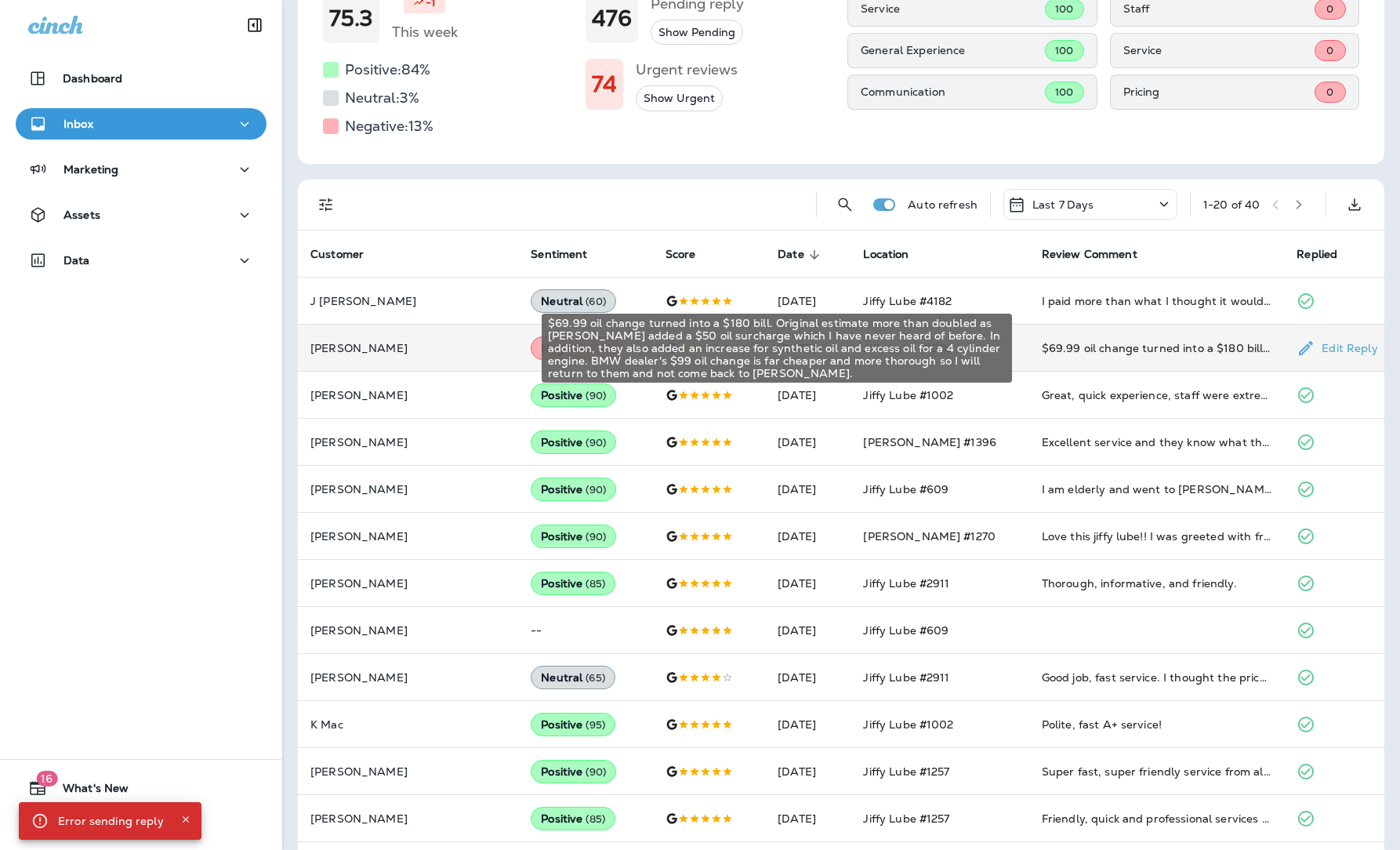
click at [1161, 345] on div "$69.99 oil change turned into a $180 bill. Original estimate more than doubled …" at bounding box center [1156, 348] width 231 height 16
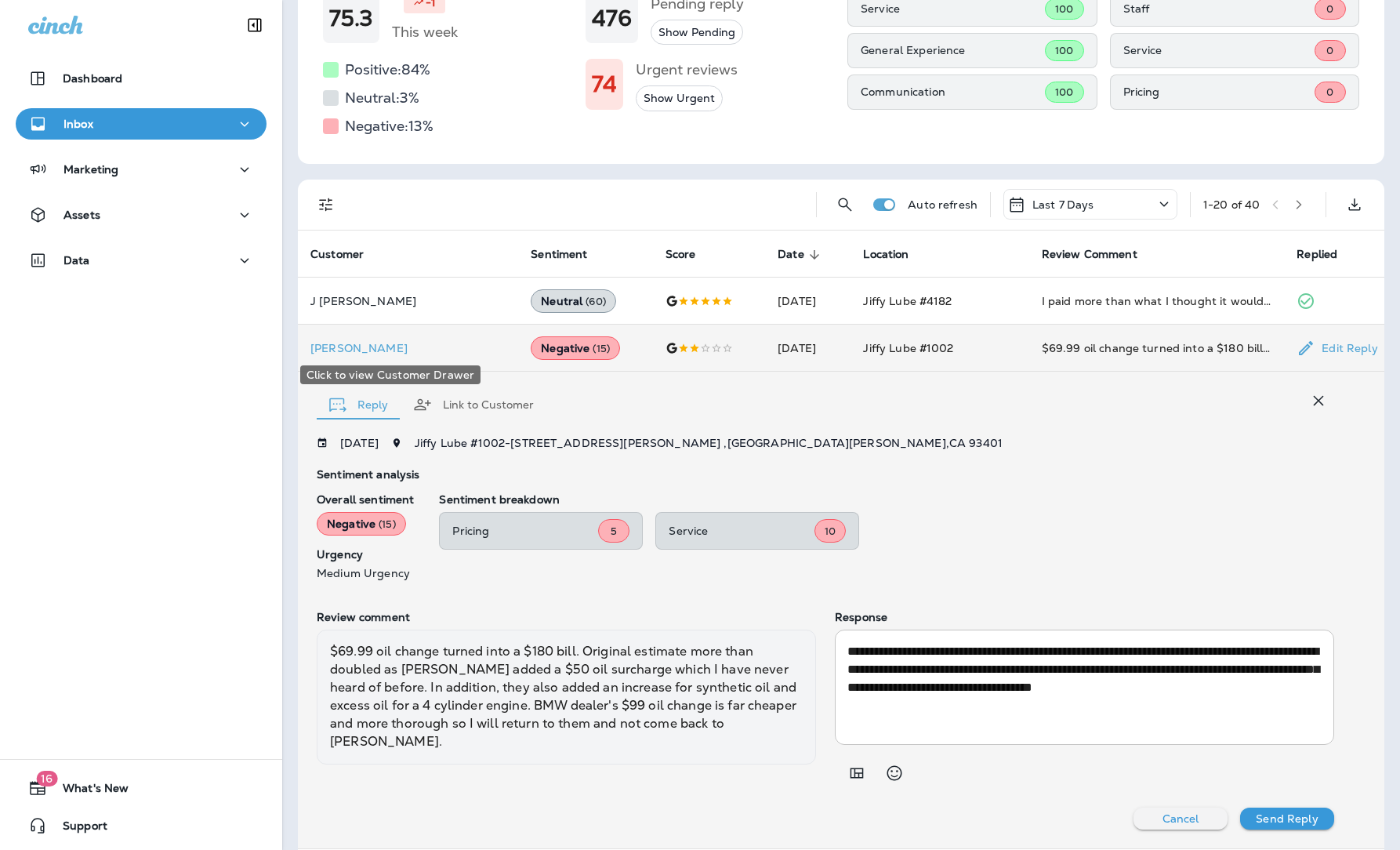
click at [331, 350] on p "[PERSON_NAME]" at bounding box center [407, 348] width 195 height 12
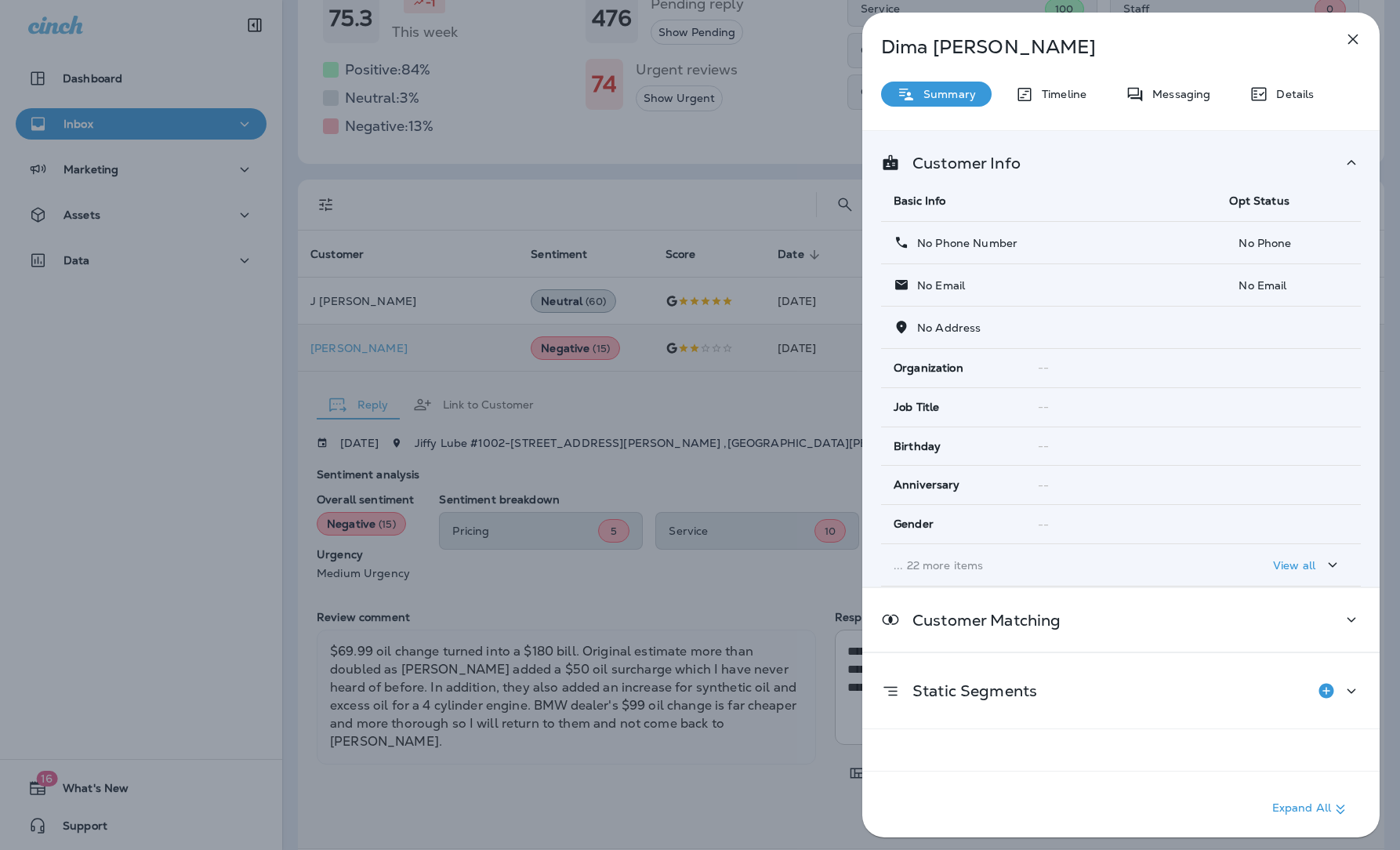
click at [781, 144] on div "[PERSON_NAME] Summary Timeline Messaging Details Customer Info Basic Info Opt S…" at bounding box center [700, 425] width 1400 height 850
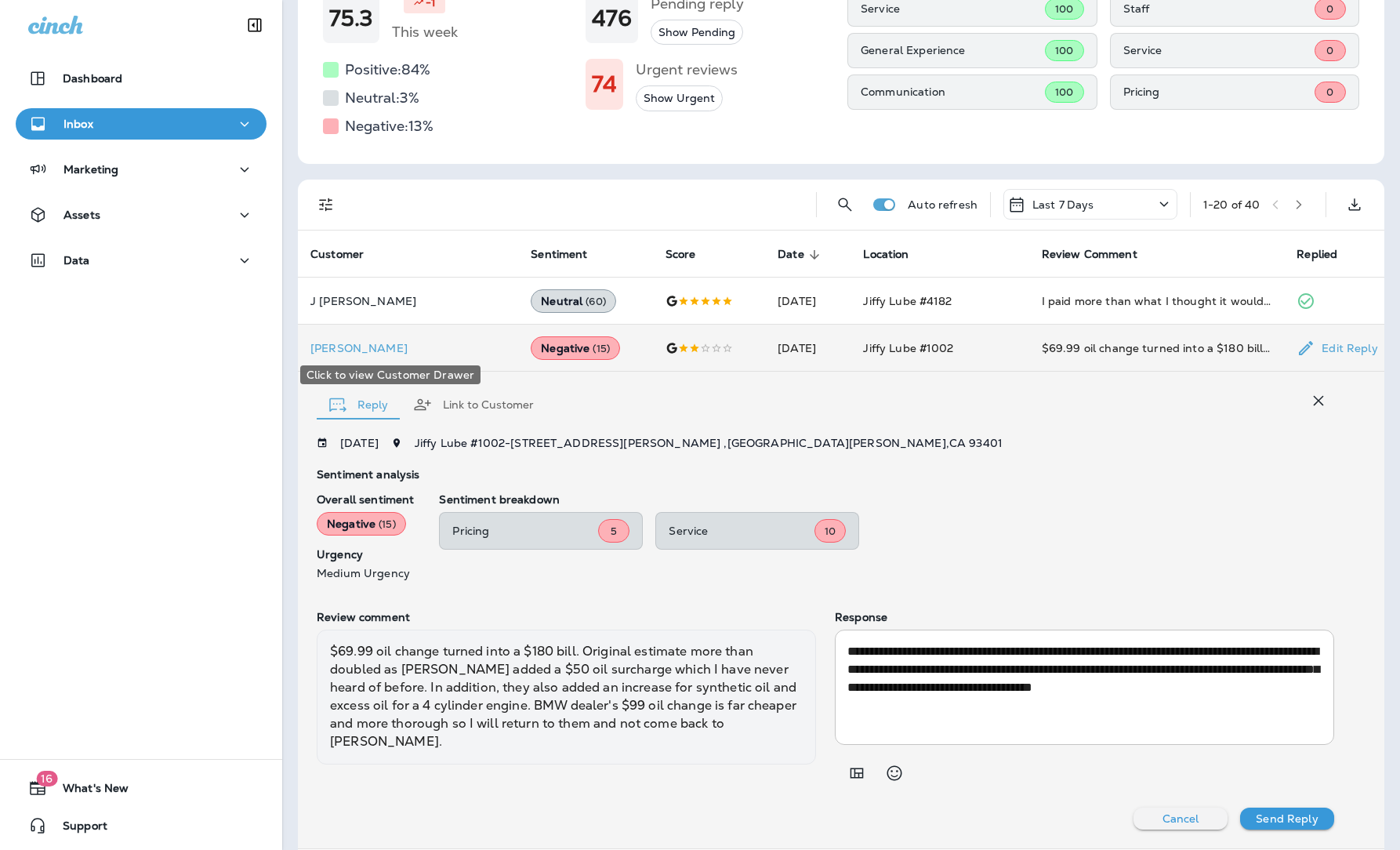
click at [330, 351] on p "[PERSON_NAME]" at bounding box center [407, 348] width 195 height 12
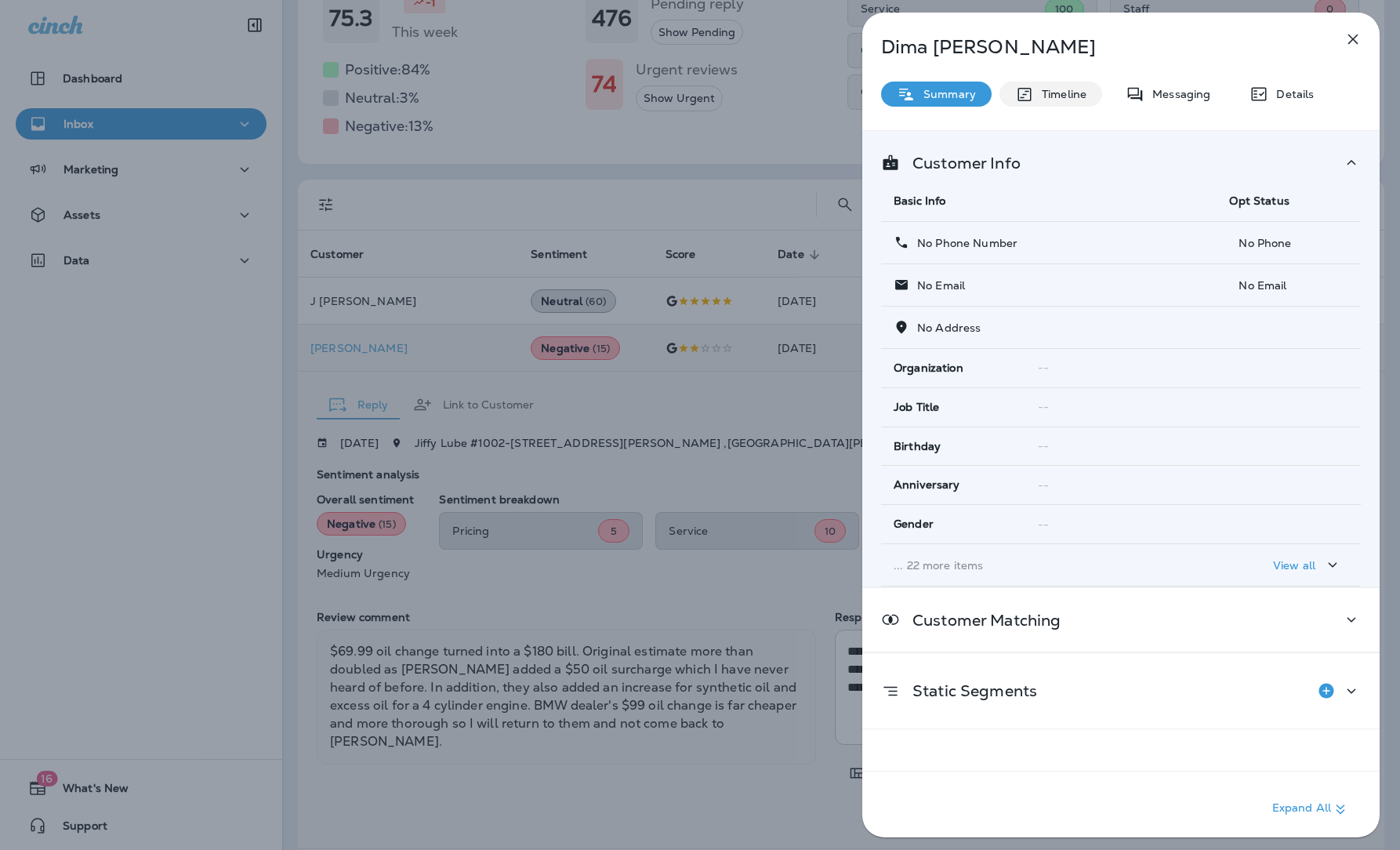
drag, startPoint x: 1068, startPoint y: 96, endPoint x: 1078, endPoint y: 95, distance: 10.0
click at [1068, 96] on p "Timeline" at bounding box center [1059, 94] width 52 height 12
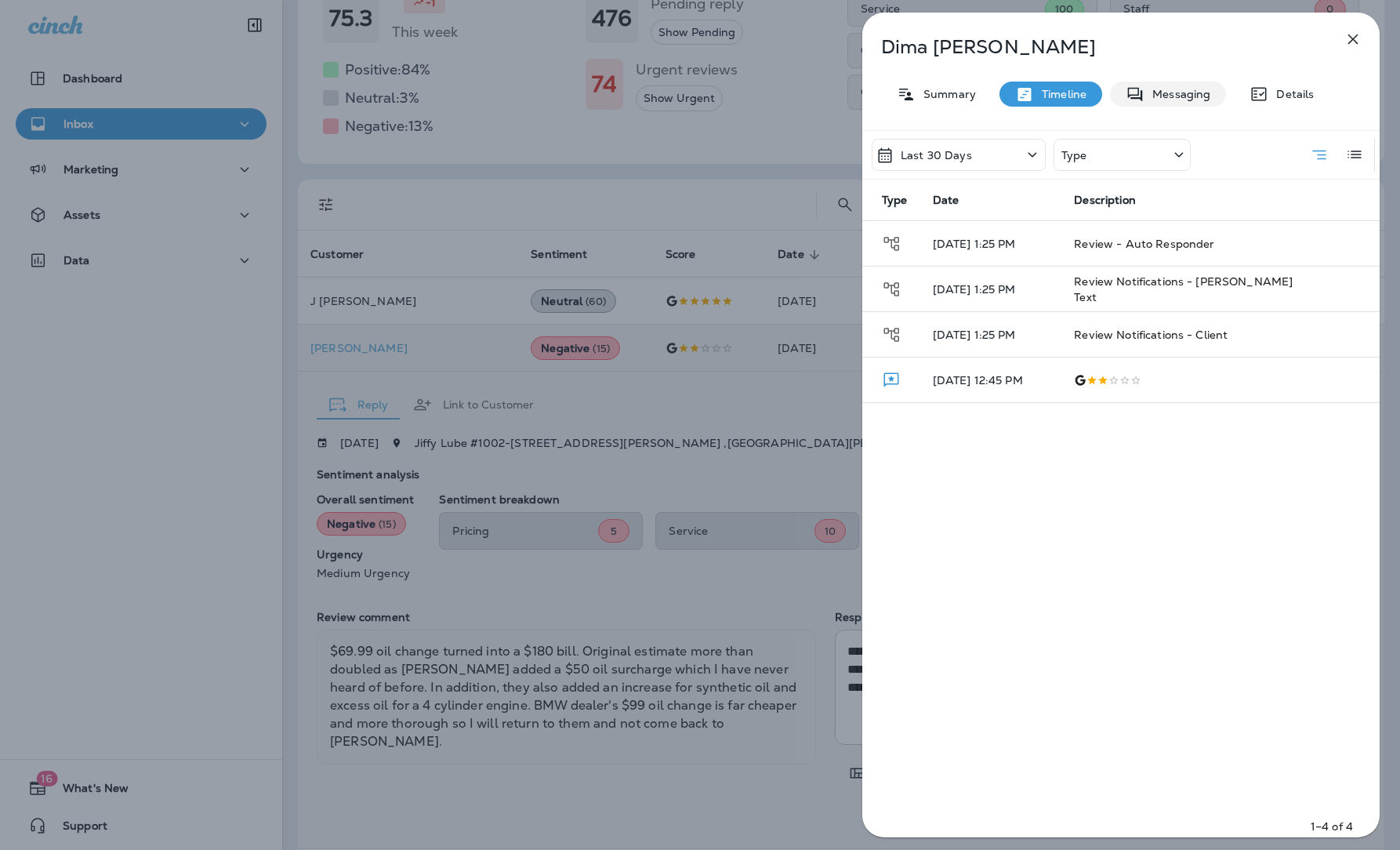
click at [1170, 87] on p "Messaging" at bounding box center [1177, 94] width 66 height 12
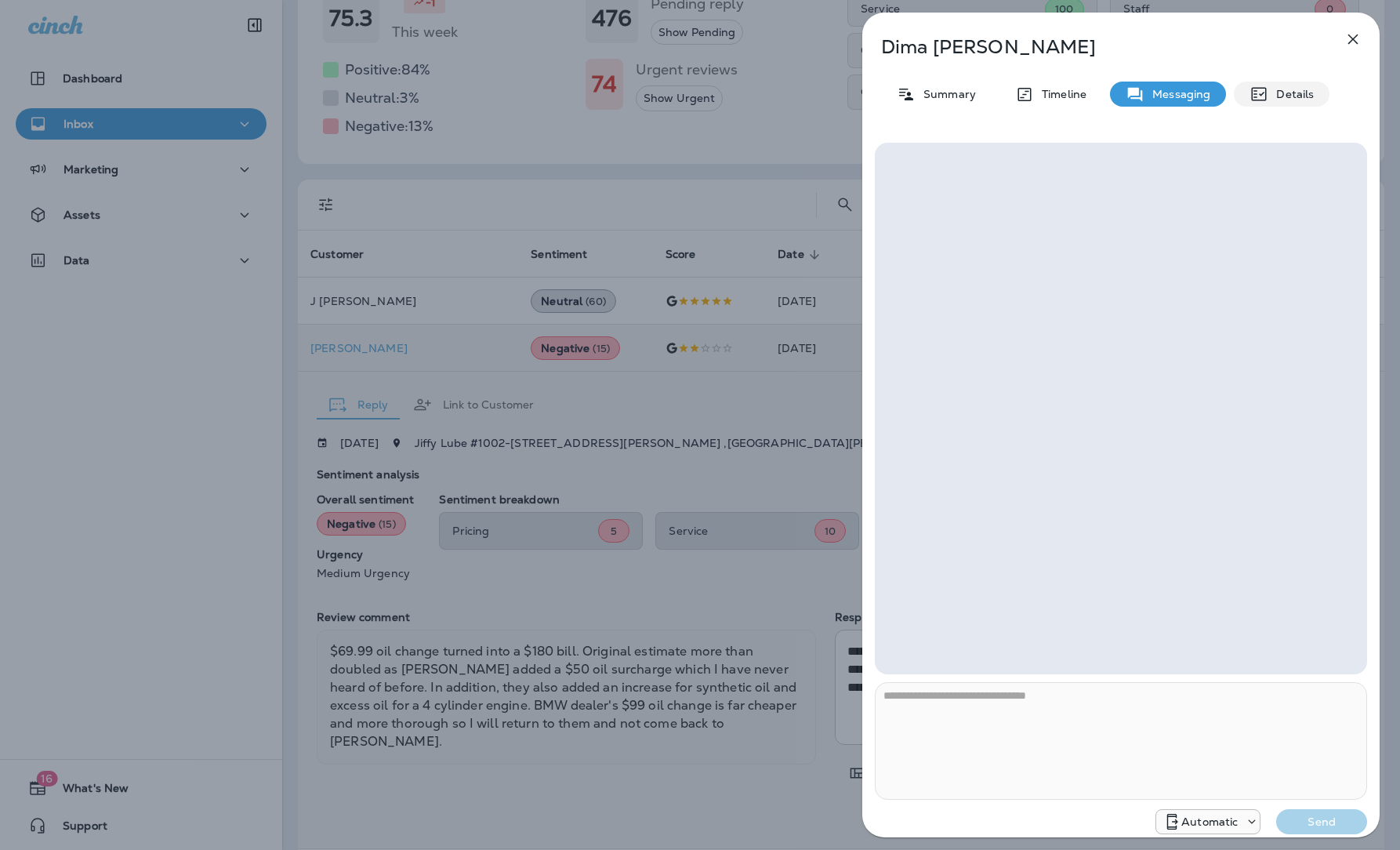
click at [1184, 92] on p "Details" at bounding box center [1290, 94] width 45 height 12
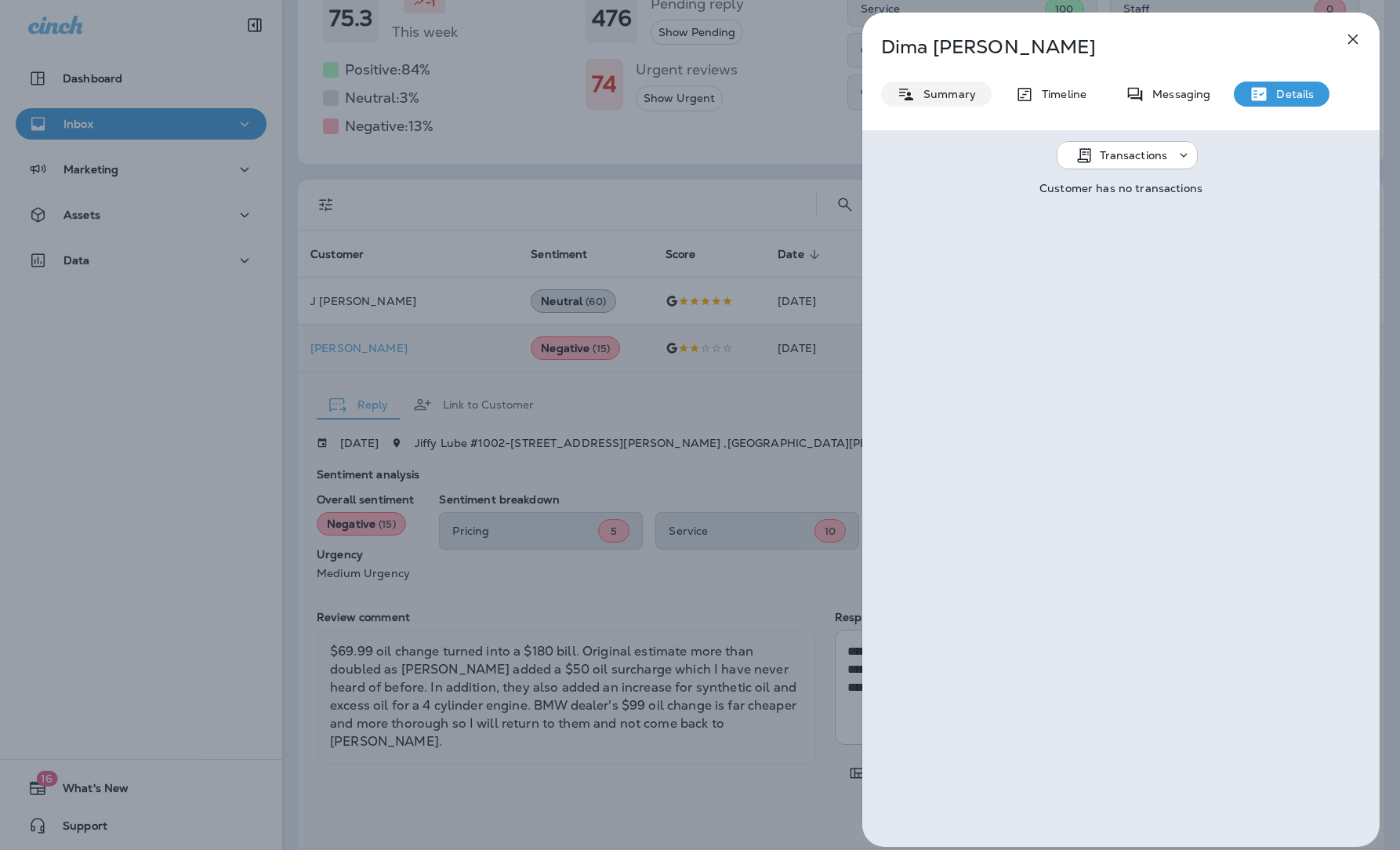
click at [935, 90] on p "Summary" at bounding box center [945, 94] width 60 height 12
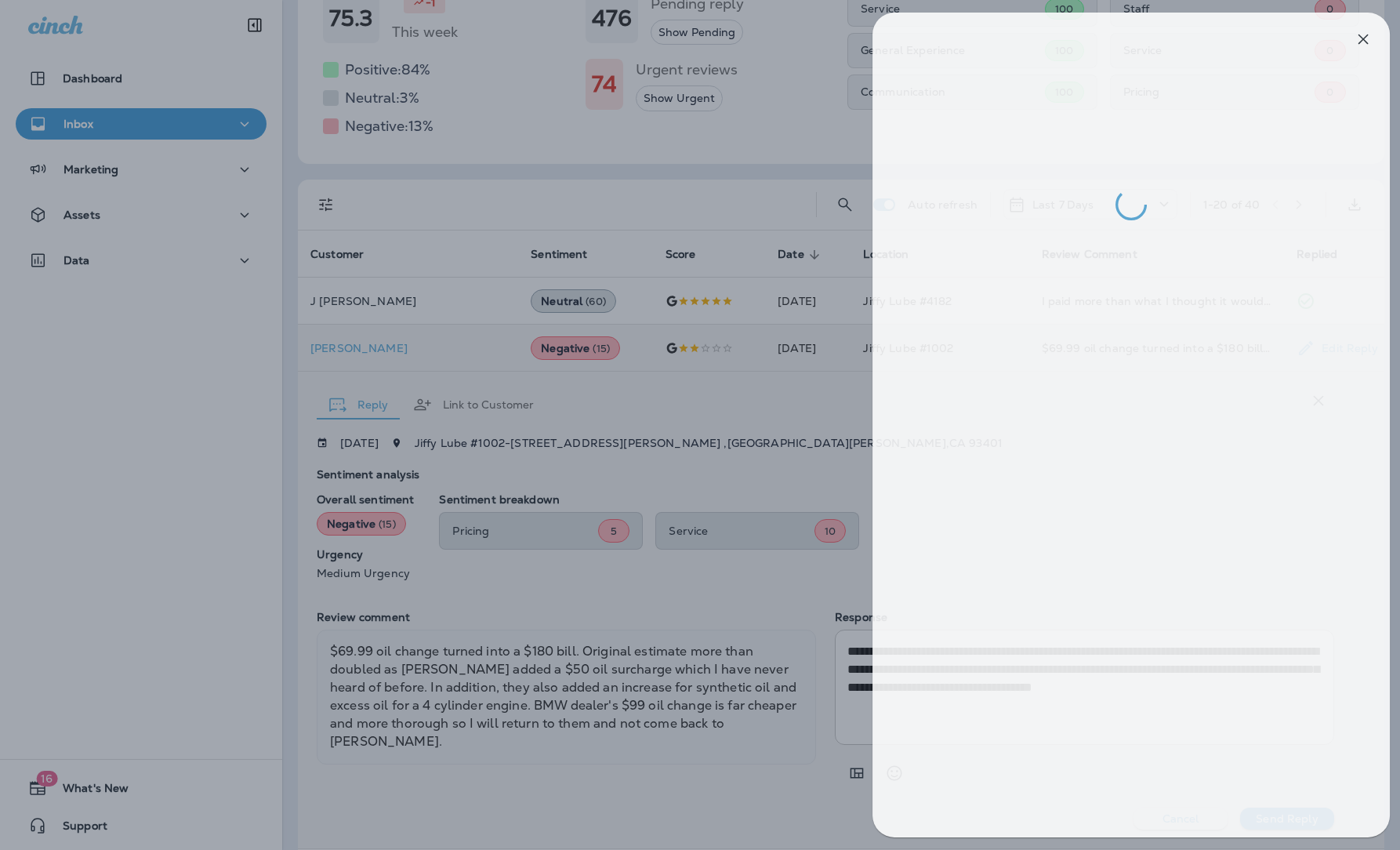
click at [731, 144] on div at bounding box center [710, 425] width 1400 height 850
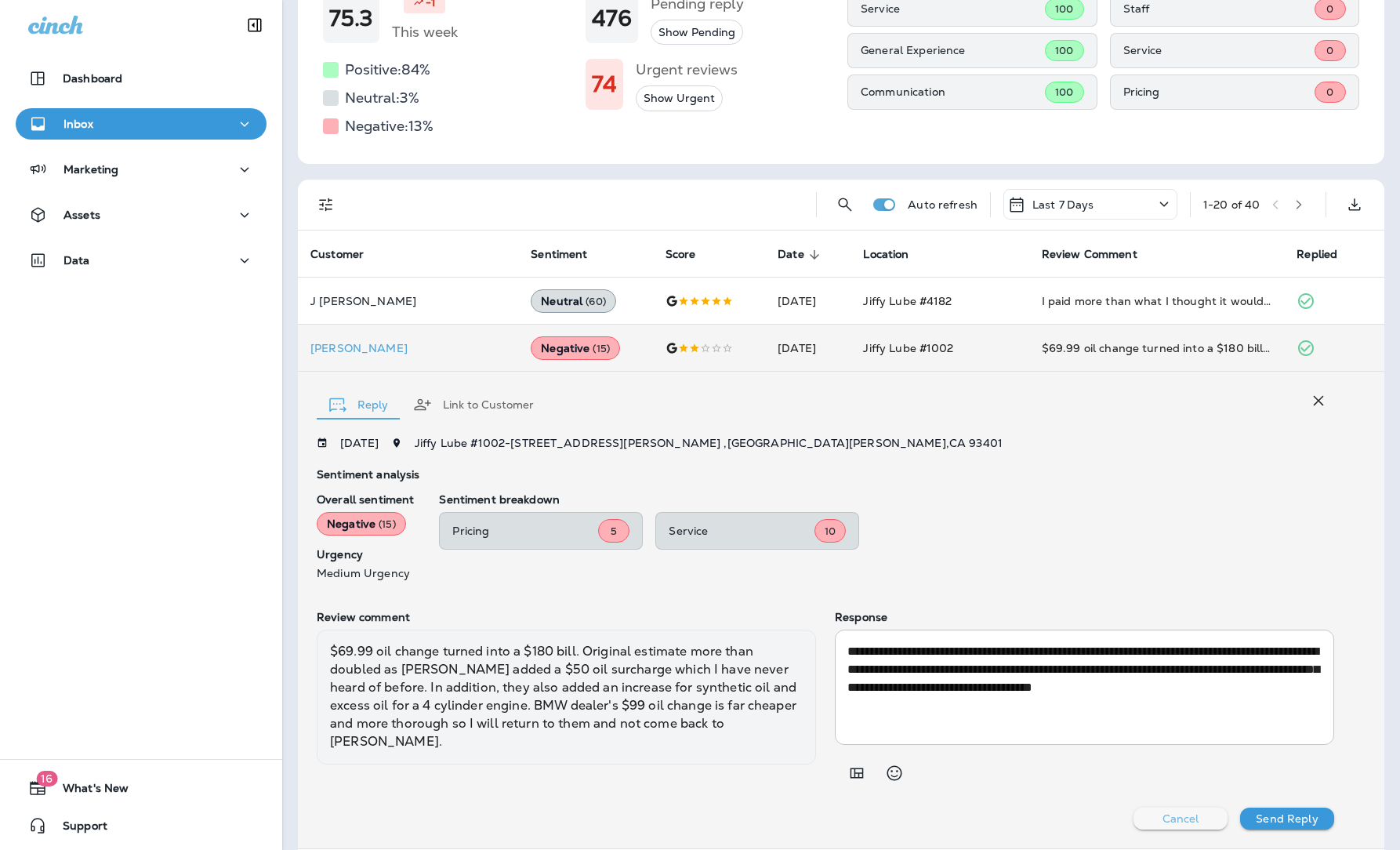
click at [1177, 582] on button "Cancel" at bounding box center [1180, 818] width 94 height 22
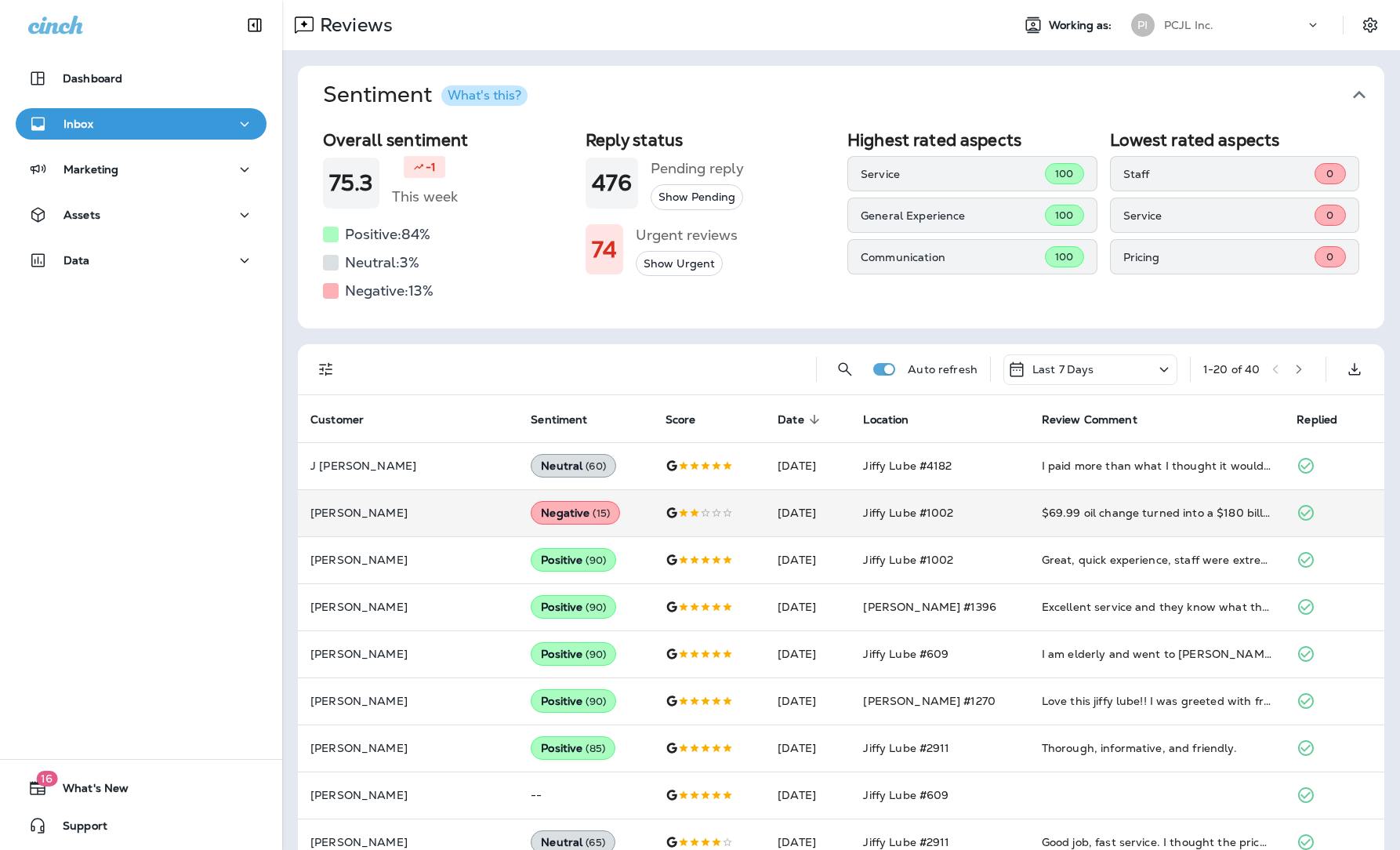
click at [1184, 25] on div "PCJL Inc." at bounding box center [1235, 25] width 141 height 24
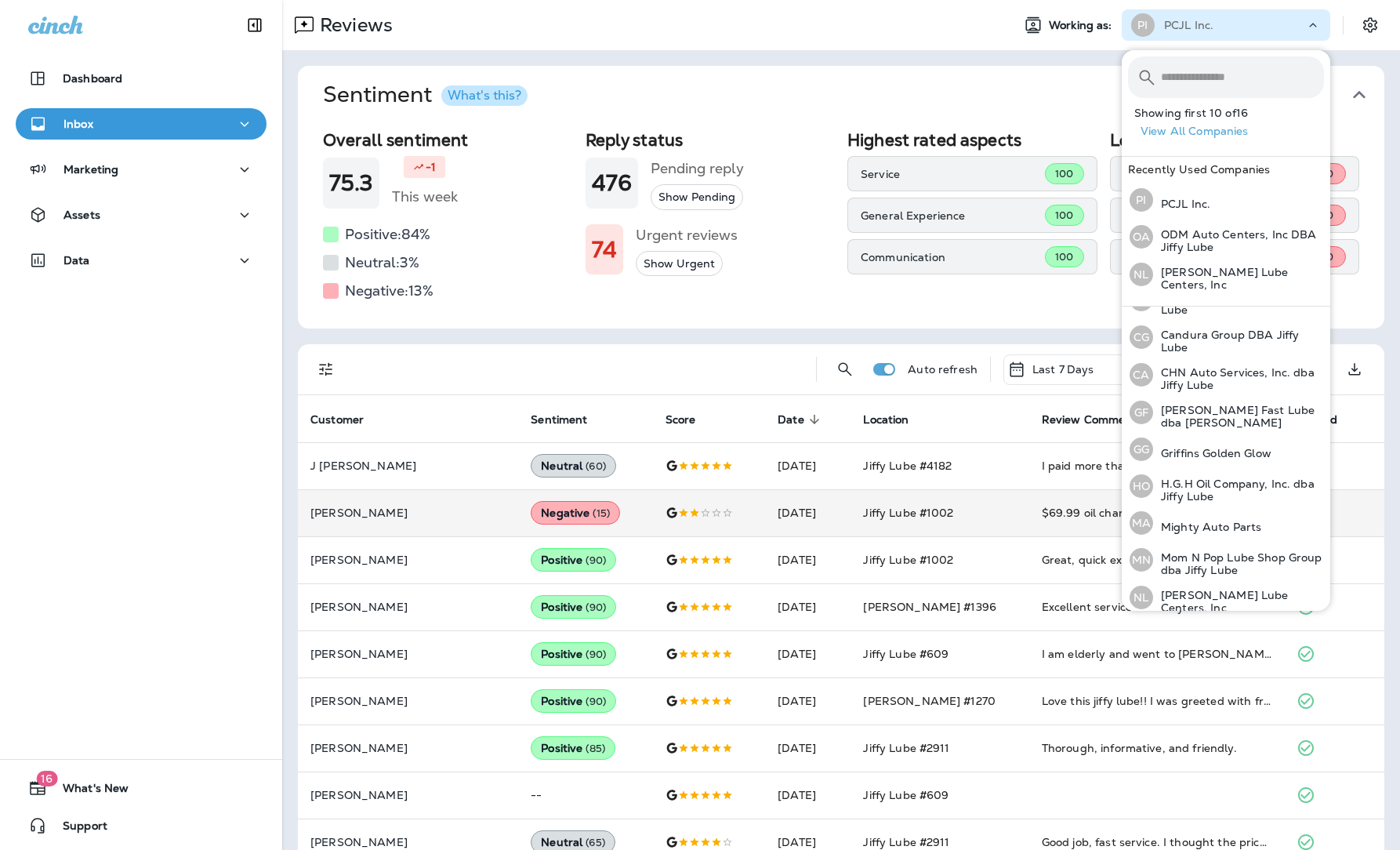
scroll to position [290, 0]
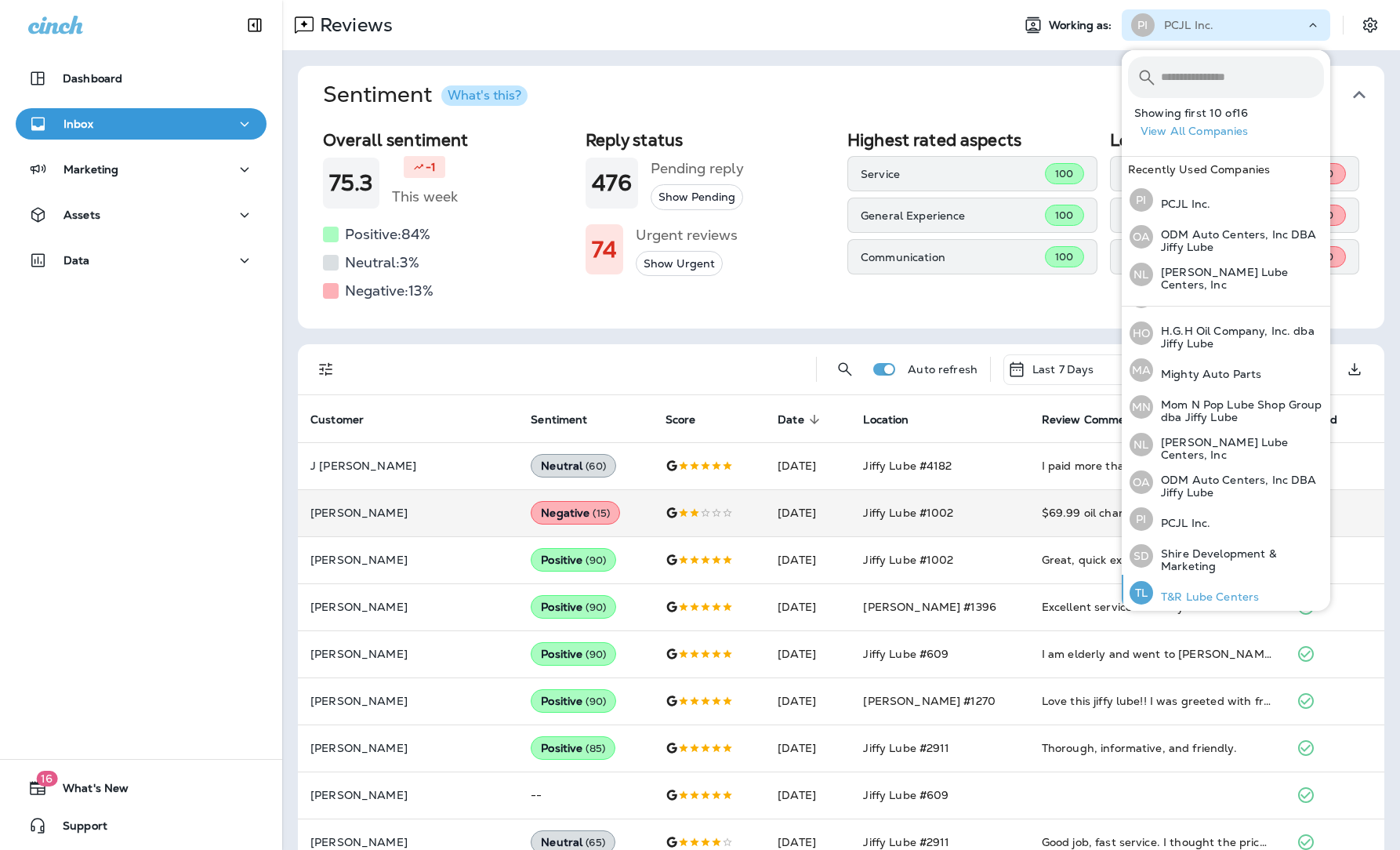
click at [1184, 582] on p "T&R Lube Centers" at bounding box center [1206, 596] width 106 height 12
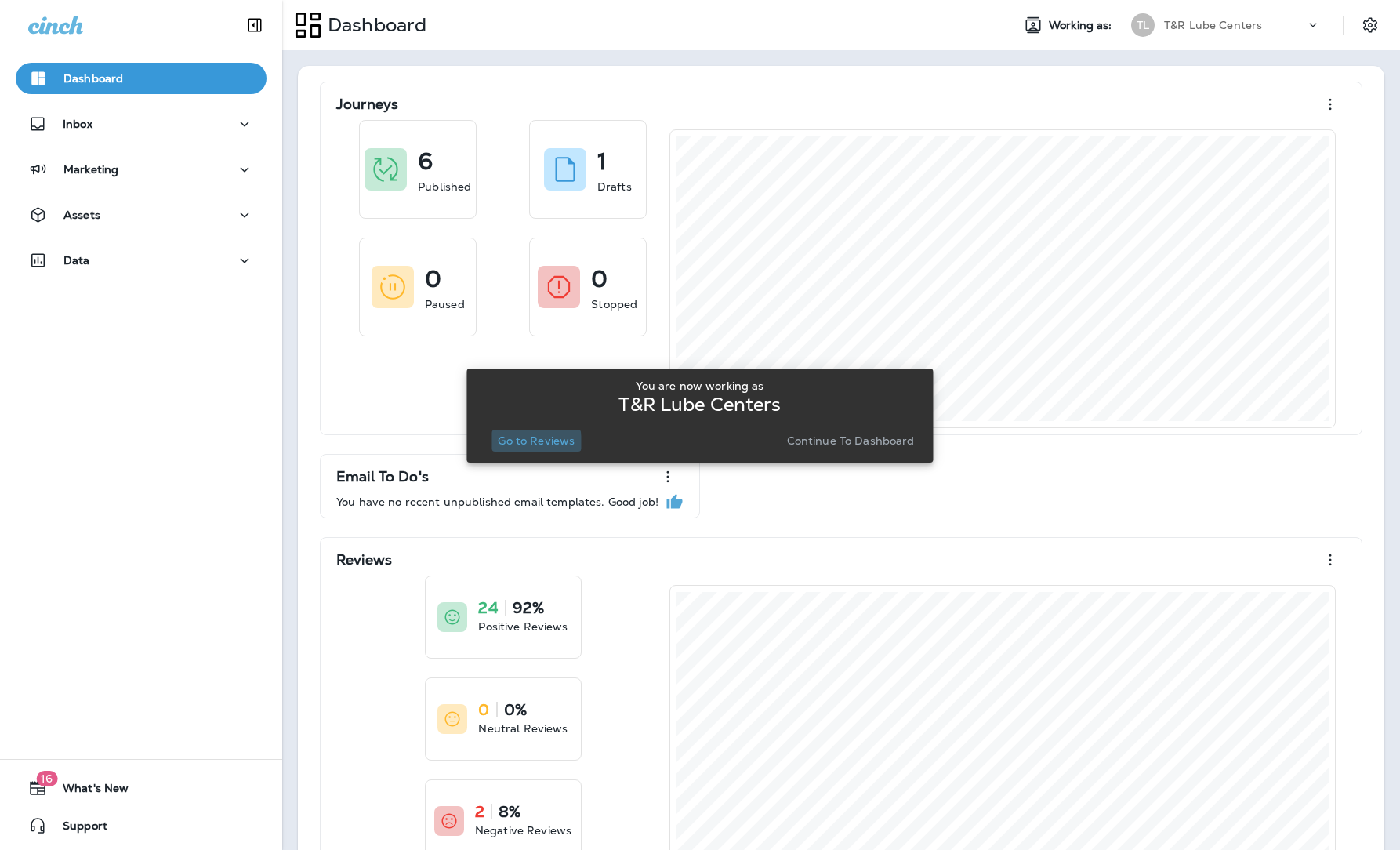
click at [535, 442] on p "Go to Reviews" at bounding box center [535, 441] width 77 height 12
